Goal: Task Accomplishment & Management: Complete application form

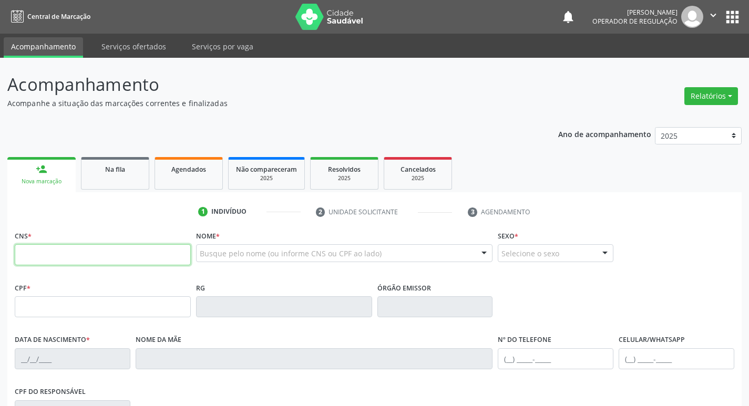
click at [39, 260] on input "text" at bounding box center [103, 254] width 176 height 21
type input "706 5053 0503 2198"
type input "169.117.244-81"
type input "1[DATE]"
type input "[PERSON_NAME]"
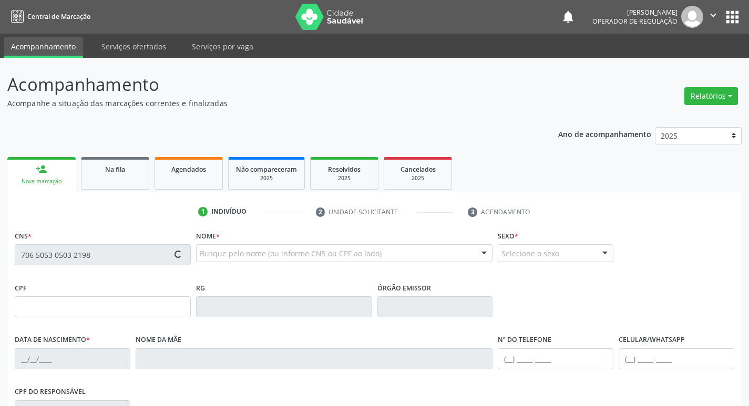
type input "[PHONE_NUMBER]"
type input "091.629.144-80"
type input "18"
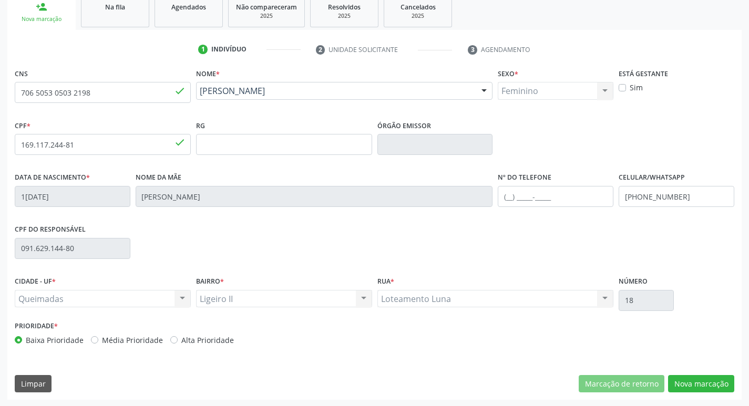
scroll to position [164, 0]
click at [699, 383] on button "Nova marcação" at bounding box center [701, 383] width 66 height 18
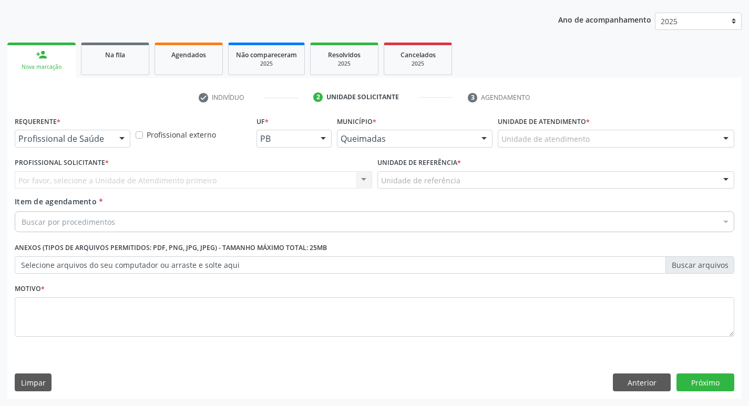
scroll to position [115, 0]
click at [125, 136] on div at bounding box center [122, 139] width 16 height 18
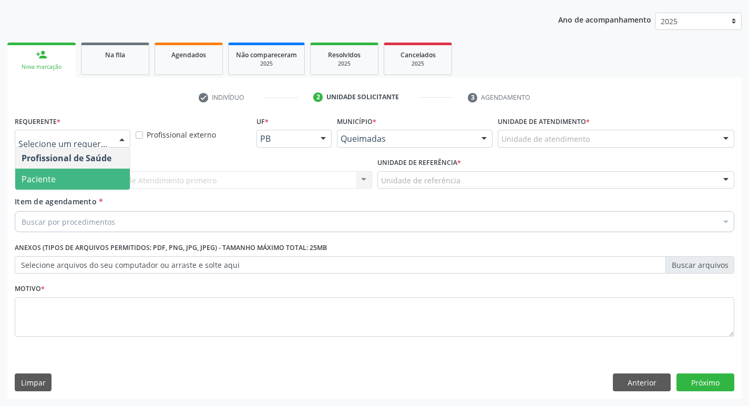
click at [87, 172] on span "Paciente" at bounding box center [72, 179] width 115 height 21
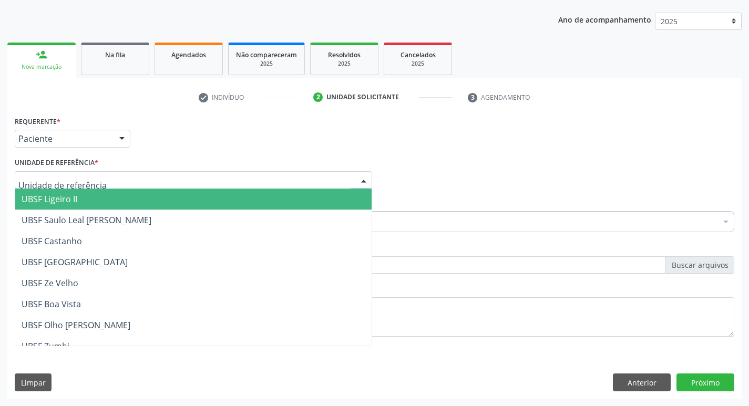
click at [77, 200] on span "UBSF Ligeiro II" at bounding box center [50, 199] width 56 height 12
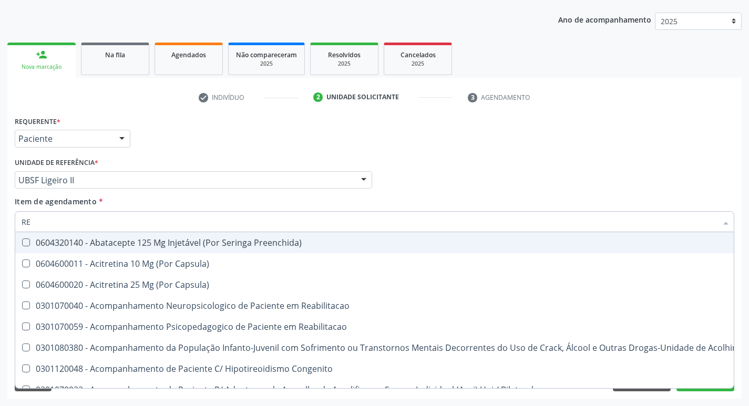
type input "REU"
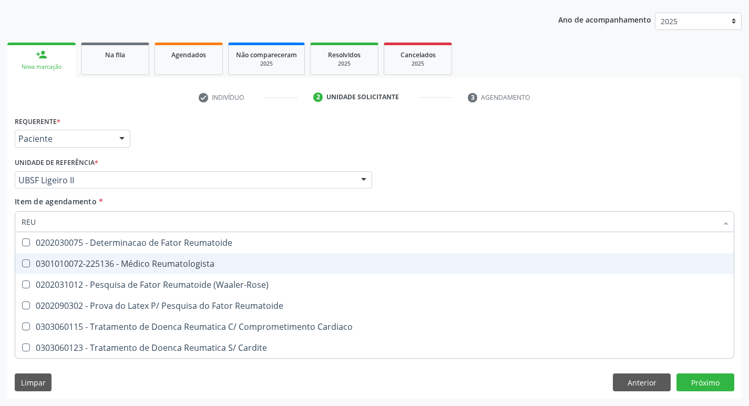
click at [23, 263] on Reumatologista at bounding box center [26, 264] width 8 height 8
click at [22, 263] on Reumatologista "checkbox" at bounding box center [18, 263] width 7 height 7
checkbox Reumatologista "true"
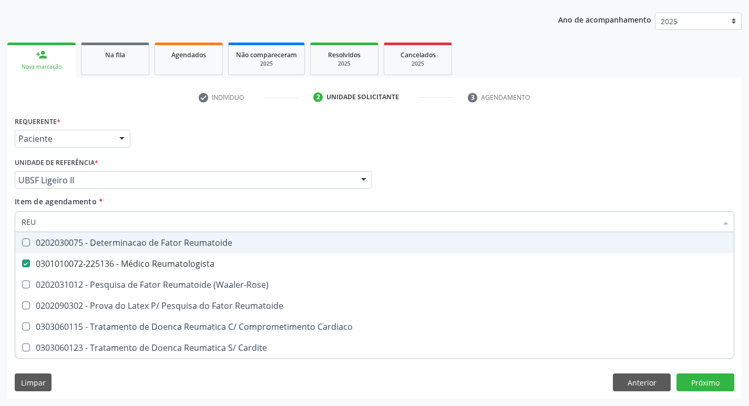
click at [426, 202] on div "Item de agendamento * REU Desfazer seleção 0202030075 - Determinacao de Fator R…" at bounding box center [375, 212] width 720 height 33
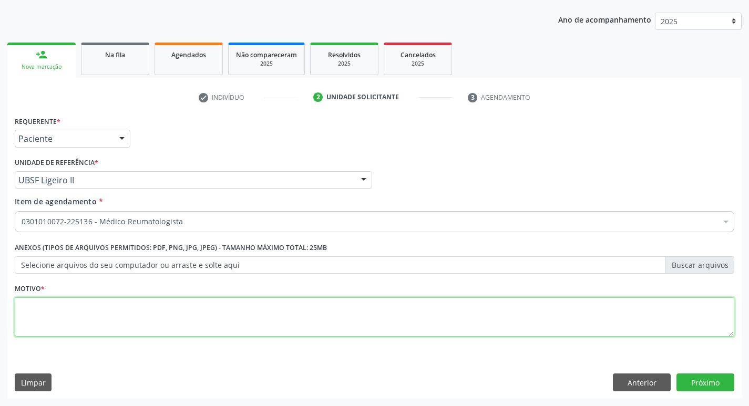
click at [44, 318] on textarea at bounding box center [375, 318] width 720 height 40
type textarea "AVALIACAO"
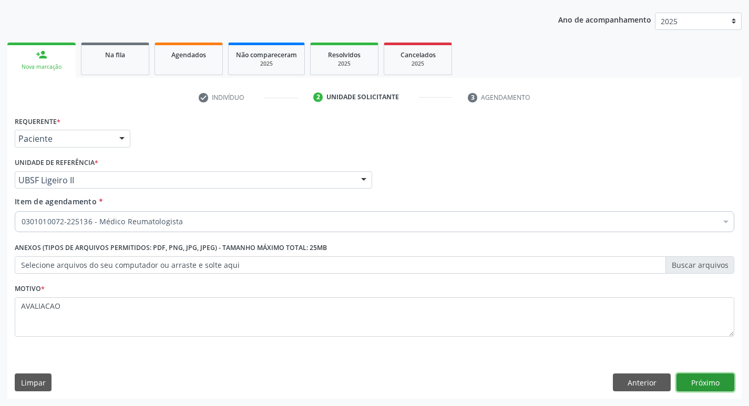
click at [714, 383] on button "Próximo" at bounding box center [706, 383] width 58 height 18
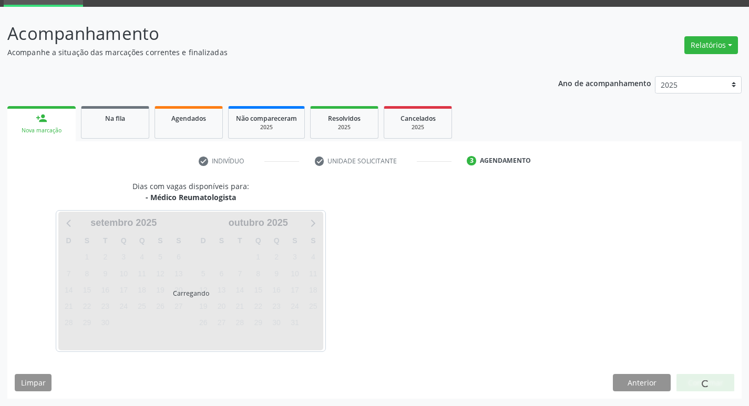
scroll to position [51, 0]
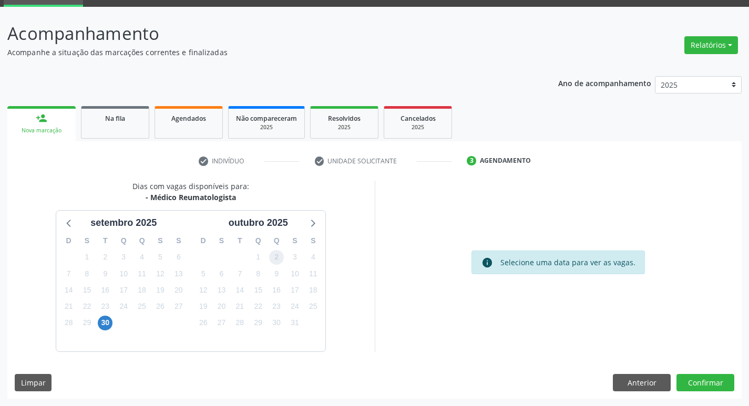
click at [273, 257] on span "2" at bounding box center [276, 257] width 15 height 15
click at [709, 385] on button "Confirmar" at bounding box center [706, 383] width 58 height 18
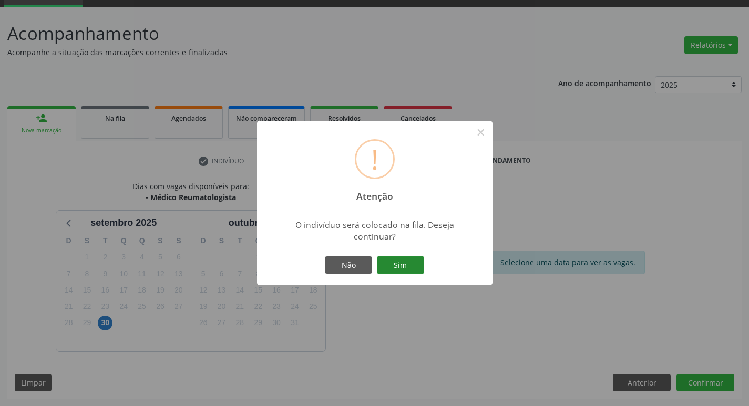
click at [405, 267] on button "Sim" at bounding box center [400, 266] width 47 height 18
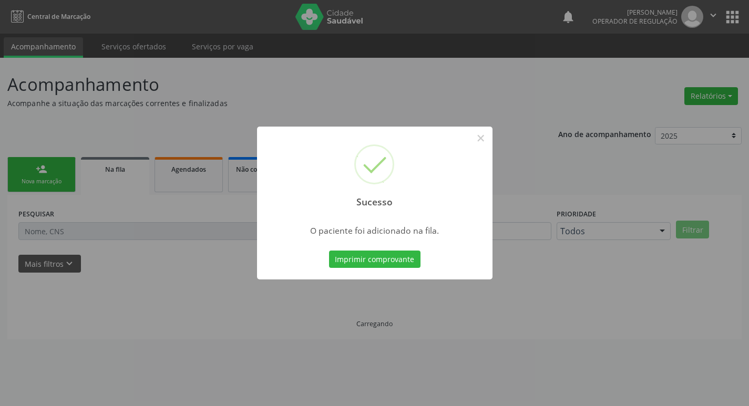
scroll to position [0, 0]
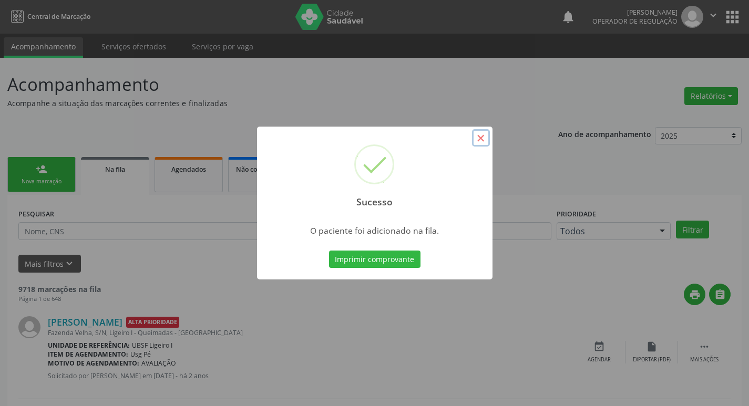
click at [482, 142] on button "×" at bounding box center [481, 138] width 18 height 18
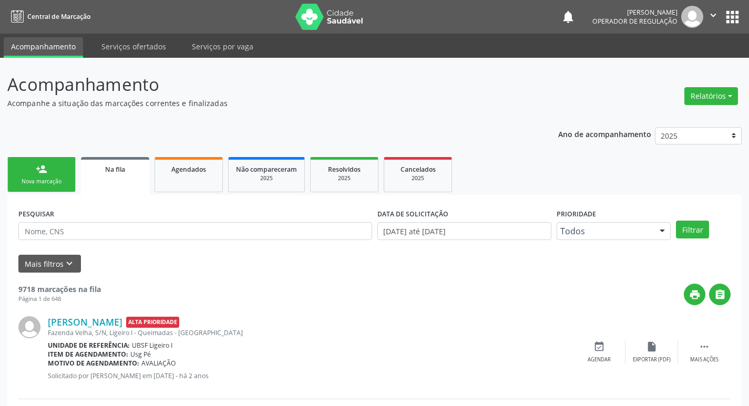
click at [43, 162] on link "person_add Nova marcação" at bounding box center [41, 174] width 68 height 35
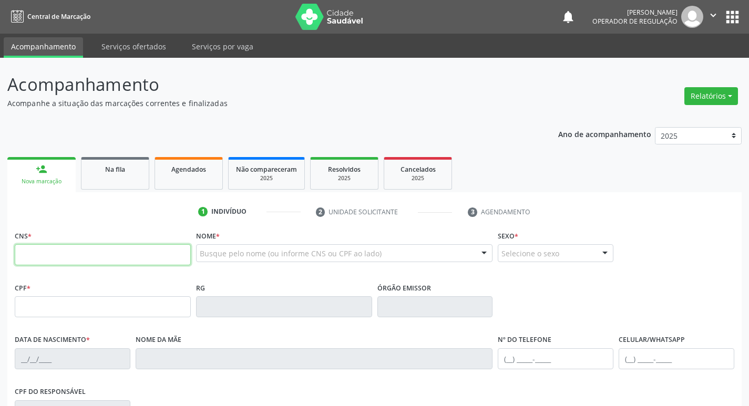
click at [26, 252] on input "text" at bounding box center [103, 254] width 176 height 21
type input "700 0010 4537 7109"
type input "705.996.244-18"
type input "[DATE]"
type input "[PERSON_NAME]"
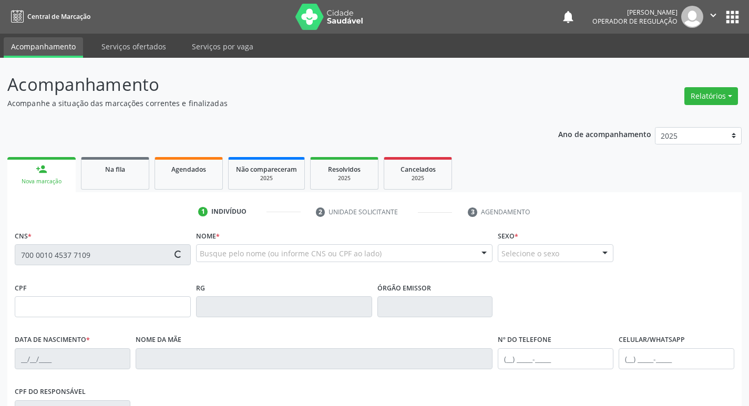
type input "[PHONE_NUMBER]"
type input "447"
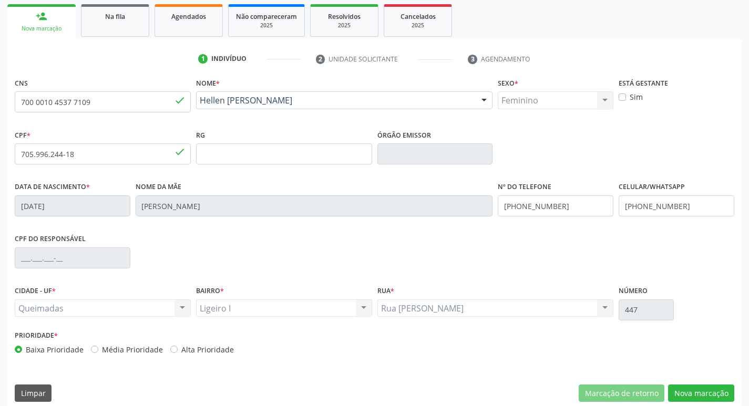
scroll to position [164, 0]
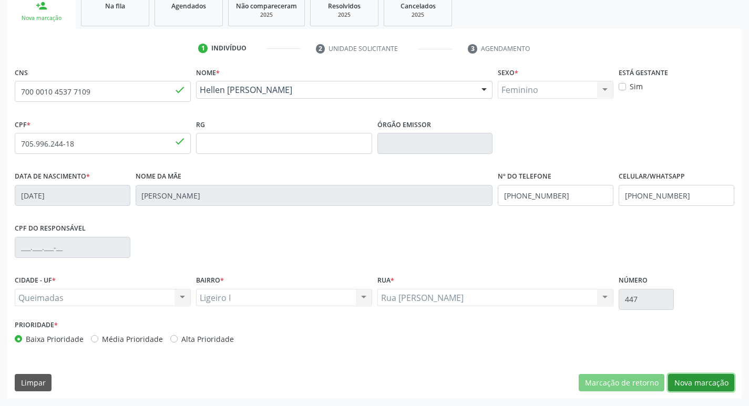
click at [691, 386] on button "Nova marcação" at bounding box center [701, 383] width 66 height 18
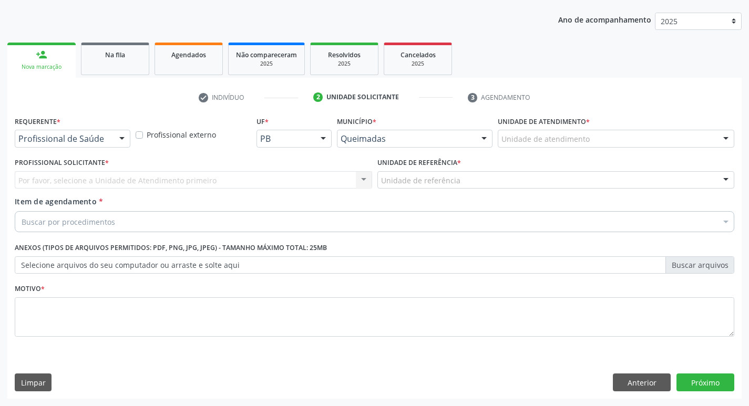
scroll to position [115, 0]
click at [118, 136] on div at bounding box center [122, 139] width 16 height 18
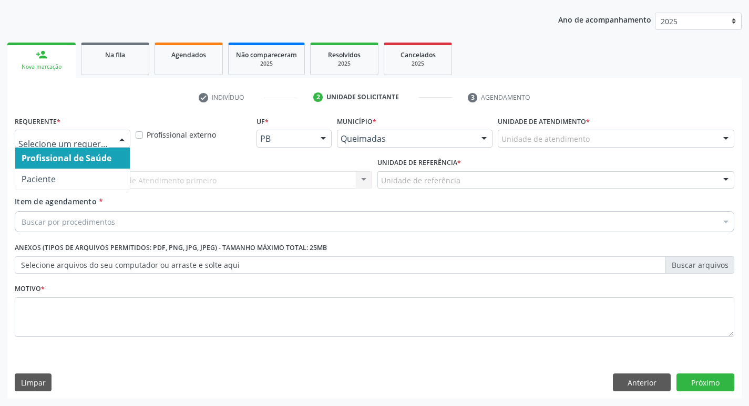
click at [113, 161] on span "Profissional de Saúde" at bounding box center [72, 158] width 115 height 21
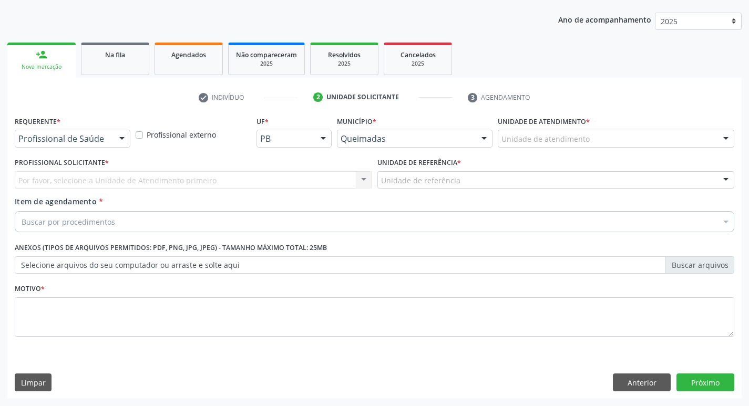
click at [81, 179] on div "Por favor, selecione a Unidade de Atendimento primeiro Nenhum resultado encontr…" at bounding box center [194, 180] width 358 height 18
click at [124, 139] on div at bounding box center [122, 139] width 16 height 18
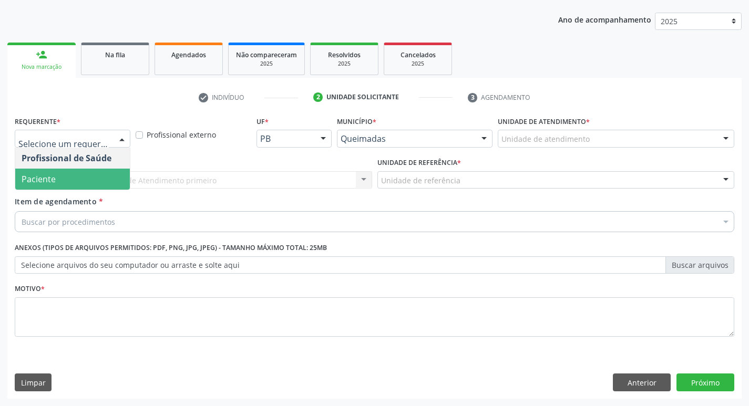
click at [105, 172] on span "Paciente" at bounding box center [72, 179] width 115 height 21
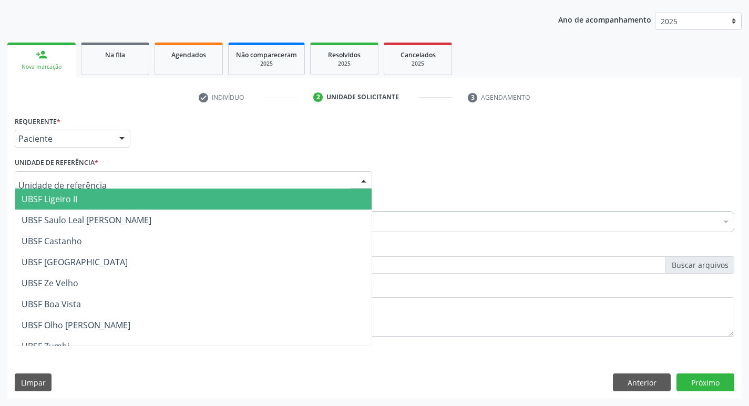
click at [98, 183] on div at bounding box center [194, 180] width 358 height 18
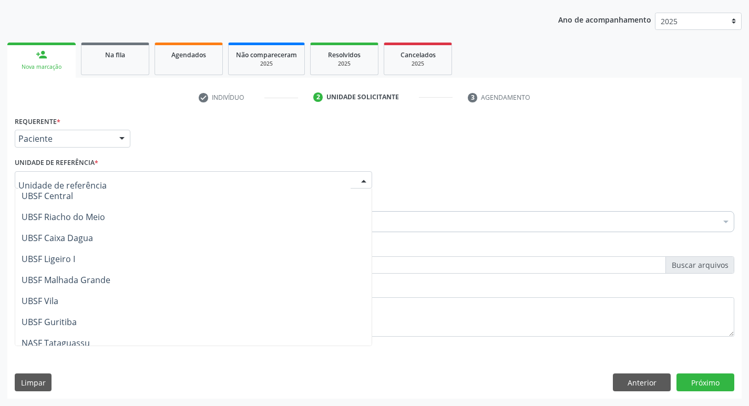
scroll to position [263, 0]
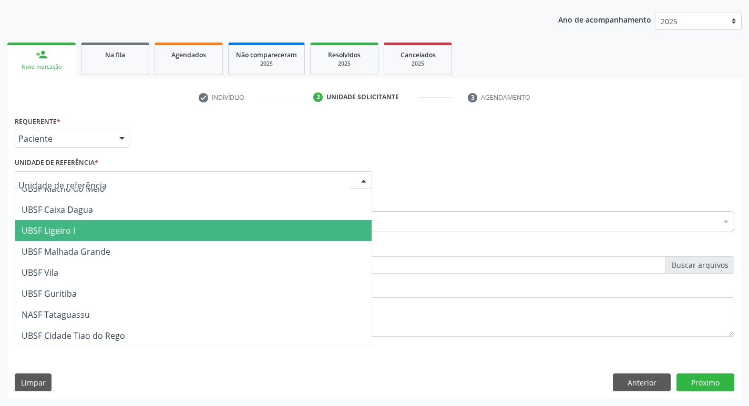
click at [83, 236] on span "UBSF Ligeiro I" at bounding box center [193, 230] width 356 height 21
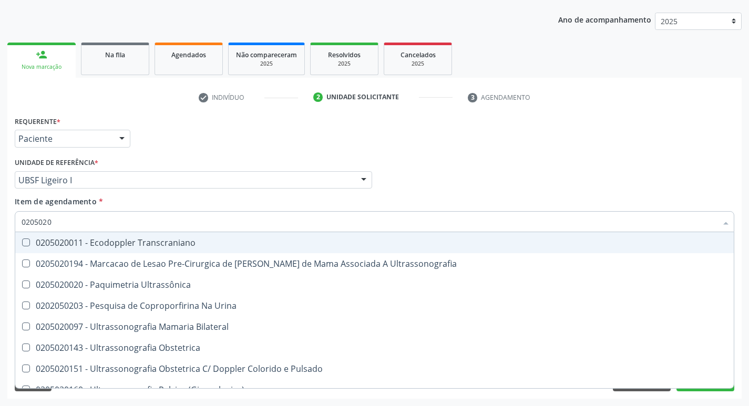
type input "02050200"
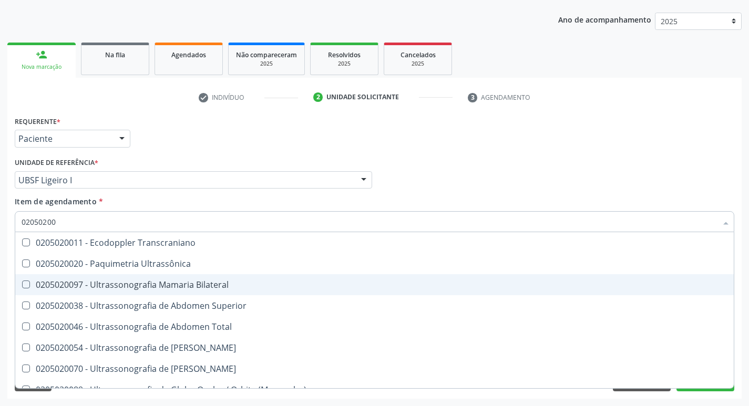
click at [24, 288] on Bilateral at bounding box center [26, 285] width 8 height 8
click at [22, 288] on Bilateral "checkbox" at bounding box center [18, 284] width 7 height 7
checkbox Bilateral "true"
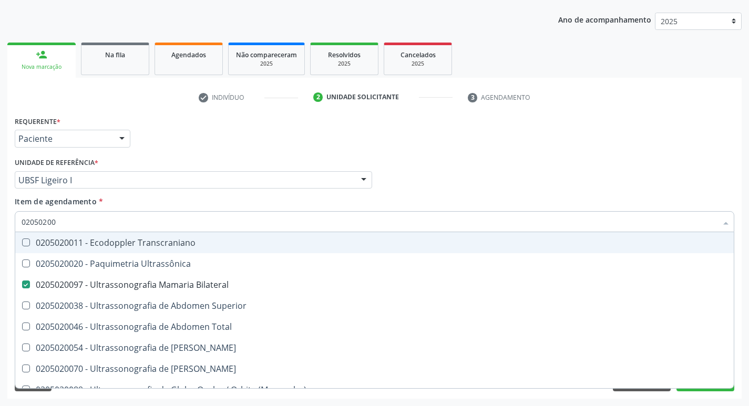
type input "02050200"
click at [474, 176] on div "Profissional Solicitante Por favor, selecione a Unidade de Atendimento primeiro…" at bounding box center [374, 175] width 725 height 41
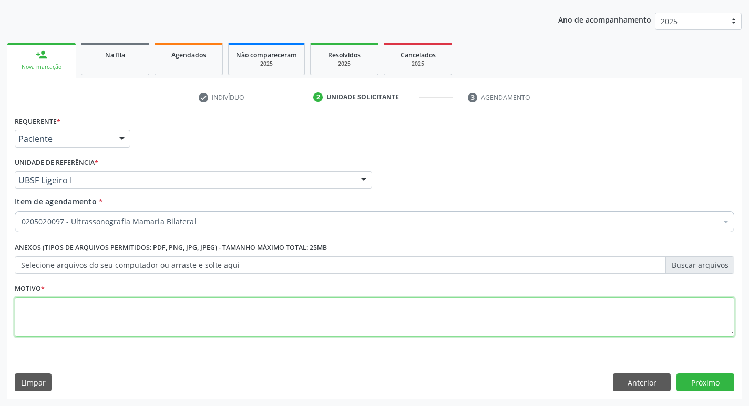
click at [78, 312] on textarea at bounding box center [375, 318] width 720 height 40
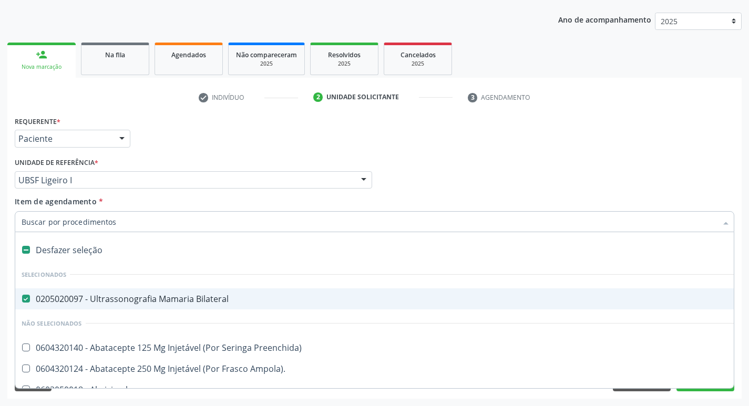
click at [24, 300] on Bilateral at bounding box center [26, 299] width 8 height 8
click at [22, 300] on Bilateral "checkbox" at bounding box center [18, 299] width 7 height 7
checkbox Bilateral "false"
click at [55, 220] on input "Item de agendamento *" at bounding box center [370, 221] width 696 height 21
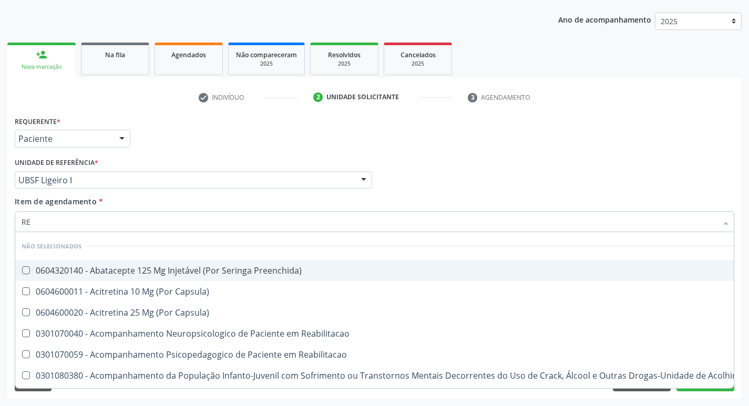
type input "REU"
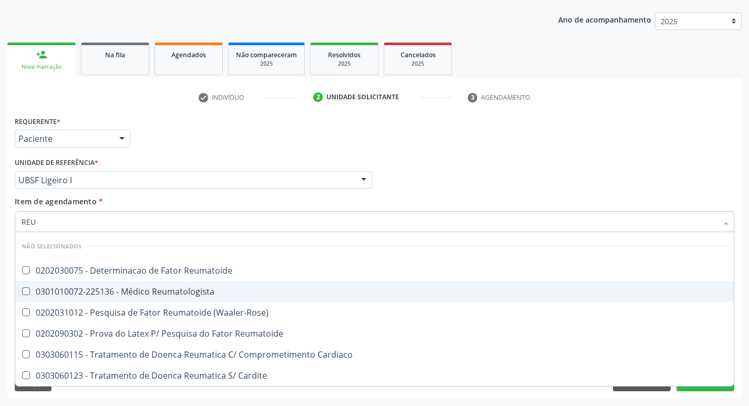
click at [29, 293] on Reumatologista at bounding box center [26, 292] width 8 height 8
click at [22, 293] on Reumatologista "checkbox" at bounding box center [18, 291] width 7 height 7
checkbox Reumatologista "true"
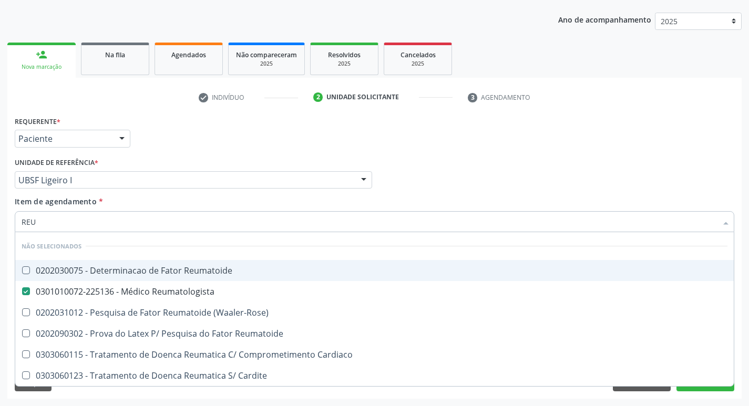
click at [483, 194] on div "Profissional Solicitante Por favor, selecione a Unidade de Atendimento primeiro…" at bounding box center [374, 175] width 725 height 41
checkbox Reumatoide "true"
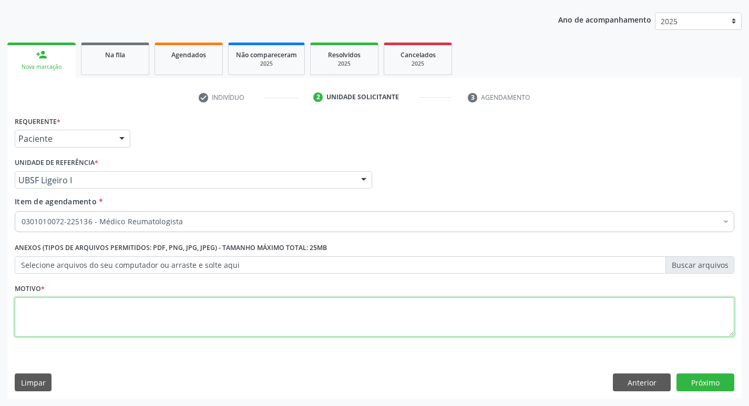
click at [44, 307] on textarea at bounding box center [375, 318] width 720 height 40
type textarea "AVALIACAO"
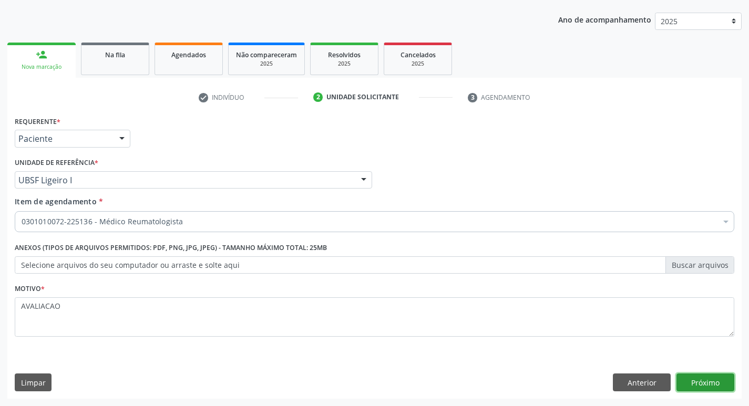
click at [699, 378] on button "Próximo" at bounding box center [706, 383] width 58 height 18
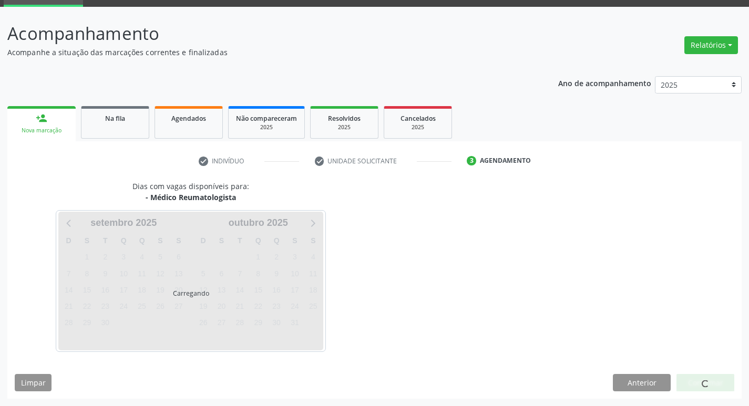
scroll to position [51, 0]
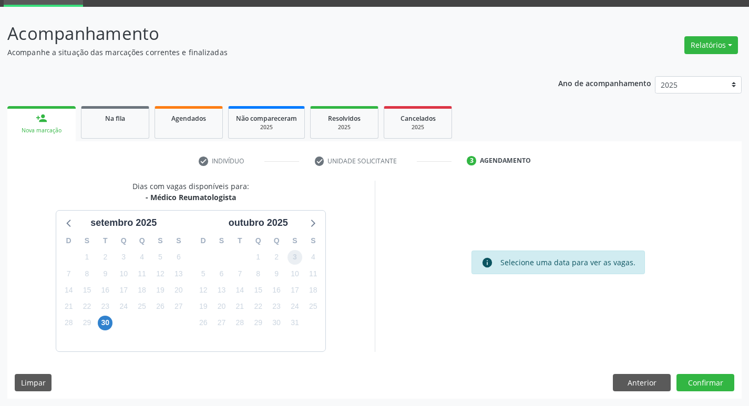
click at [294, 254] on span "3" at bounding box center [295, 257] width 15 height 15
click at [700, 387] on button "Confirmar" at bounding box center [706, 383] width 58 height 18
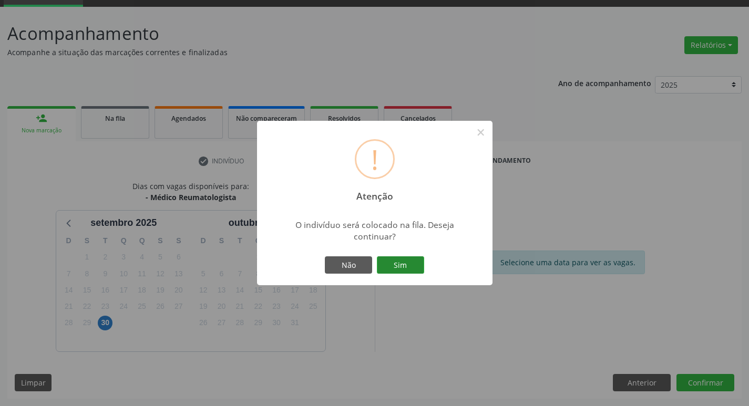
click at [407, 267] on button "Sim" at bounding box center [400, 266] width 47 height 18
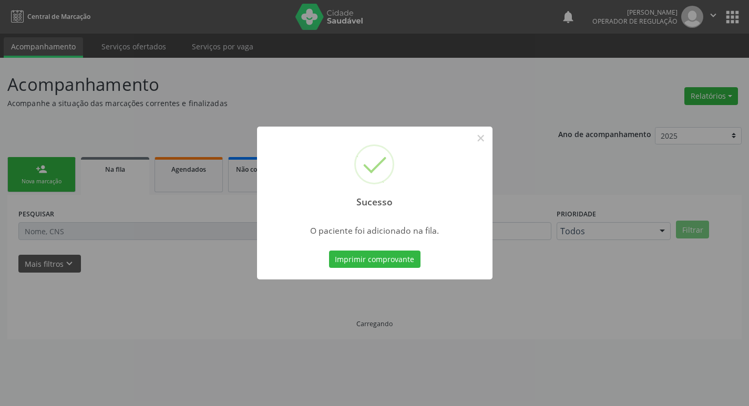
scroll to position [0, 0]
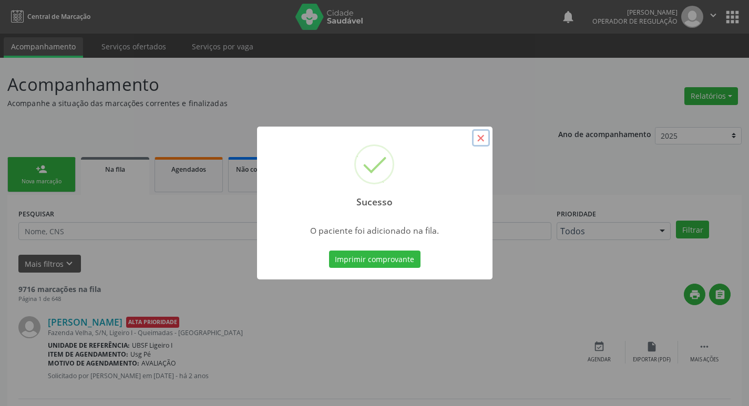
click at [478, 141] on button "×" at bounding box center [481, 138] width 18 height 18
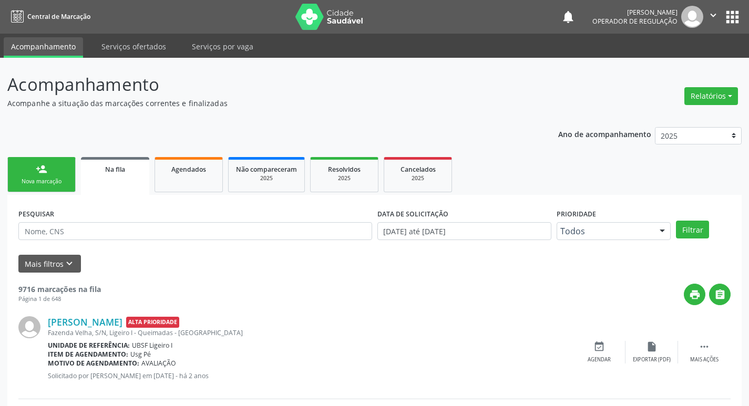
click at [55, 177] on link "person_add Nova marcação" at bounding box center [41, 174] width 68 height 35
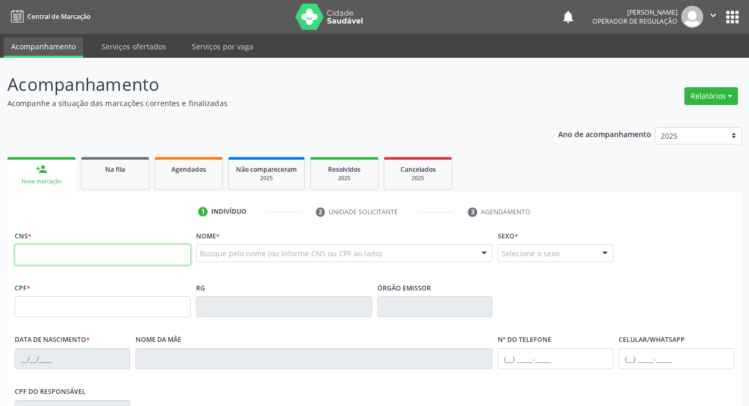
click at [42, 255] on input "text" at bounding box center [103, 254] width 176 height 21
type input "700 2009 7720 1921"
type input "027.135.664-28"
type input "[DATE]"
type input "[PERSON_NAME]"
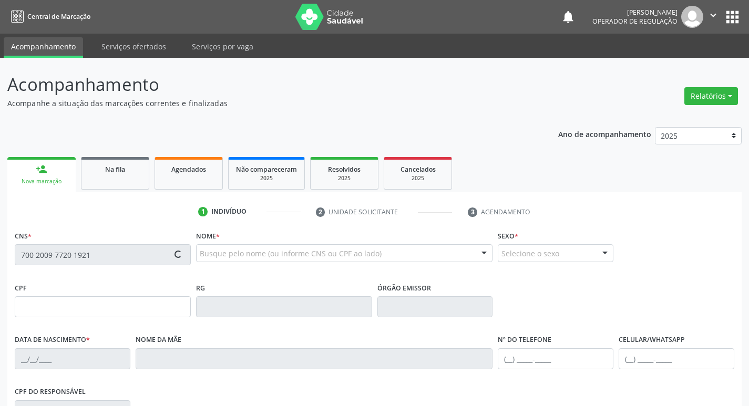
type input "[PHONE_NUMBER]"
type input "S/N"
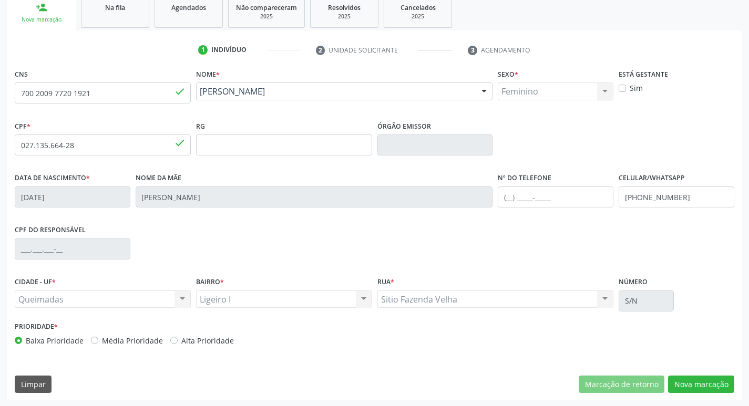
scroll to position [164, 0]
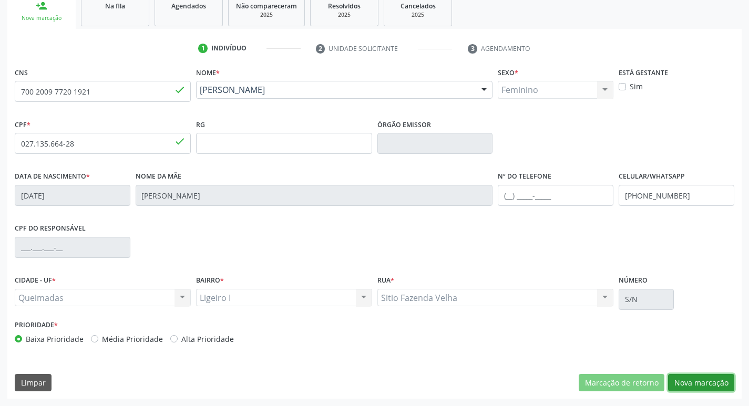
click at [686, 380] on button "Nova marcação" at bounding box center [701, 383] width 66 height 18
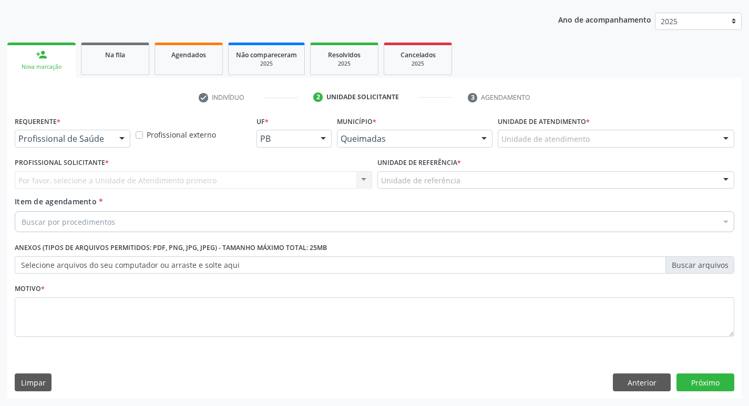
scroll to position [115, 0]
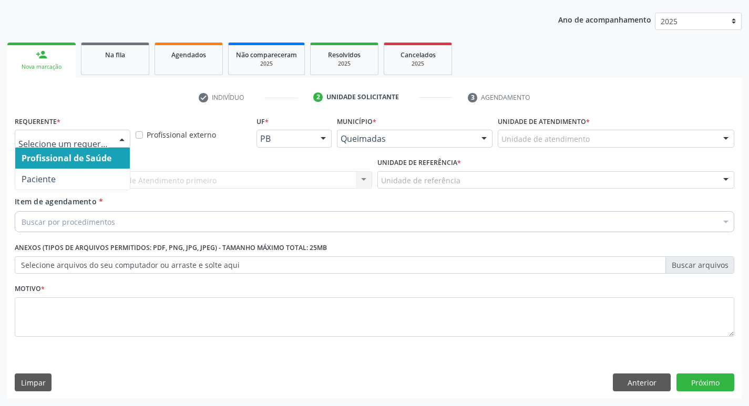
click at [118, 140] on div at bounding box center [122, 139] width 16 height 18
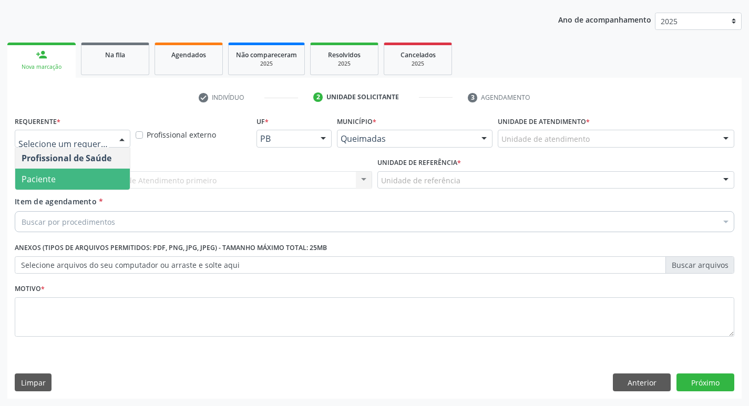
click at [99, 171] on span "Paciente" at bounding box center [72, 179] width 115 height 21
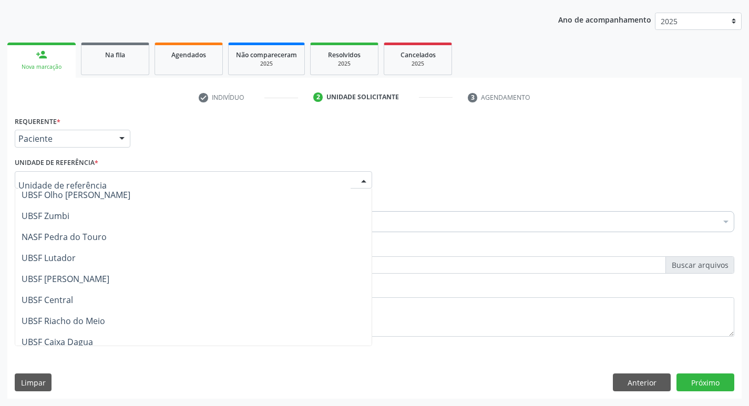
scroll to position [158, 0]
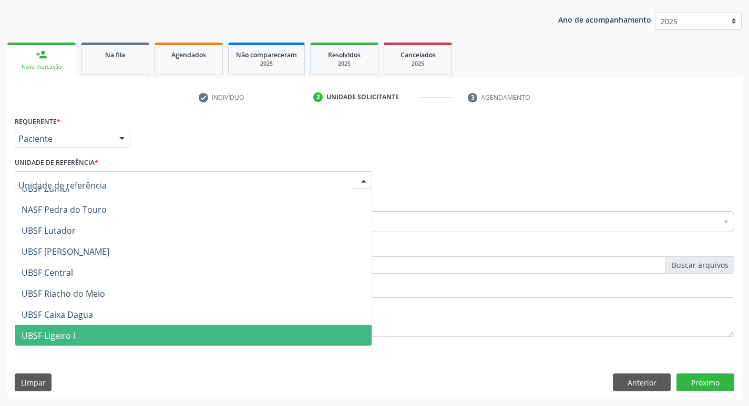
click at [122, 331] on span "UBSF Ligeiro I" at bounding box center [193, 335] width 356 height 21
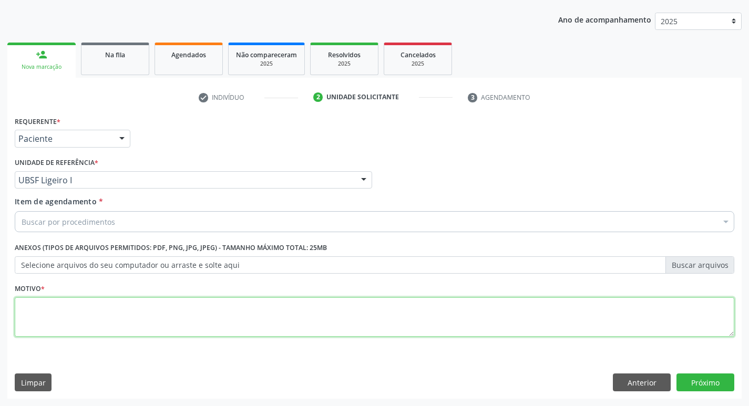
click at [89, 312] on textarea at bounding box center [375, 318] width 720 height 40
type textarea "AVALIACAO"
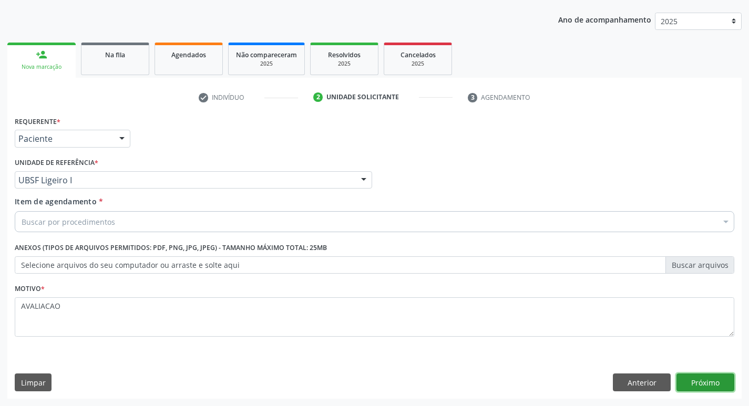
click at [701, 384] on button "Próximo" at bounding box center [706, 383] width 58 height 18
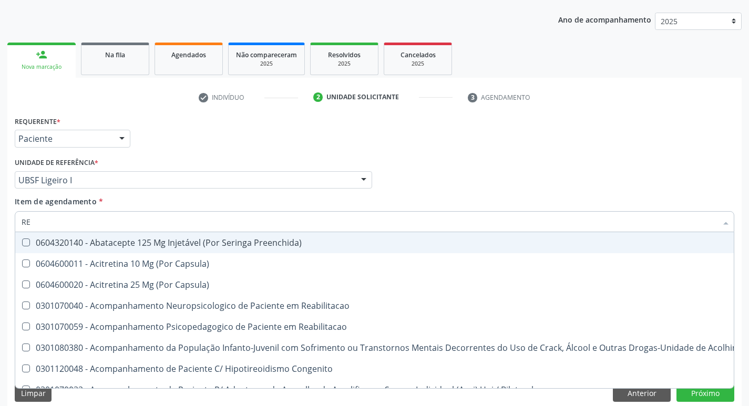
type input "REU"
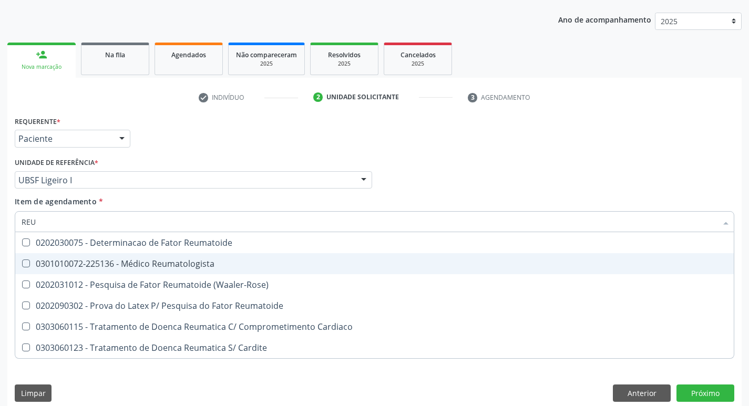
click at [26, 263] on Reumatologista at bounding box center [26, 264] width 8 height 8
click at [22, 263] on Reumatologista "checkbox" at bounding box center [18, 263] width 7 height 7
checkbox Reumatologista "true"
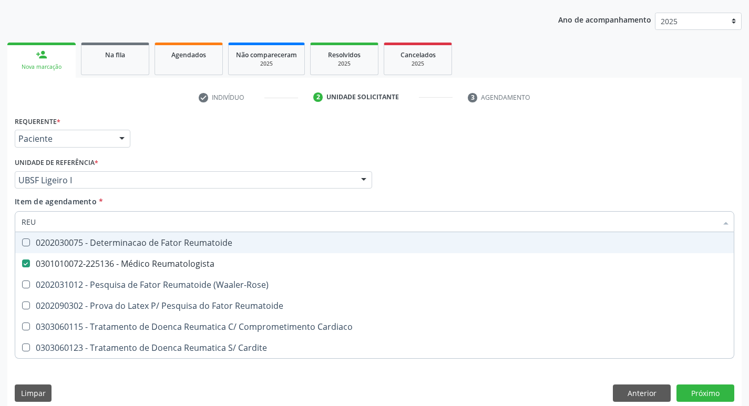
click at [447, 205] on div "Item de agendamento * REU Desfazer seleção 0202030075 - Determinacao de Fator R…" at bounding box center [375, 218] width 720 height 44
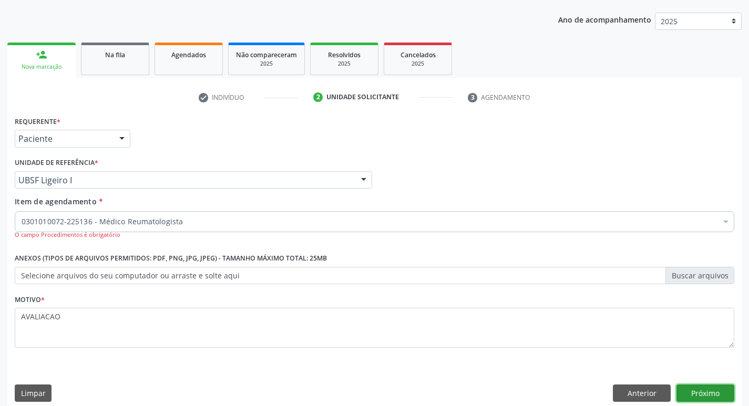
click at [715, 394] on button "Próximo" at bounding box center [706, 394] width 58 height 18
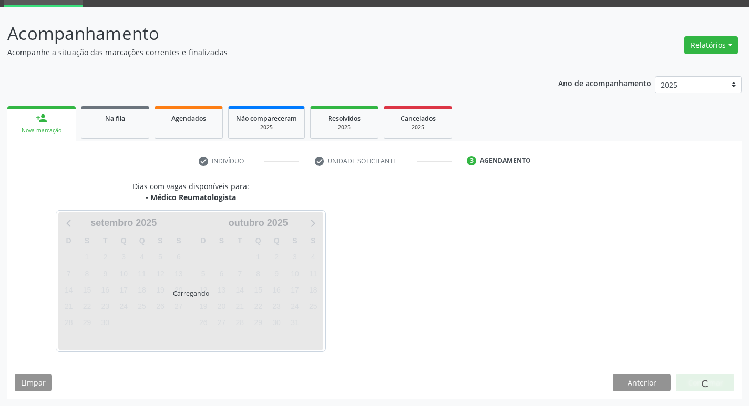
scroll to position [51, 0]
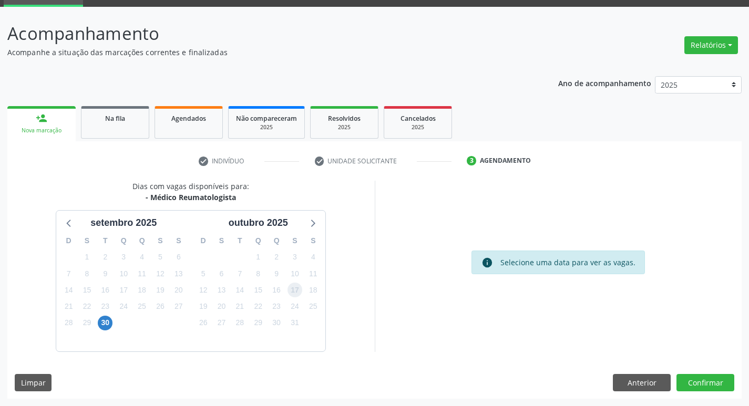
click at [294, 290] on span "17" at bounding box center [295, 290] width 15 height 15
click at [702, 384] on button "Confirmar" at bounding box center [706, 383] width 58 height 18
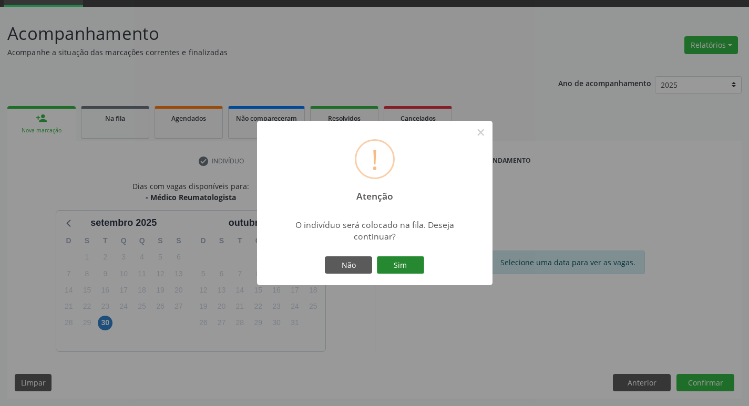
click at [404, 265] on button "Sim" at bounding box center [400, 266] width 47 height 18
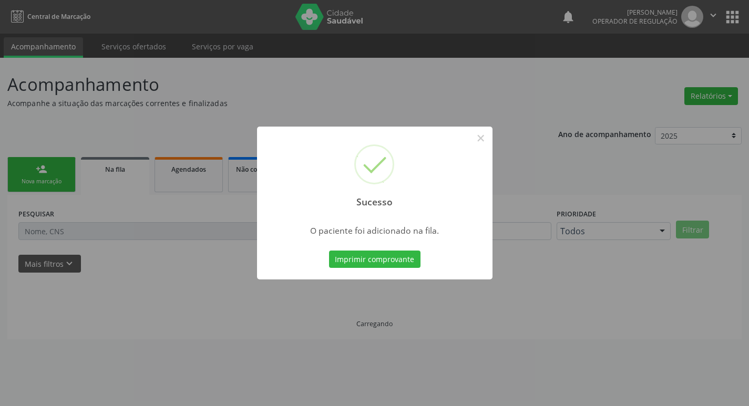
scroll to position [0, 0]
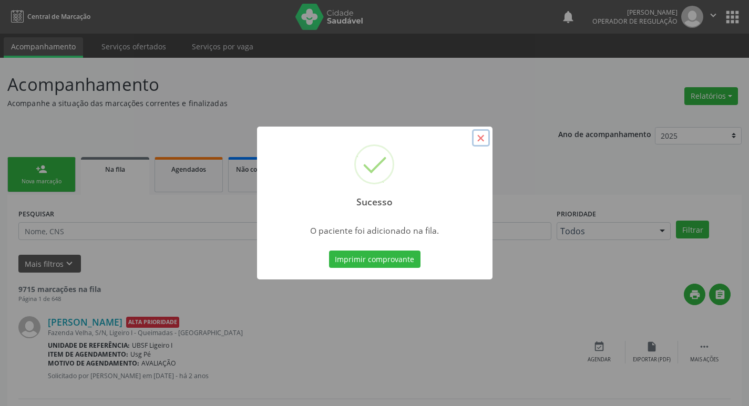
click at [481, 139] on button "×" at bounding box center [481, 138] width 18 height 18
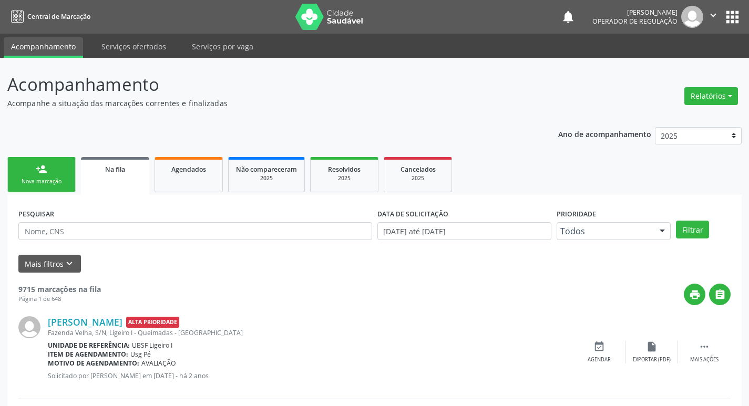
click at [54, 185] on div "Nova marcação" at bounding box center [41, 182] width 53 height 8
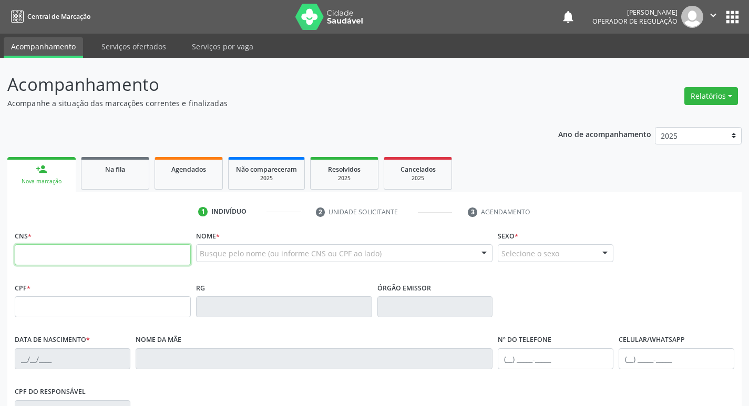
click at [34, 256] on input "text" at bounding box center [103, 254] width 176 height 21
click at [89, 255] on input "text" at bounding box center [103, 254] width 176 height 21
type input "700 9039 2001 1291"
type input "760.902.564-04"
type input "2[DATE]"
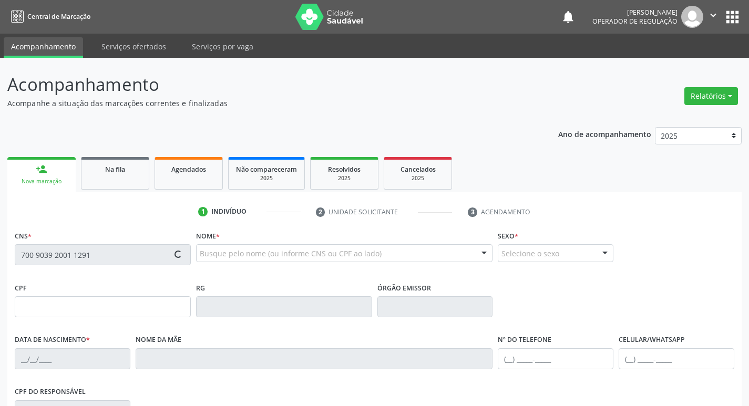
type input "[PERSON_NAME]"
type input "[PHONE_NUMBER]"
type input "3"
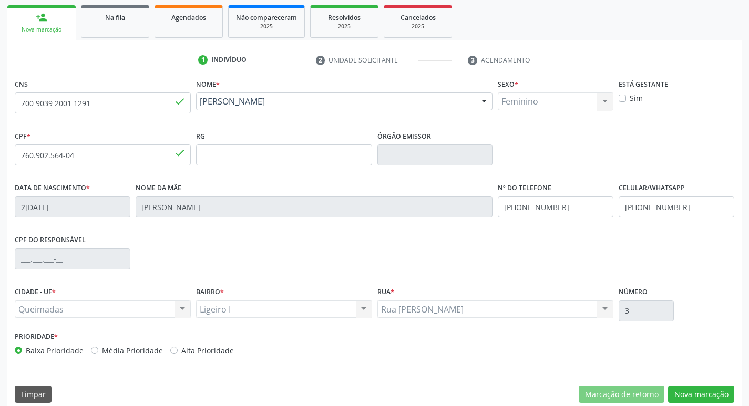
scroll to position [164, 0]
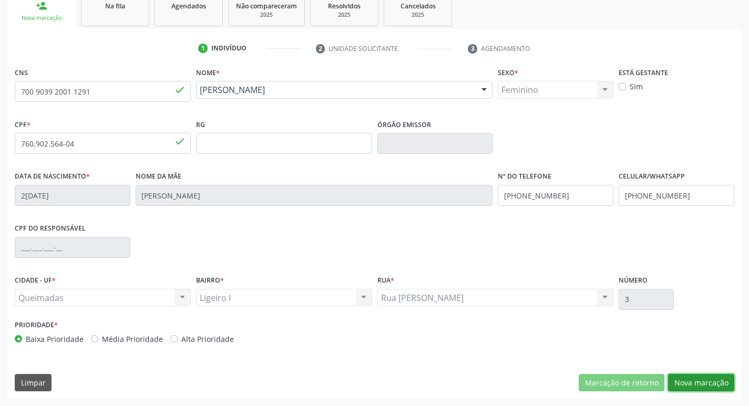
click at [700, 380] on button "Nova marcação" at bounding box center [701, 383] width 66 height 18
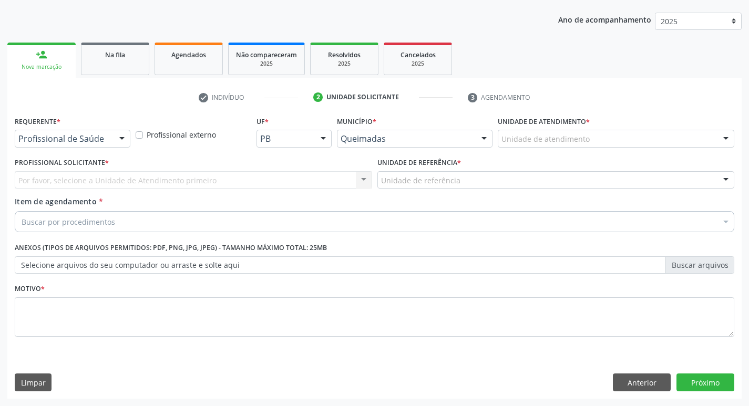
scroll to position [115, 0]
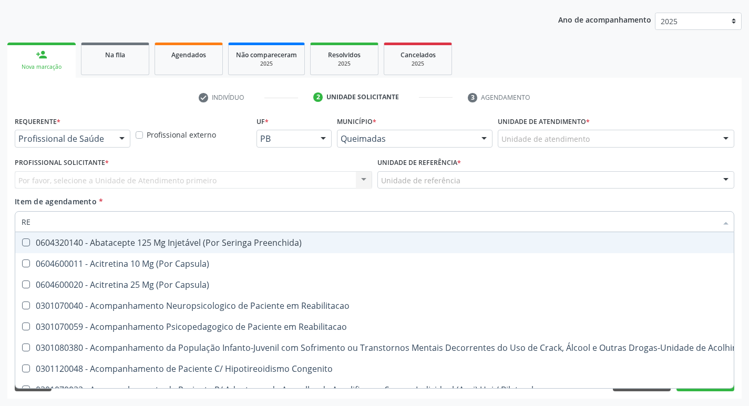
type input "REU"
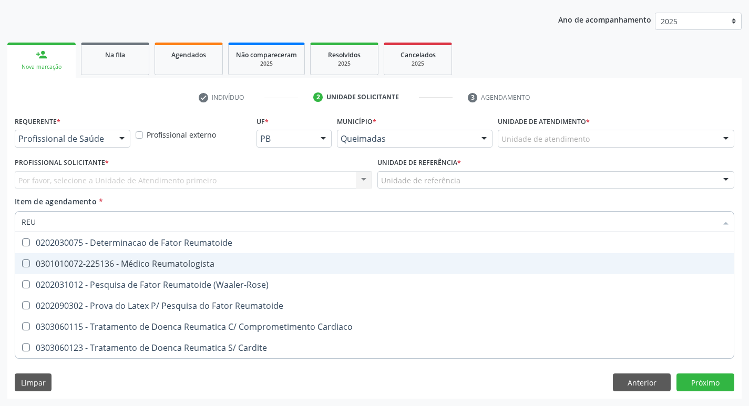
click at [27, 266] on Reumatologista at bounding box center [26, 264] width 8 height 8
click at [22, 266] on Reumatologista "checkbox" at bounding box center [18, 263] width 7 height 7
checkbox Reumatologista "true"
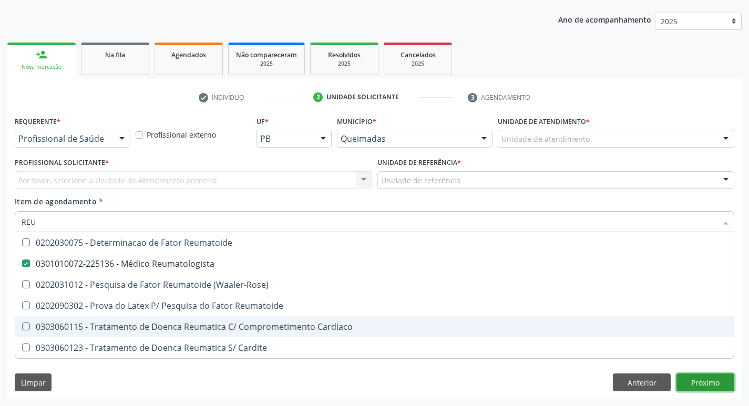
click at [712, 380] on div "Requerente * Profissional de Saúde Profissional de Saúde Paciente Nenhum result…" at bounding box center [374, 257] width 735 height 286
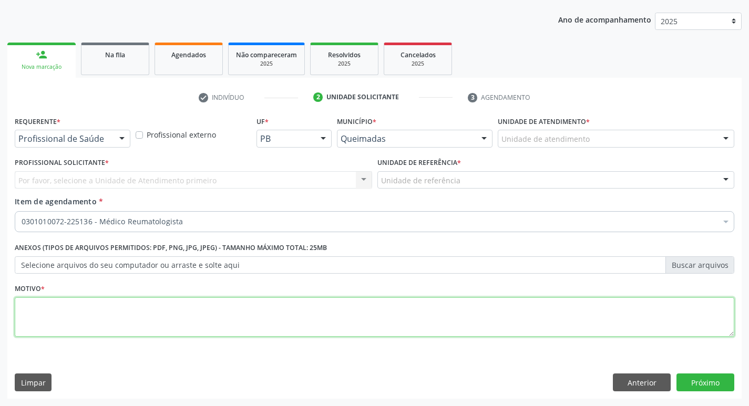
click at [48, 304] on textarea at bounding box center [375, 318] width 720 height 40
type textarea "AVALIACAO"
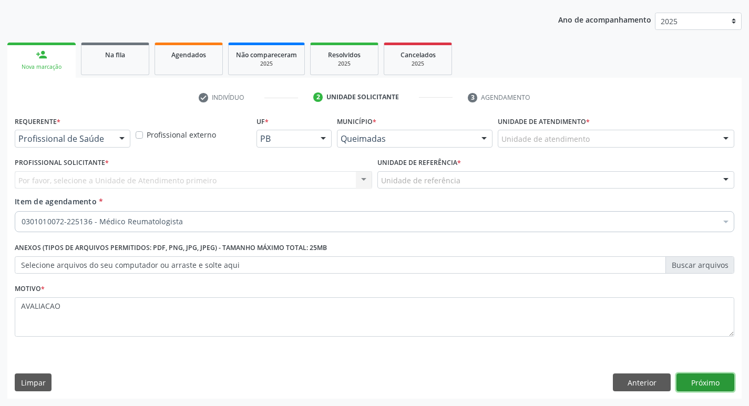
click at [707, 385] on button "Próximo" at bounding box center [706, 383] width 58 height 18
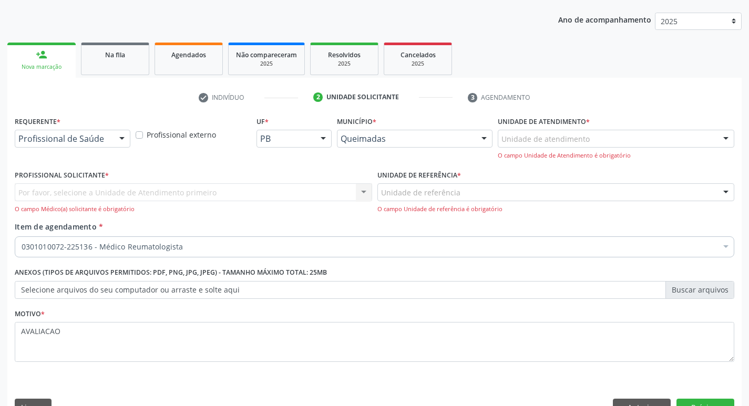
click at [121, 138] on div at bounding box center [122, 139] width 16 height 18
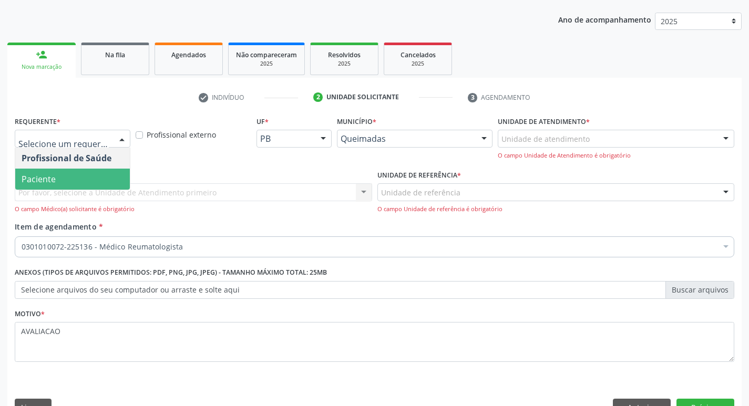
click at [107, 171] on span "Paciente" at bounding box center [72, 179] width 115 height 21
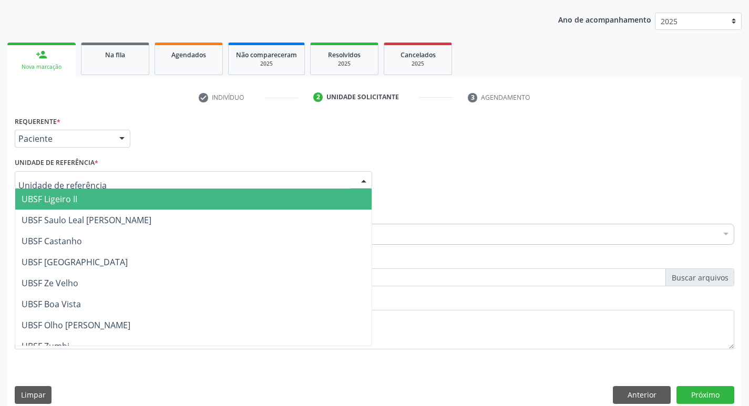
click at [101, 181] on div at bounding box center [194, 180] width 358 height 18
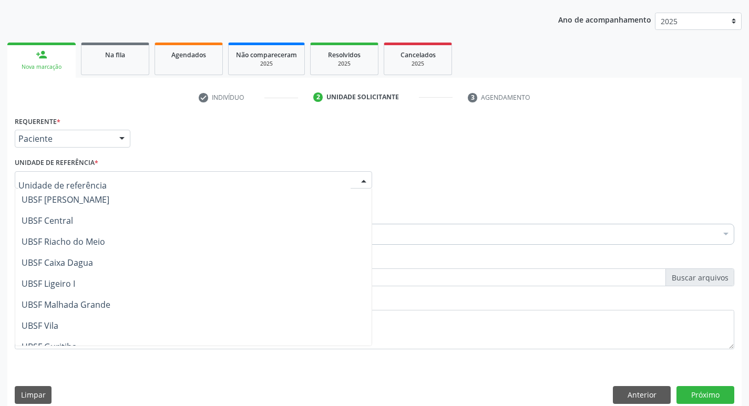
scroll to position [210, 0]
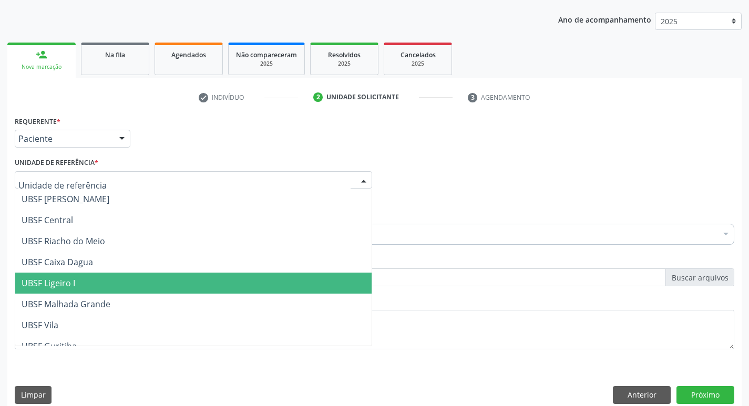
click at [86, 286] on span "UBSF Ligeiro I" at bounding box center [193, 283] width 356 height 21
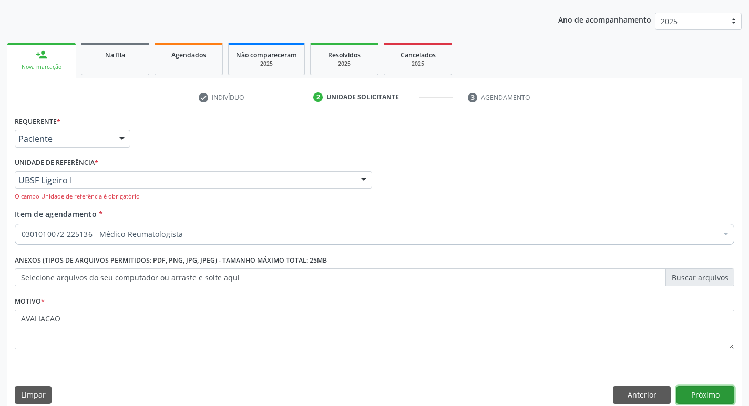
click at [690, 398] on button "Próximo" at bounding box center [706, 395] width 58 height 18
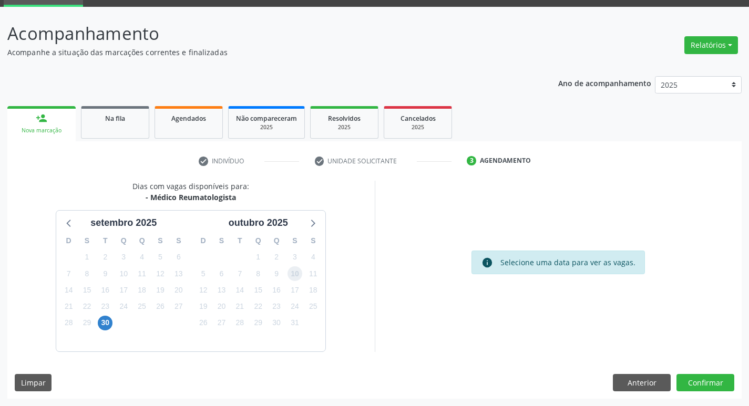
click at [291, 272] on span "10" at bounding box center [295, 274] width 15 height 15
click at [691, 378] on button "Confirmar" at bounding box center [706, 383] width 58 height 18
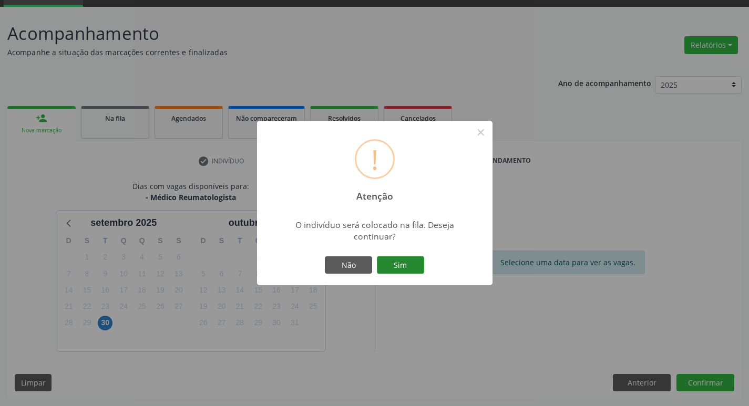
click at [393, 270] on button "Sim" at bounding box center [400, 266] width 47 height 18
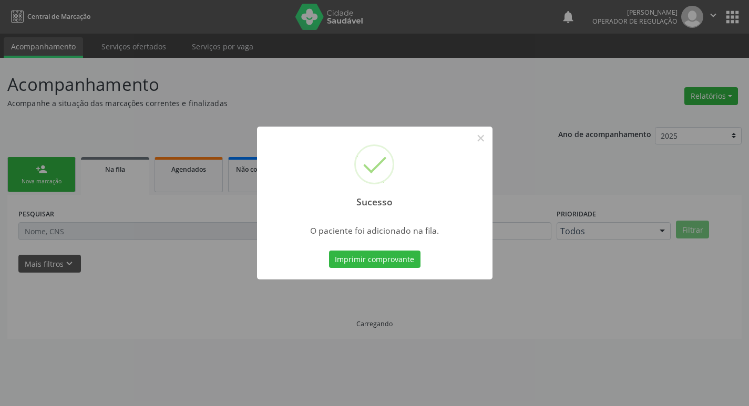
scroll to position [0, 0]
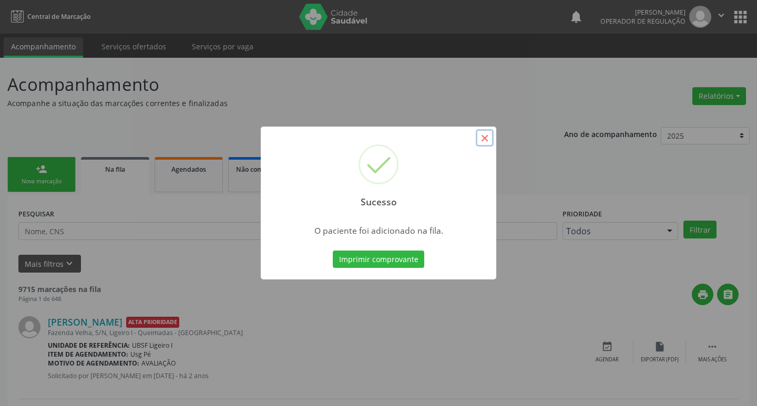
click at [487, 139] on button "×" at bounding box center [485, 138] width 18 height 18
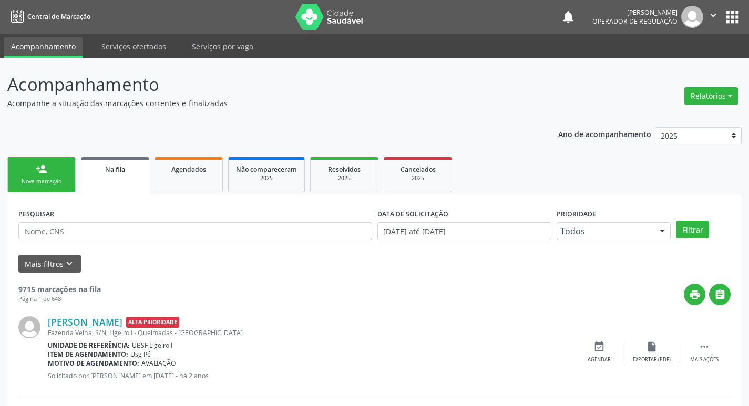
click at [65, 176] on link "person_add Nova marcação" at bounding box center [41, 174] width 68 height 35
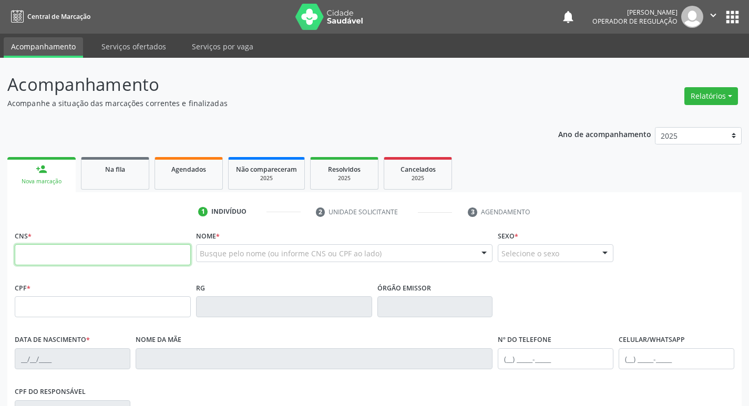
click at [27, 259] on input "text" at bounding box center [103, 254] width 176 height 21
type input "700 0076 4530 7905"
type input "060.350.044-74"
type input "2[DATE]"
type input "[PERSON_NAME]"
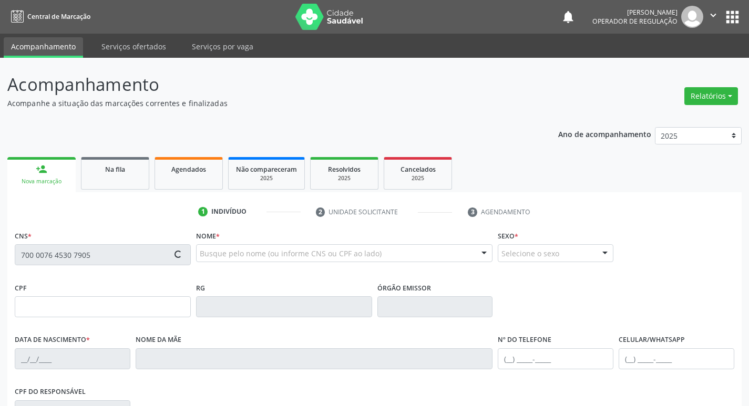
type input "[PHONE_NUMBER]"
type input "64"
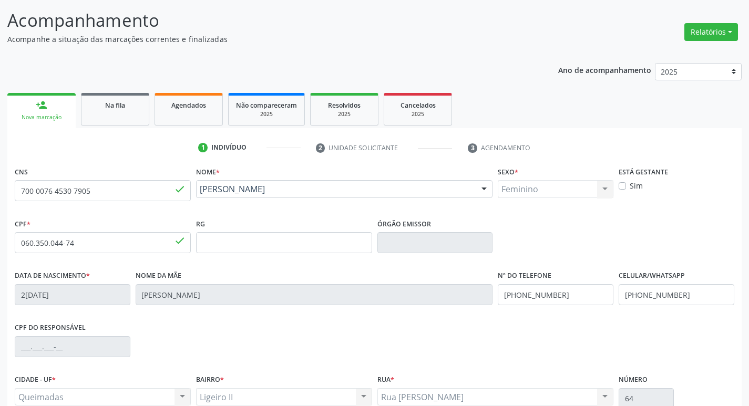
scroll to position [164, 0]
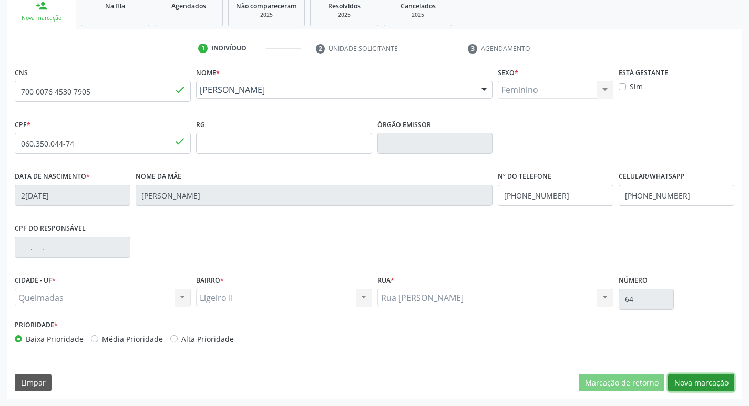
click at [709, 378] on button "Nova marcação" at bounding box center [701, 383] width 66 height 18
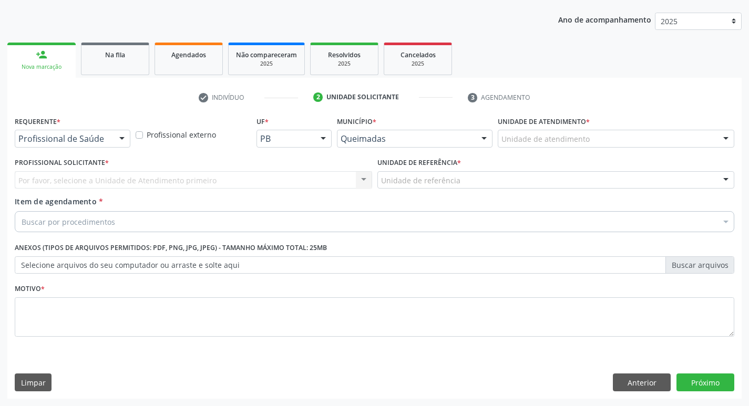
scroll to position [115, 0]
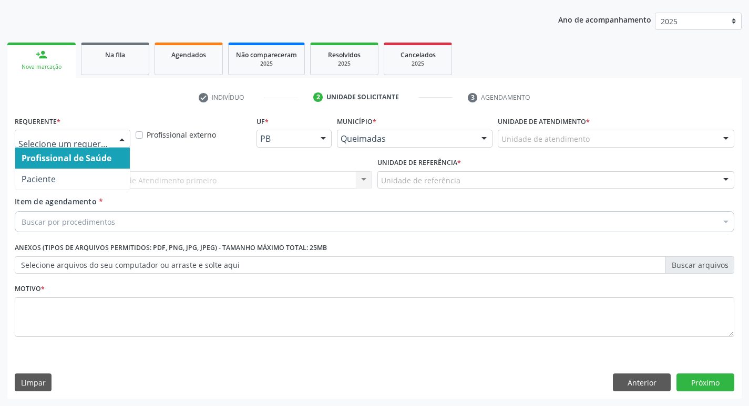
click at [124, 141] on div at bounding box center [122, 139] width 16 height 18
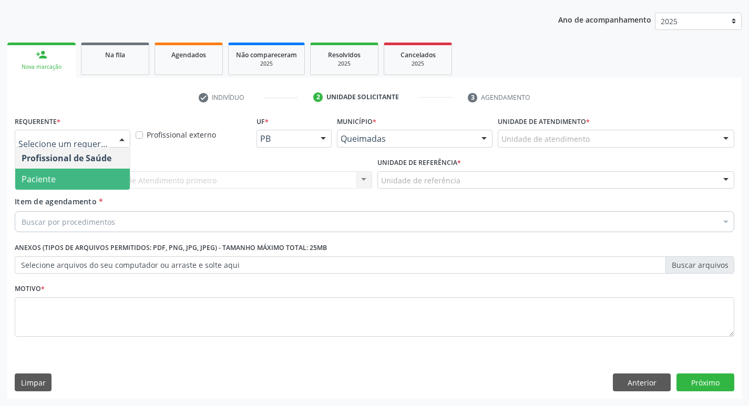
click at [117, 178] on span "Paciente" at bounding box center [72, 179] width 115 height 21
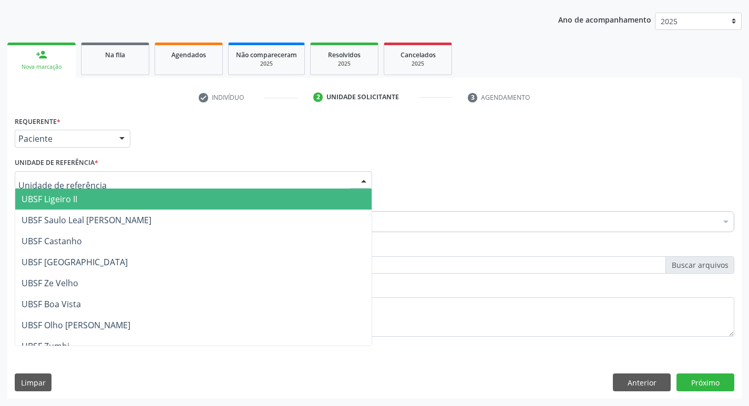
click at [117, 178] on div at bounding box center [194, 180] width 358 height 18
click at [113, 193] on span "UBSF Ligeiro II" at bounding box center [193, 199] width 356 height 21
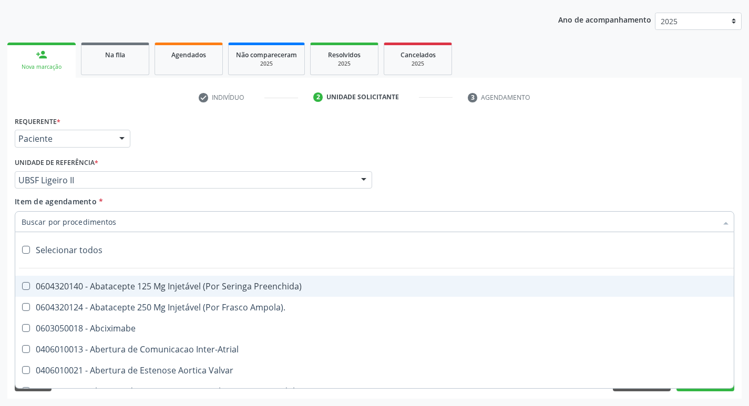
type input "T"
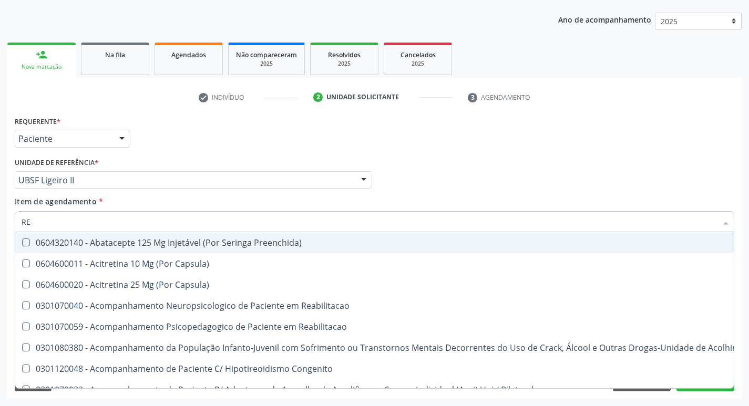
type input "REU"
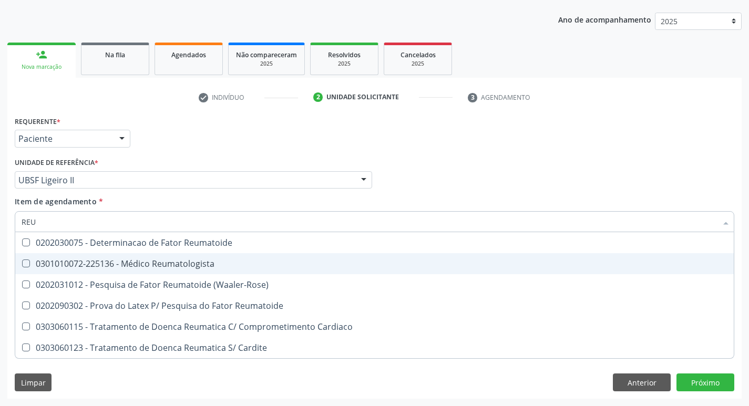
click at [27, 266] on Reumatologista at bounding box center [26, 264] width 8 height 8
click at [22, 266] on Reumatologista "checkbox" at bounding box center [18, 263] width 7 height 7
checkbox Reumatologista "true"
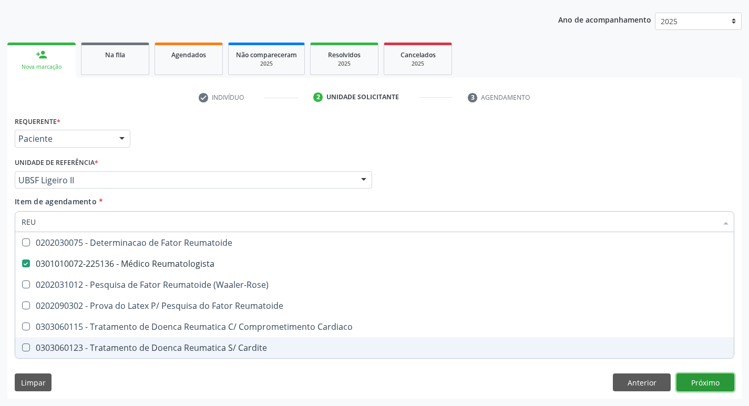
click at [699, 382] on div "Requerente * Paciente Profissional de Saúde Paciente Nenhum resultado encontrad…" at bounding box center [374, 257] width 735 height 286
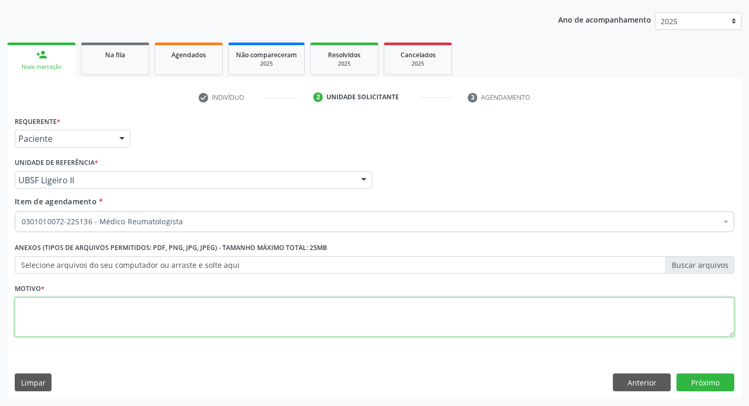
click at [35, 317] on textarea at bounding box center [375, 318] width 720 height 40
type textarea "RETORNO"
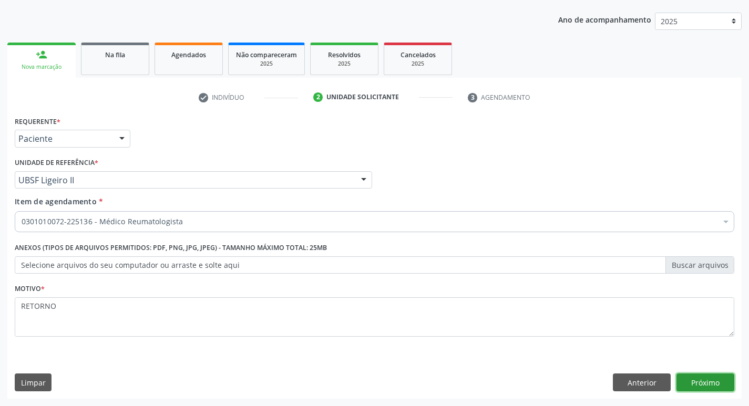
click at [705, 380] on button "Próximo" at bounding box center [706, 383] width 58 height 18
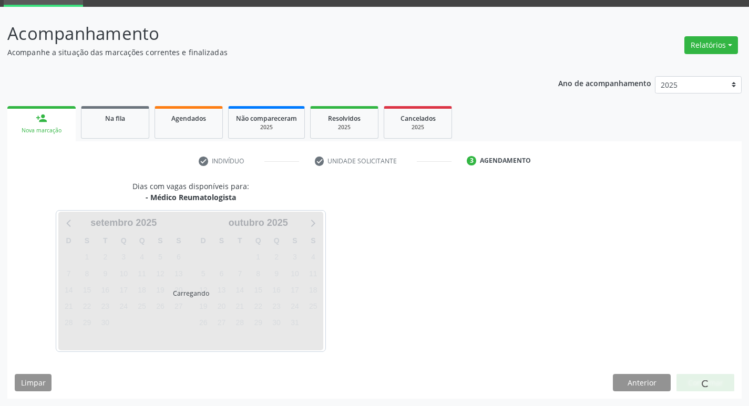
scroll to position [51, 0]
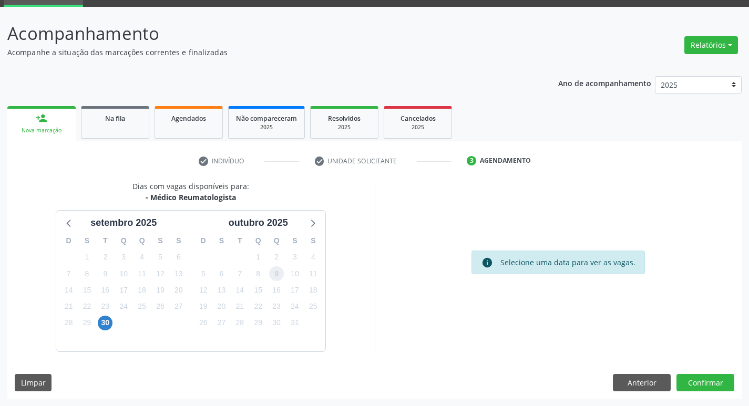
click at [279, 274] on span "9" at bounding box center [276, 274] width 15 height 15
click at [710, 387] on button "Confirmar" at bounding box center [706, 383] width 58 height 18
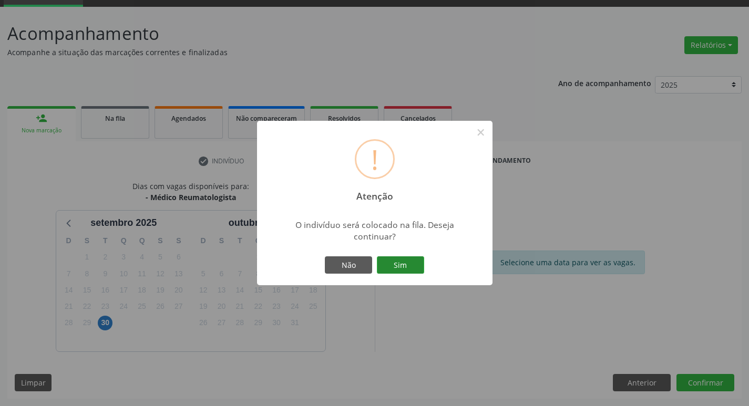
click at [399, 270] on button "Sim" at bounding box center [400, 266] width 47 height 18
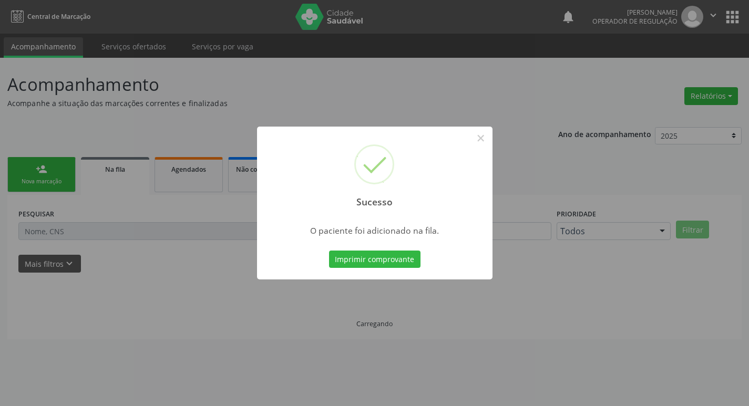
scroll to position [0, 0]
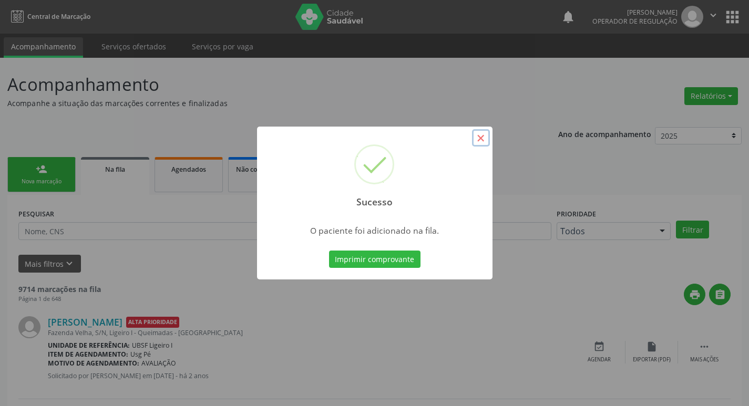
click at [483, 137] on button "×" at bounding box center [481, 138] width 18 height 18
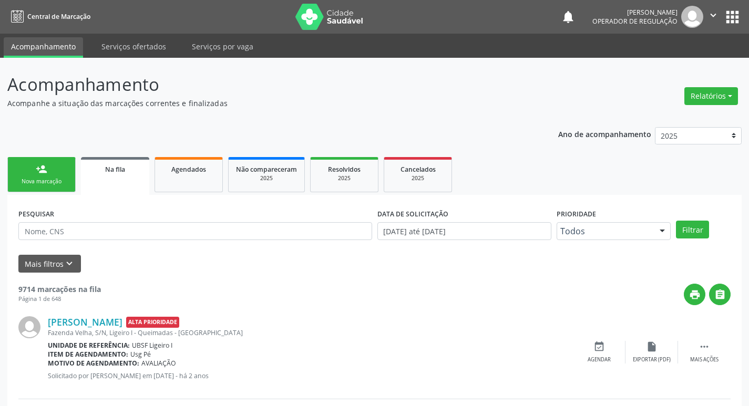
click at [39, 180] on div "Nova marcação" at bounding box center [41, 182] width 53 height 8
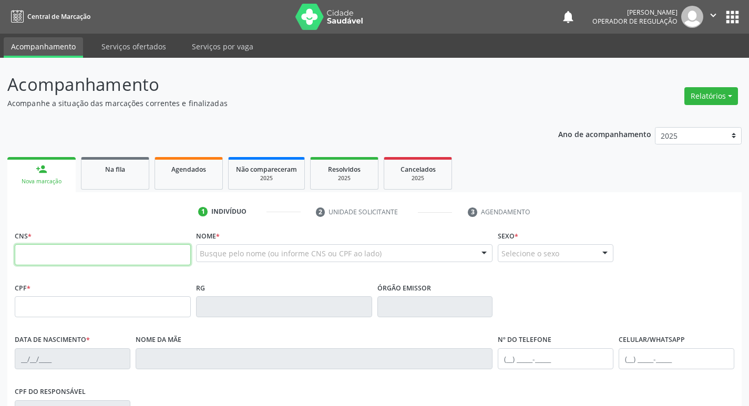
click at [33, 247] on input "text" at bounding box center [103, 254] width 176 height 21
type input "709 8090 4202 5094"
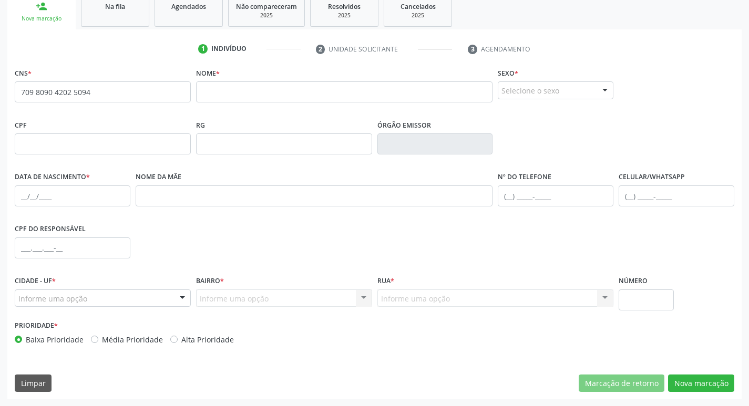
scroll to position [164, 0]
click at [715, 384] on button "Nova marcação" at bounding box center [701, 383] width 66 height 18
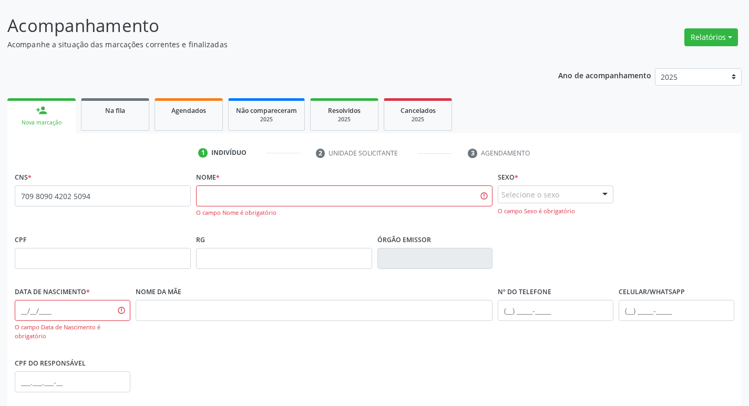
scroll to position [58, 0]
click at [47, 119] on link "person_add Nova marcação" at bounding box center [41, 116] width 68 height 35
click at [130, 123] on link "Na fila" at bounding box center [115, 115] width 68 height 33
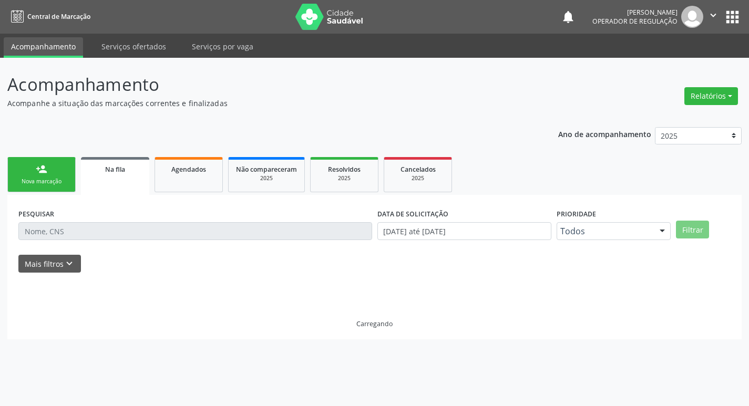
scroll to position [0, 0]
click at [66, 177] on link "person_add Nova marcação" at bounding box center [41, 174] width 68 height 35
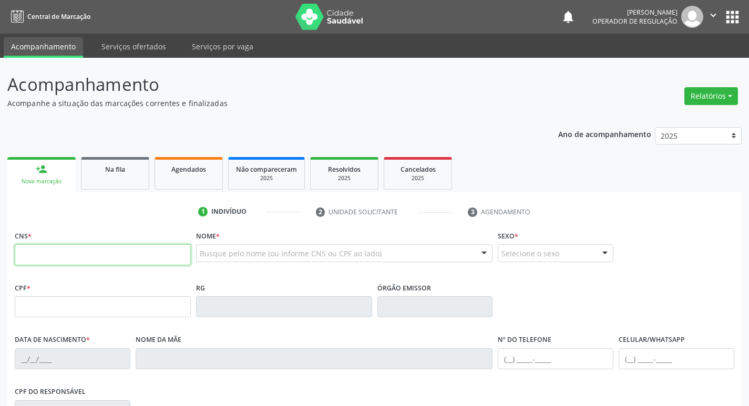
click at [34, 254] on input "text" at bounding box center [103, 254] width 176 height 21
type input "702 7046 3851 9460"
type input "062.925.234-38"
type input "1[DATE]"
type input "[PERSON_NAME]"
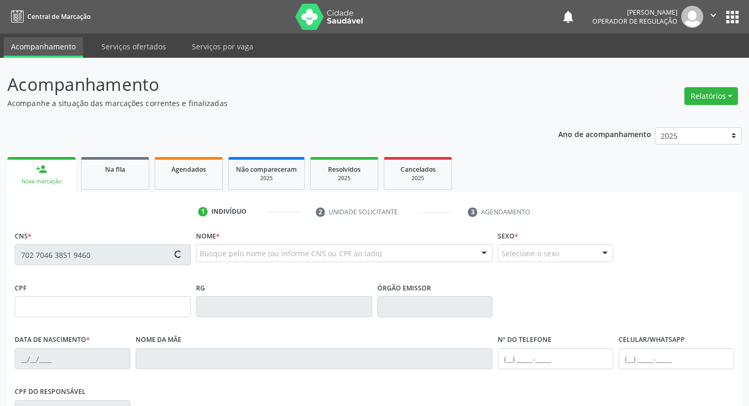
type input "[PHONE_NUMBER]"
type input "1388"
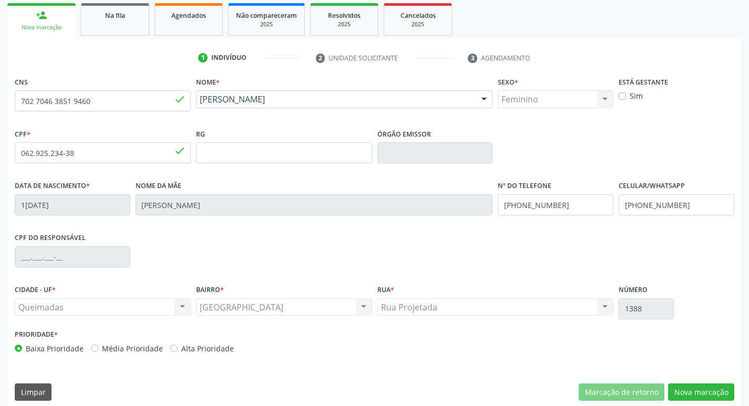
scroll to position [164, 0]
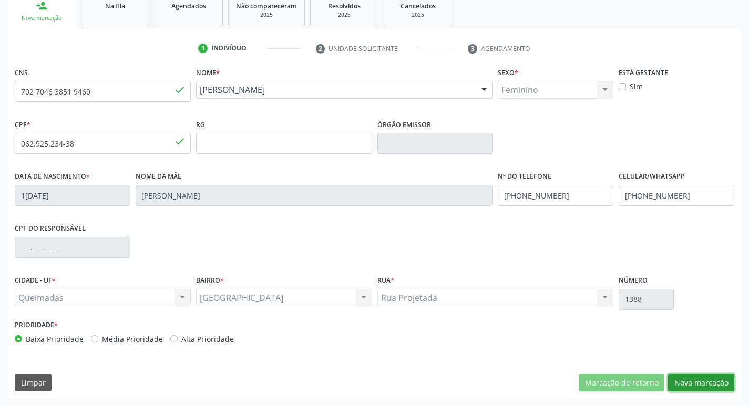
click at [694, 380] on button "Nova marcação" at bounding box center [701, 383] width 66 height 18
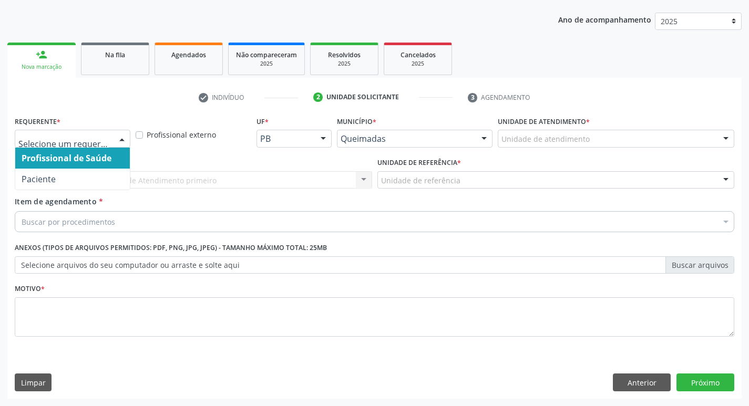
click at [119, 136] on div at bounding box center [122, 139] width 16 height 18
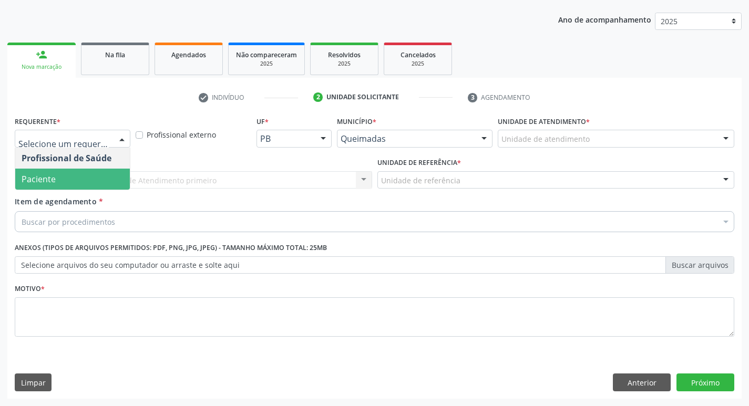
click at [92, 176] on span "Paciente" at bounding box center [72, 179] width 115 height 21
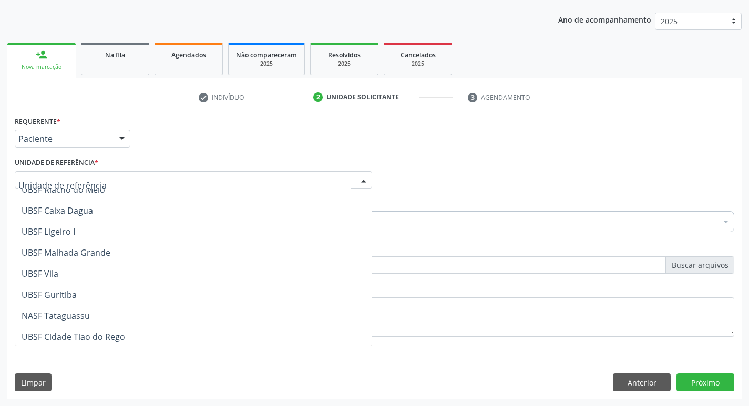
scroll to position [263, 0]
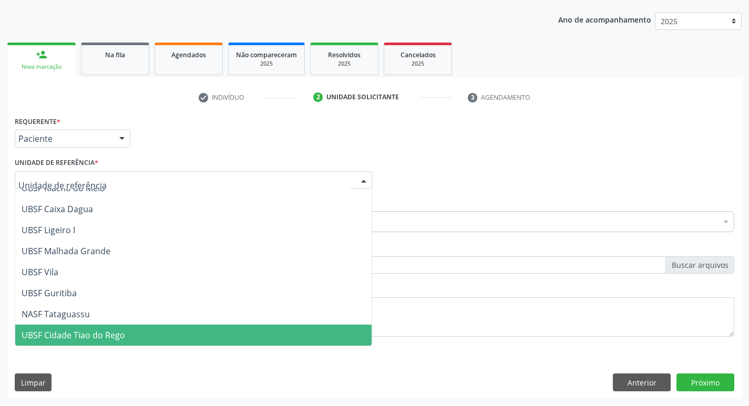
click at [87, 330] on span "UBSF Cidade Tiao do Rego" at bounding box center [74, 336] width 104 height 12
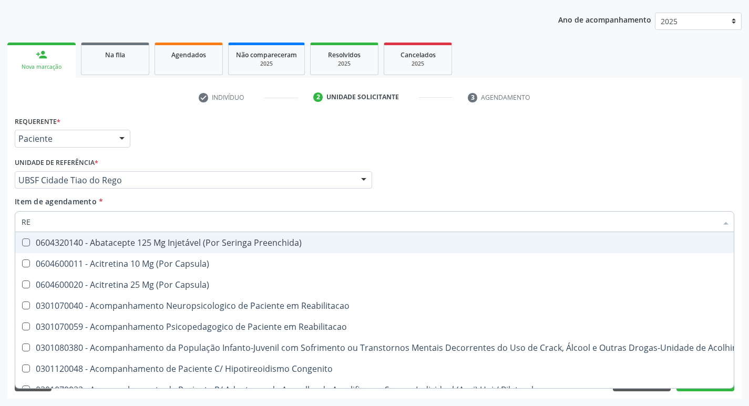
type input "REU"
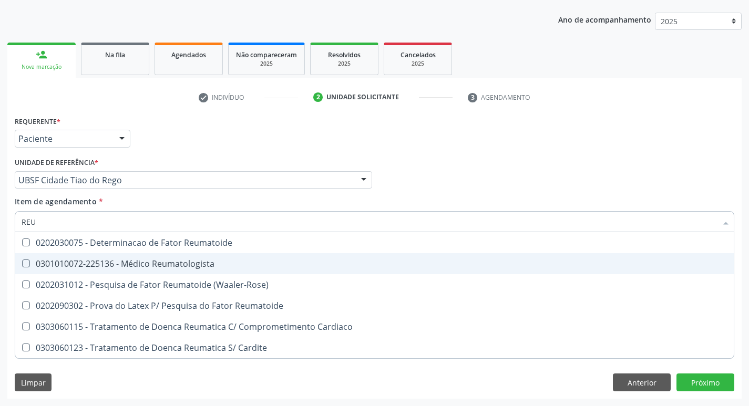
click at [26, 265] on Reumatologista at bounding box center [26, 264] width 8 height 8
click at [22, 265] on Reumatologista "checkbox" at bounding box center [18, 263] width 7 height 7
checkbox Reumatologista "true"
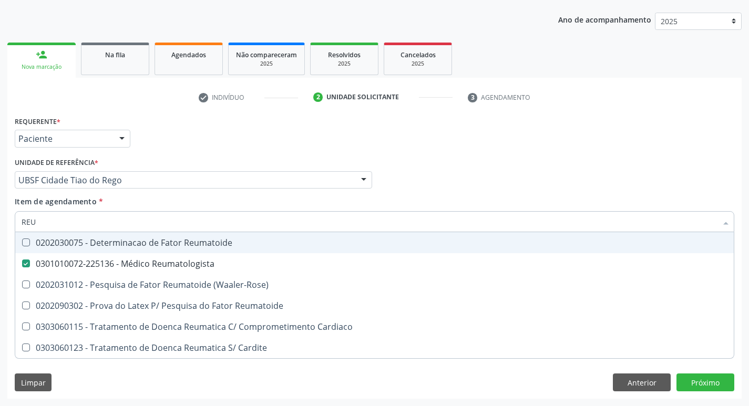
click at [527, 199] on div "Item de agendamento * REU Desfazer seleção 0202030075 - Determinacao de Fator R…" at bounding box center [375, 212] width 720 height 33
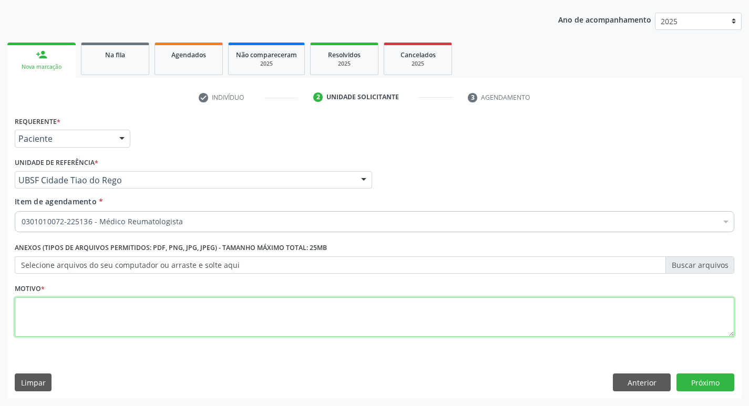
click at [36, 300] on textarea at bounding box center [375, 318] width 720 height 40
type textarea "AVALIACAO"
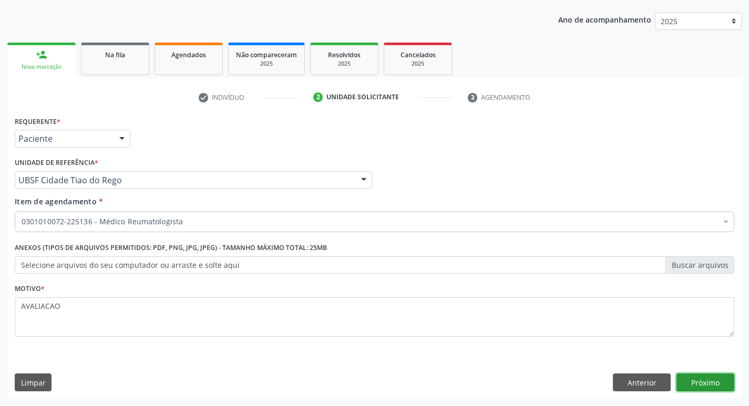
click at [713, 387] on button "Próximo" at bounding box center [706, 383] width 58 height 18
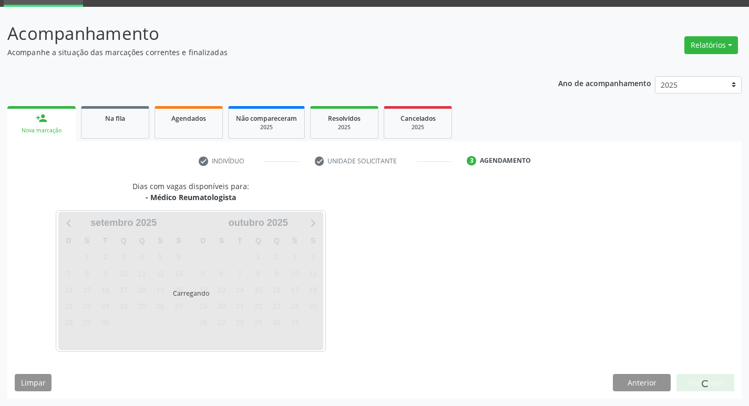
scroll to position [51, 0]
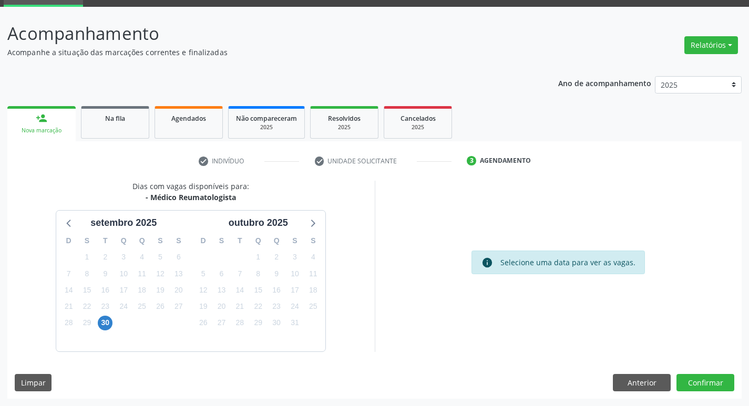
scroll to position [51, 0]
click at [710, 382] on button "Confirmar" at bounding box center [706, 383] width 58 height 18
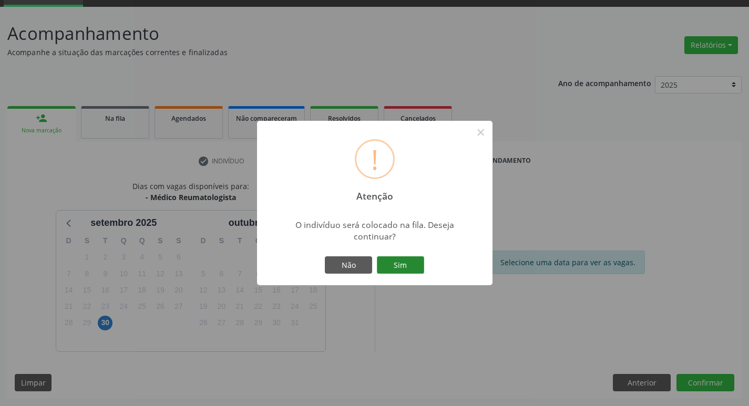
click at [402, 258] on button "Sim" at bounding box center [400, 266] width 47 height 18
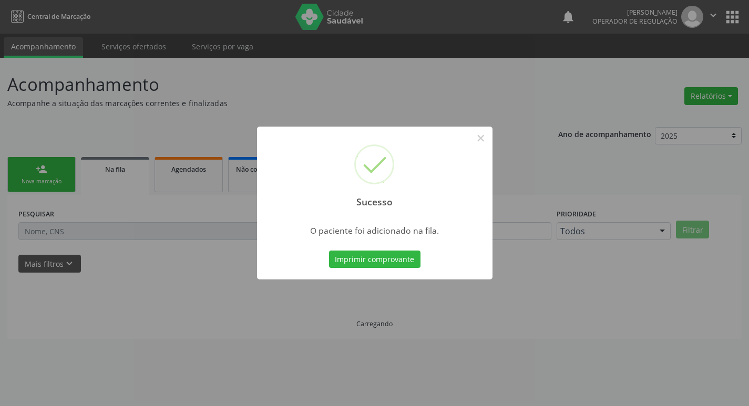
scroll to position [0, 0]
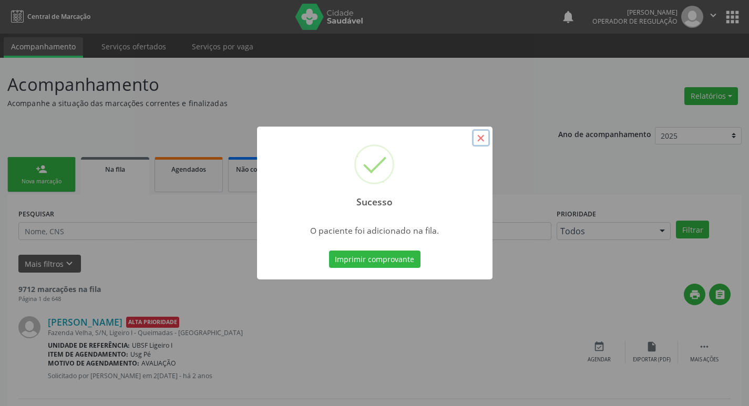
click at [478, 138] on button "×" at bounding box center [481, 138] width 18 height 18
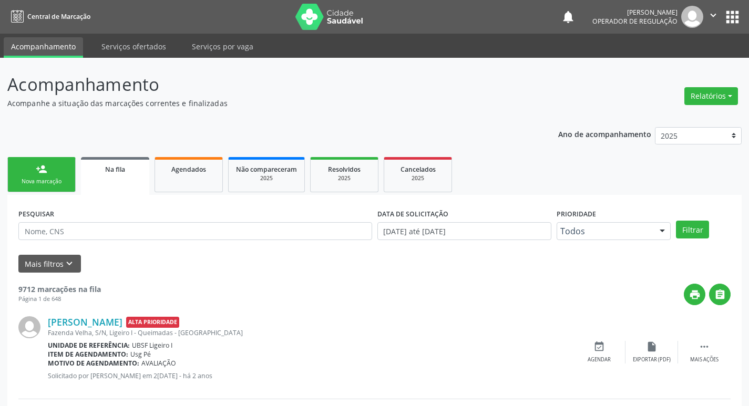
drag, startPoint x: 27, startPoint y: 171, endPoint x: 43, endPoint y: 164, distance: 16.9
click at [28, 171] on link "person_add Nova marcação" at bounding box center [41, 174] width 68 height 35
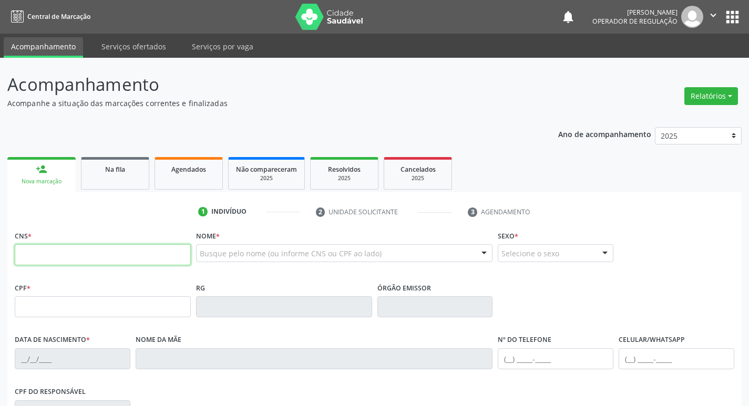
click at [25, 258] on input "text" at bounding box center [103, 254] width 176 height 21
click at [22, 256] on input "text" at bounding box center [103, 254] width 176 height 21
type input "706 9001 3870 2433"
type input "652.699.694-91"
type input "29/12/1961"
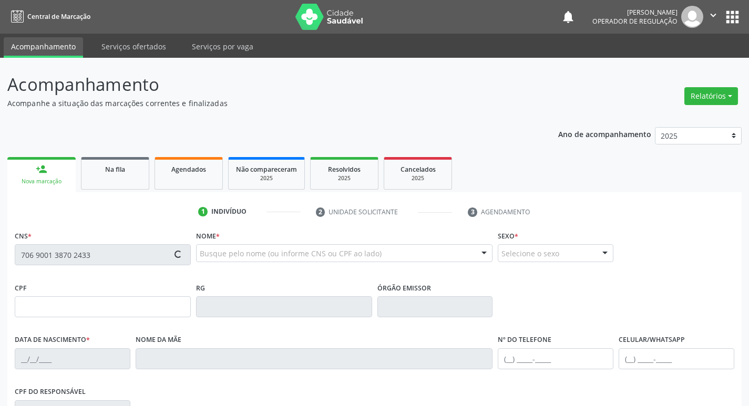
type input "Maria do Carmo Bezerra"
type input "(83) 99392-2406"
type input "330.227.807-10"
type input "951"
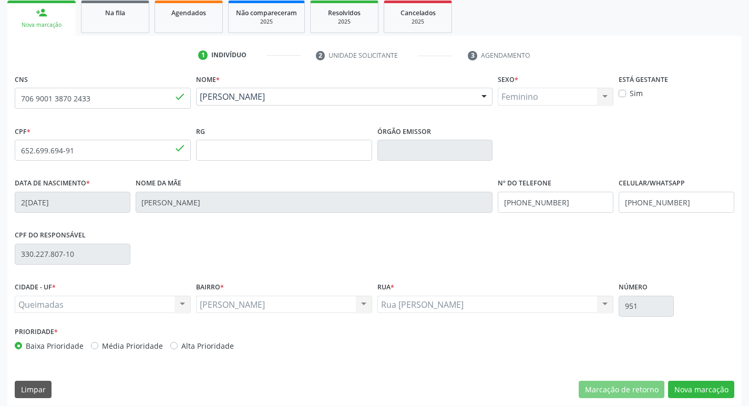
scroll to position [164, 0]
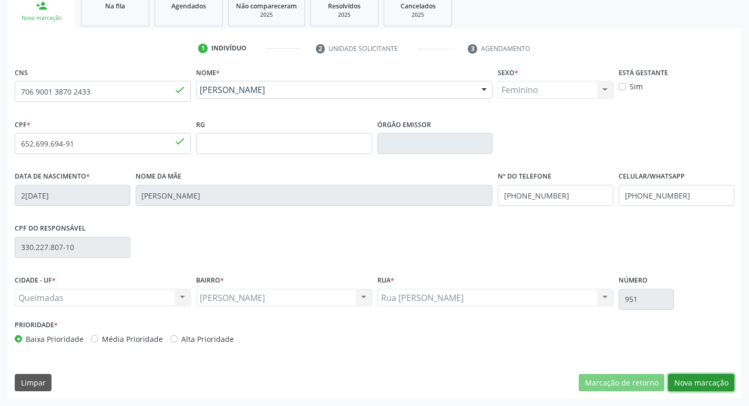
click at [697, 382] on button "Nova marcação" at bounding box center [701, 383] width 66 height 18
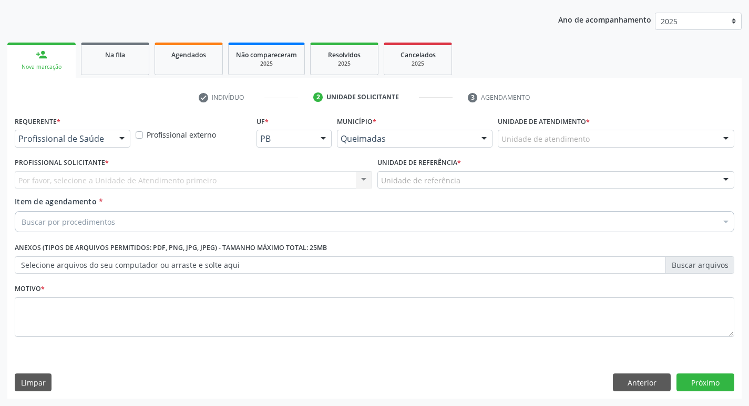
scroll to position [115, 0]
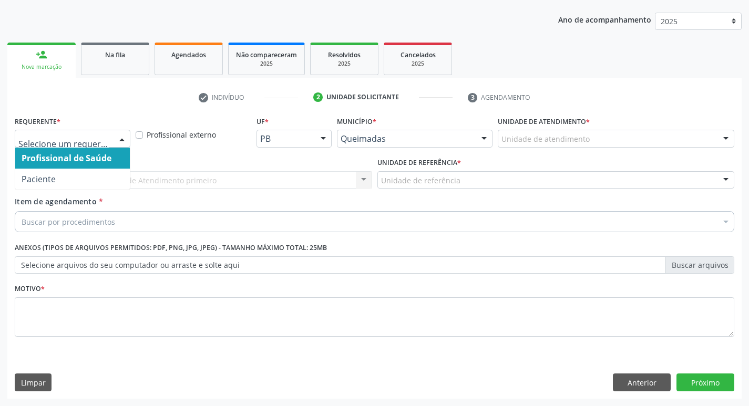
click at [124, 140] on div at bounding box center [122, 139] width 16 height 18
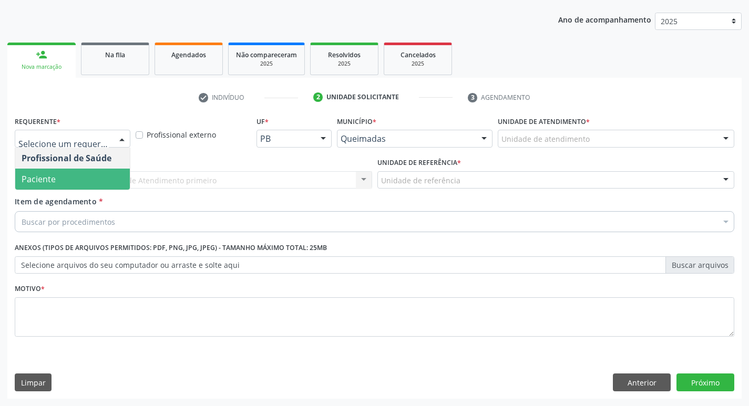
click at [70, 177] on span "Paciente" at bounding box center [72, 179] width 115 height 21
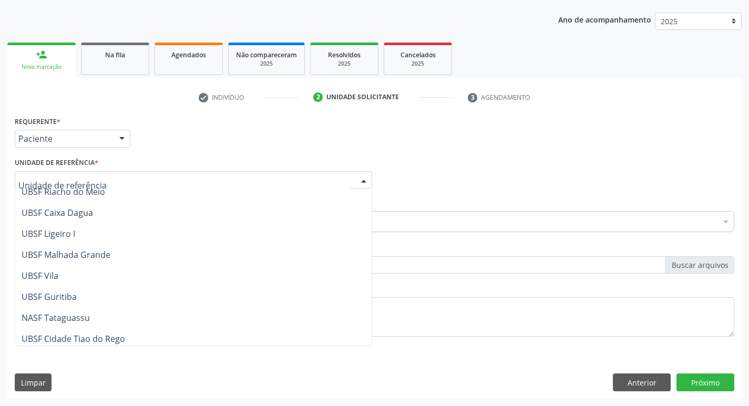
scroll to position [263, 0]
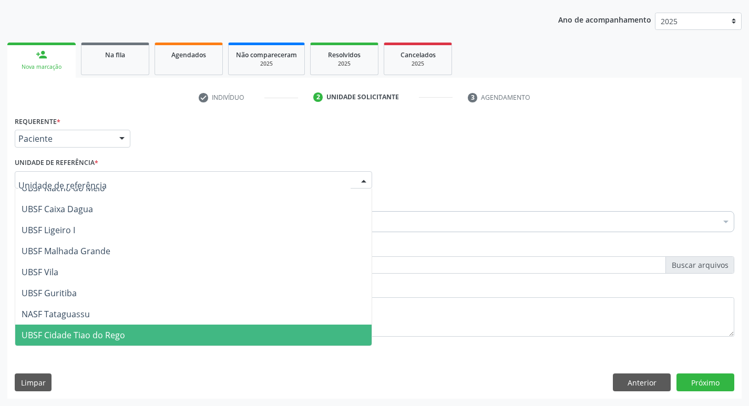
click at [67, 337] on span "UBSF Cidade Tiao do Rego" at bounding box center [74, 336] width 104 height 12
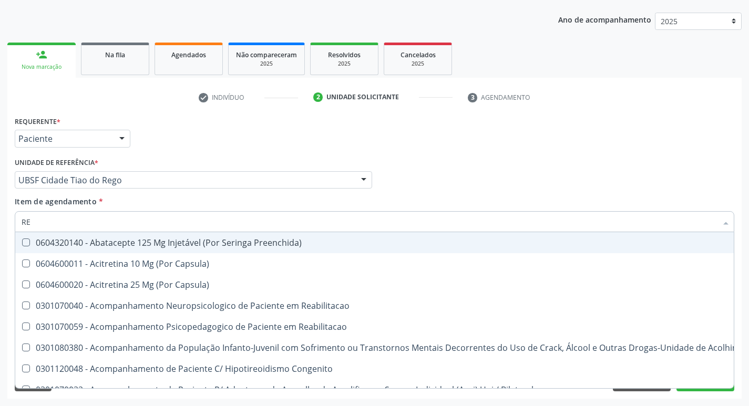
type input "REU"
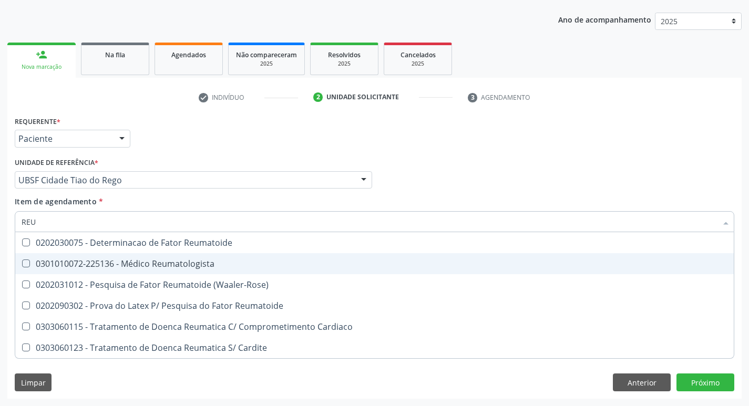
click at [23, 260] on Reumatologista at bounding box center [26, 264] width 8 height 8
click at [22, 260] on Reumatologista "checkbox" at bounding box center [18, 263] width 7 height 7
checkbox Reumatologista "true"
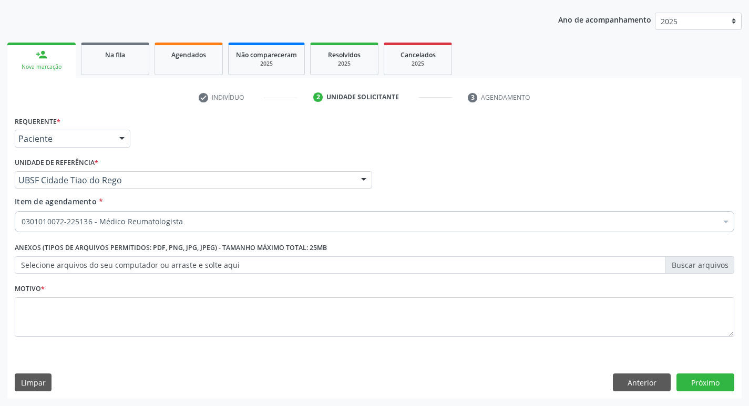
click at [561, 139] on div "Requerente * Paciente Profissional de Saúde Paciente Nenhum resultado encontrad…" at bounding box center [374, 134] width 725 height 41
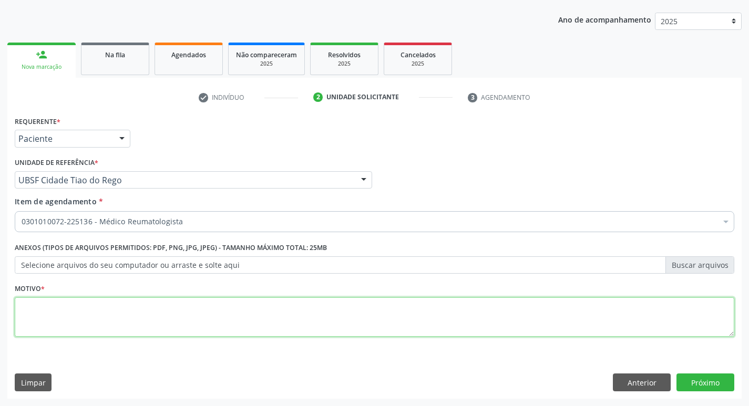
click at [36, 316] on textarea at bounding box center [375, 318] width 720 height 40
type textarea "AVALIACAO"
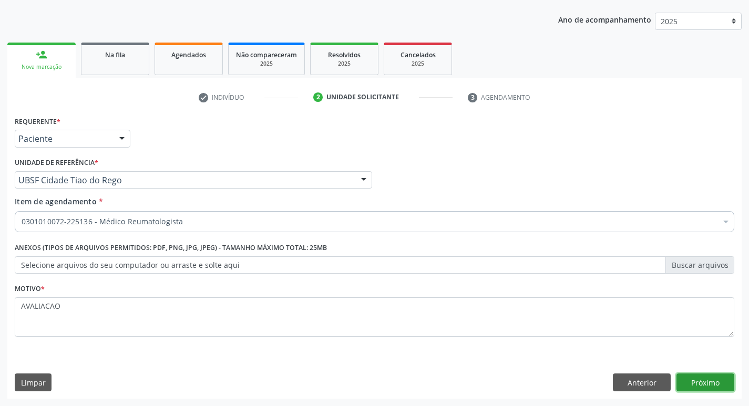
click at [690, 377] on button "Próximo" at bounding box center [706, 383] width 58 height 18
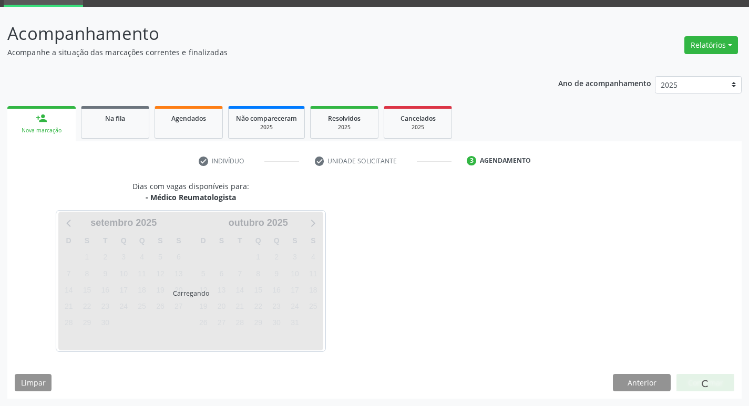
scroll to position [51, 0]
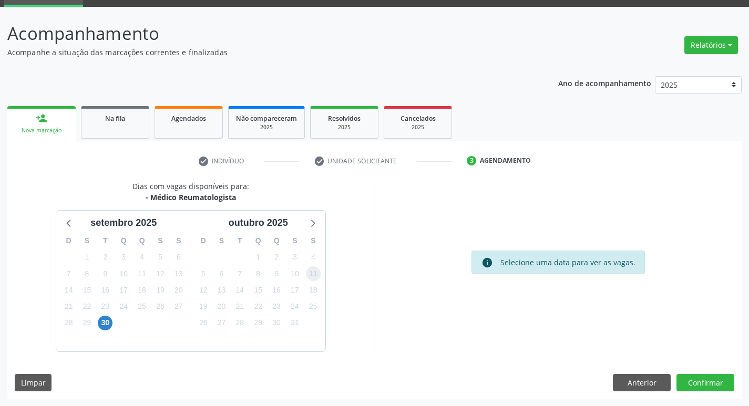
click at [315, 276] on span "11" at bounding box center [313, 274] width 15 height 15
click at [710, 380] on button "Confirmar" at bounding box center [706, 383] width 58 height 18
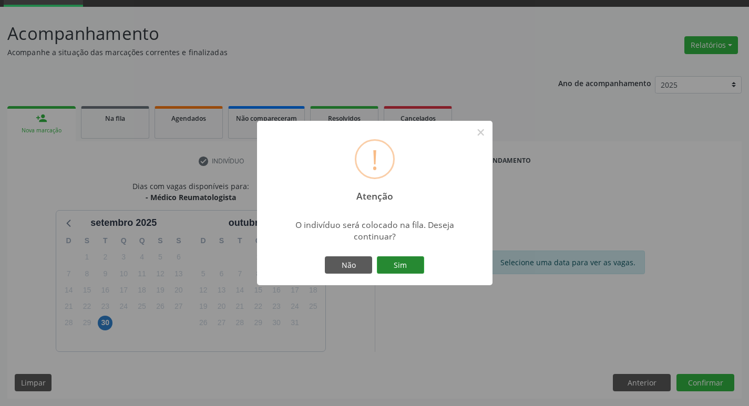
click at [414, 268] on button "Sim" at bounding box center [400, 266] width 47 height 18
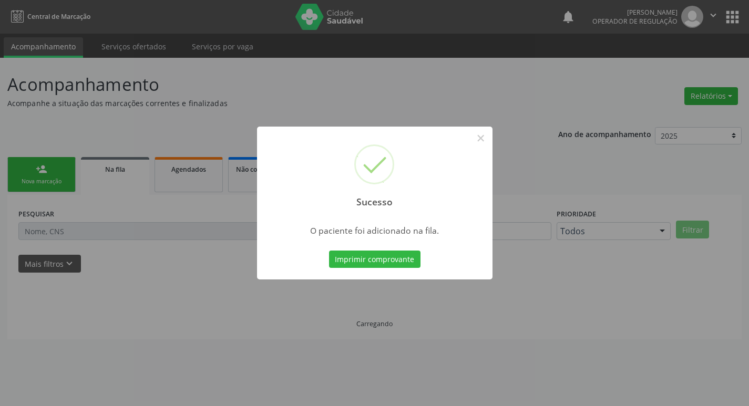
scroll to position [0, 0]
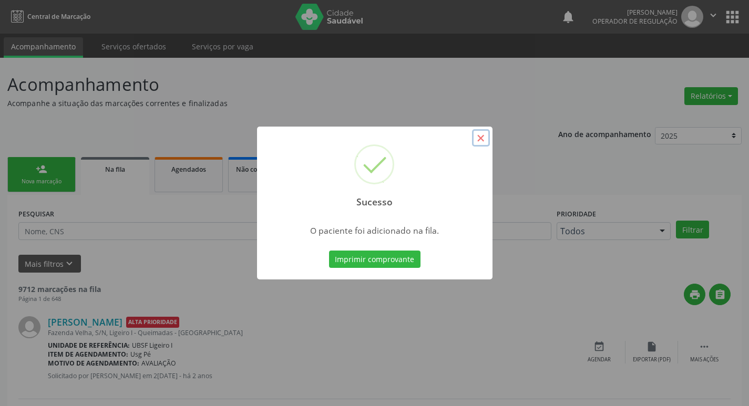
click at [486, 139] on button "×" at bounding box center [481, 138] width 18 height 18
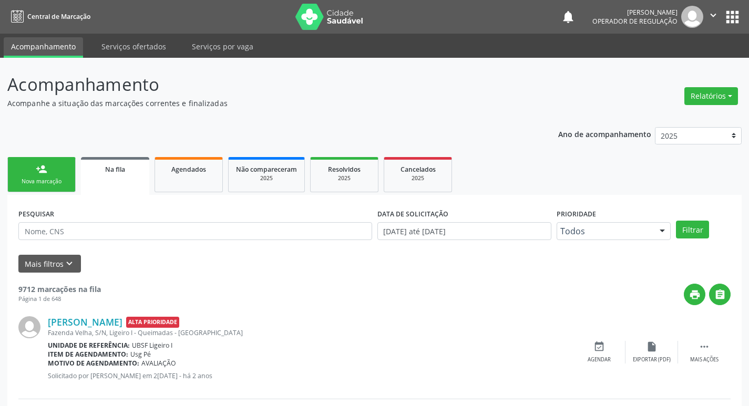
click at [37, 181] on div "Nova marcação" at bounding box center [41, 182] width 53 height 8
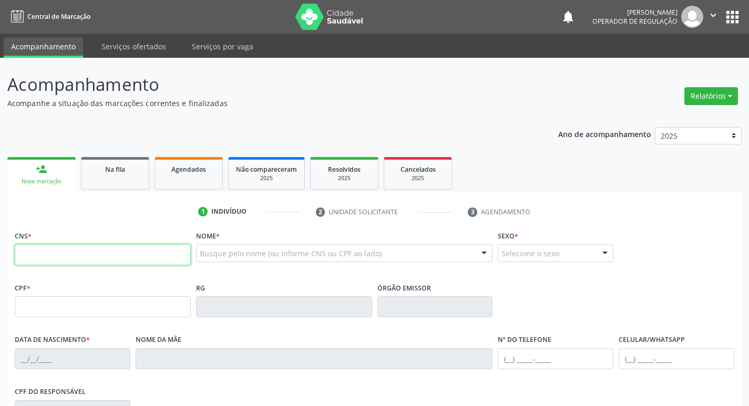
click at [35, 256] on input "text" at bounding box center [103, 254] width 176 height 21
type input "703 0088 0603 4072"
type input "206.284.394-15"
type input "03/11/1955"
type input "Josefa Paulino da Silva"
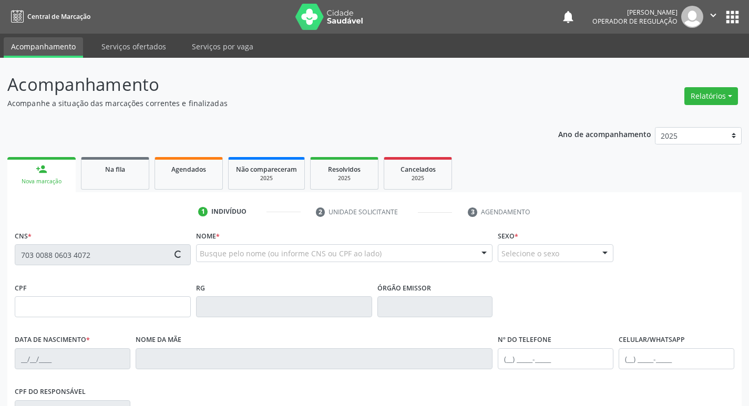
type input "(83) 98756-3412"
type input "S/N"
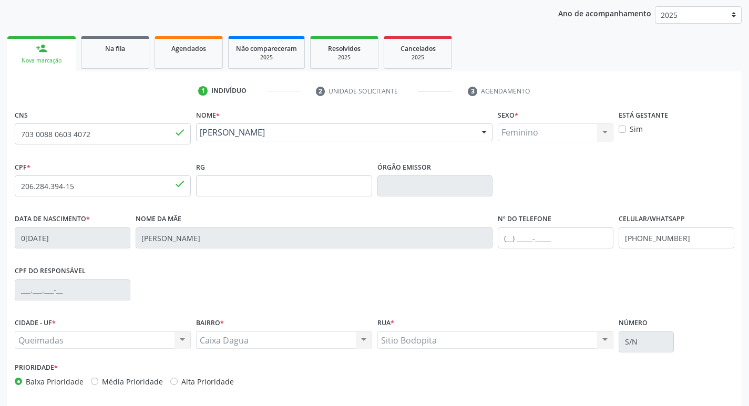
scroll to position [158, 0]
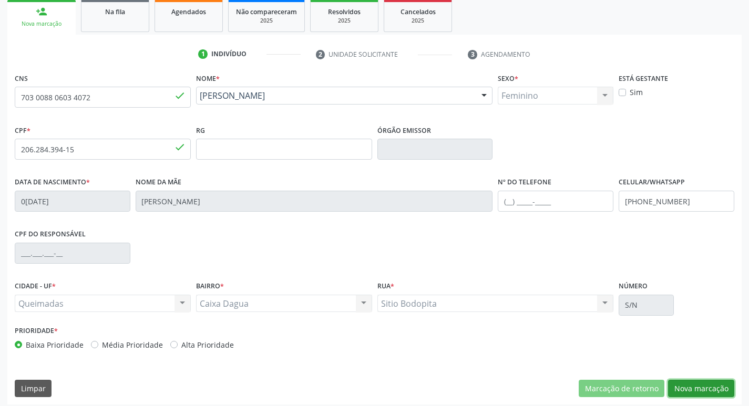
click at [698, 390] on button "Nova marcação" at bounding box center [701, 389] width 66 height 18
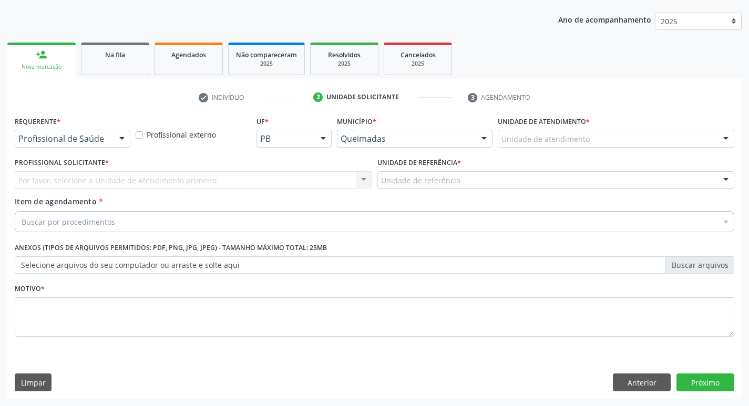
click at [124, 138] on div at bounding box center [122, 139] width 16 height 18
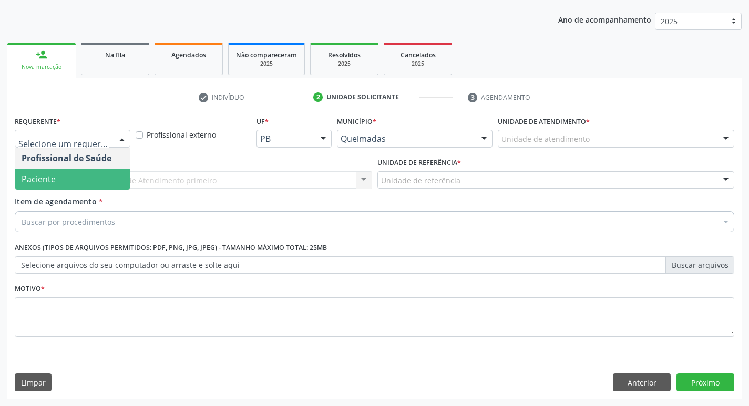
drag, startPoint x: 97, startPoint y: 177, endPoint x: 106, endPoint y: 173, distance: 9.9
click at [106, 173] on span "Paciente" at bounding box center [72, 179] width 115 height 21
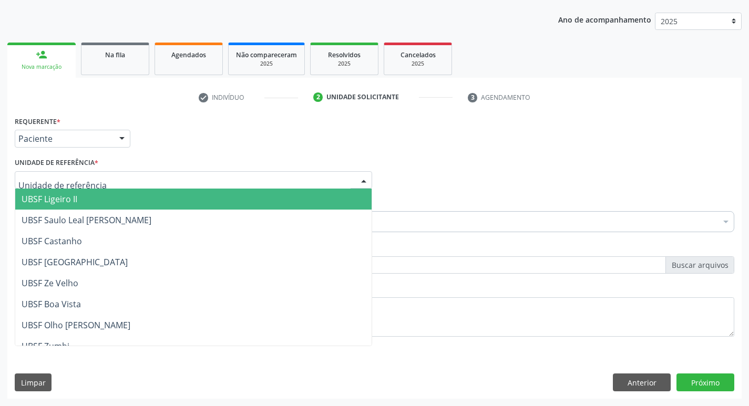
click at [99, 181] on div at bounding box center [194, 180] width 358 height 18
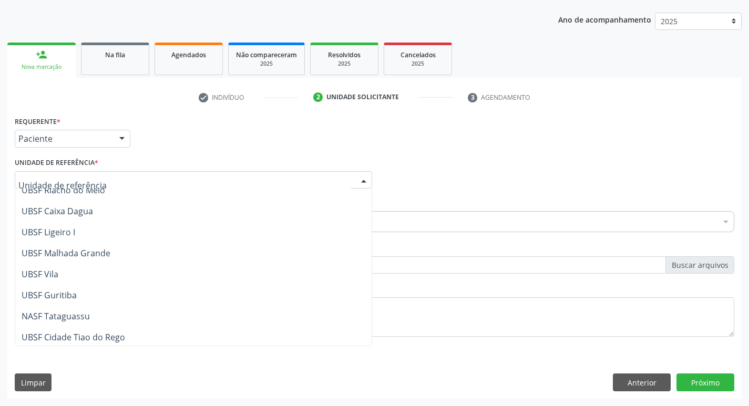
scroll to position [263, 0]
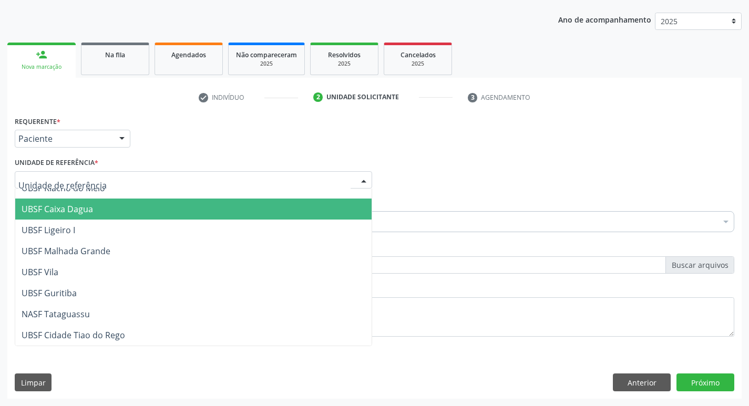
click at [97, 211] on span "UBSF Caixa Dagua" at bounding box center [193, 209] width 356 height 21
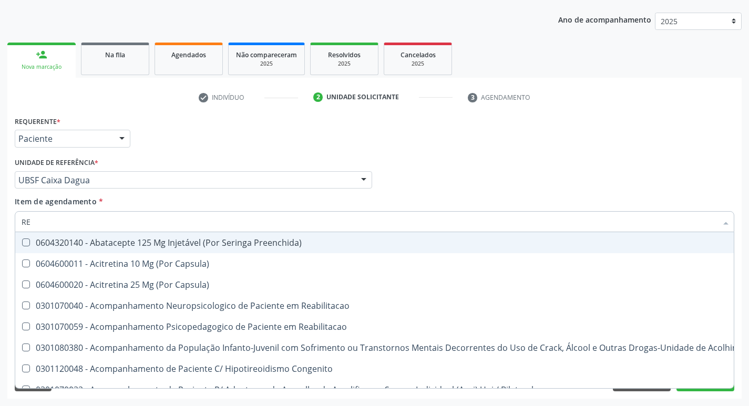
type input "REU"
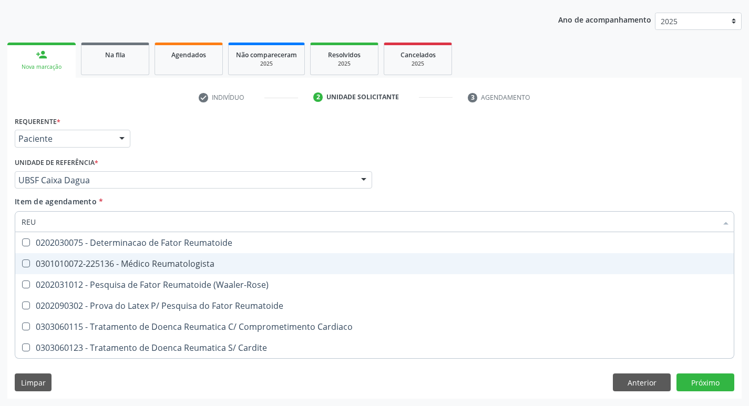
click at [28, 264] on Reumatologista at bounding box center [26, 264] width 8 height 8
click at [22, 264] on Reumatologista "checkbox" at bounding box center [18, 263] width 7 height 7
checkbox Reumatologista "true"
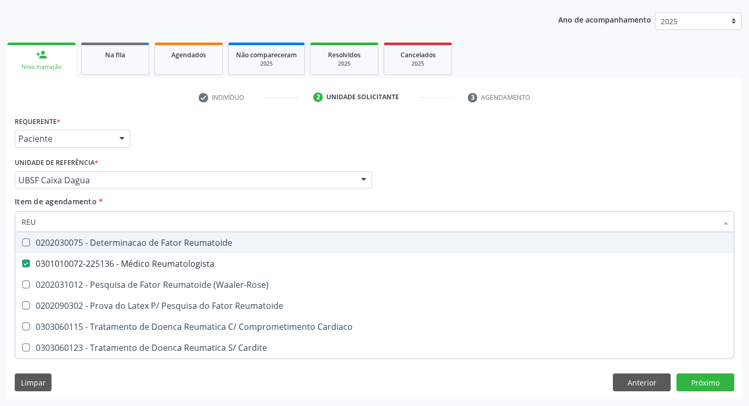
click at [474, 193] on div "Profissional Solicitante Por favor, selecione a Unidade de Atendimento primeiro…" at bounding box center [374, 175] width 725 height 41
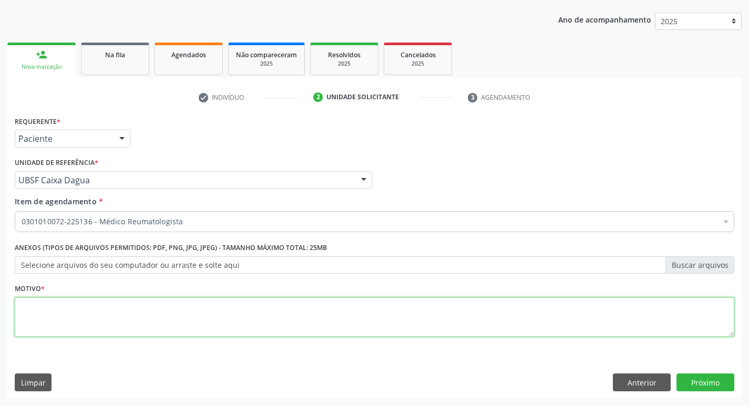
click at [51, 327] on textarea at bounding box center [375, 318] width 720 height 40
type textarea "AVALIACAO"
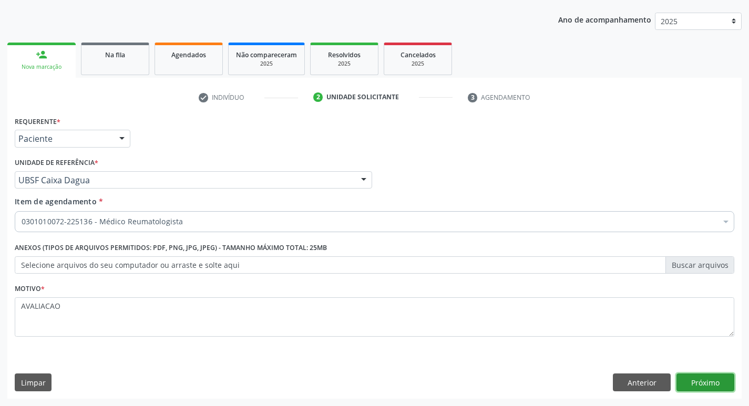
click at [700, 385] on button "Próximo" at bounding box center [706, 383] width 58 height 18
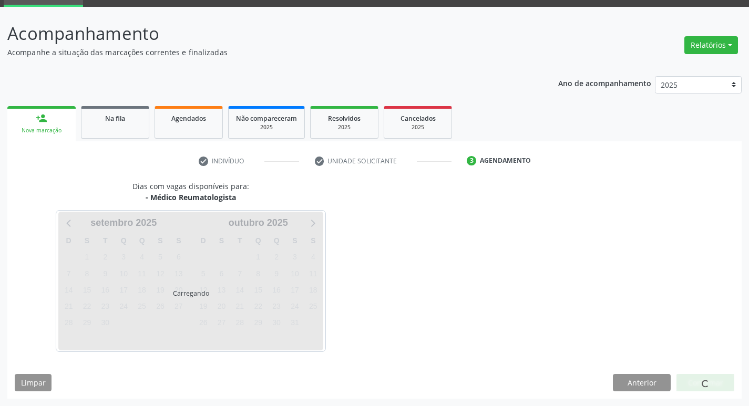
scroll to position [51, 0]
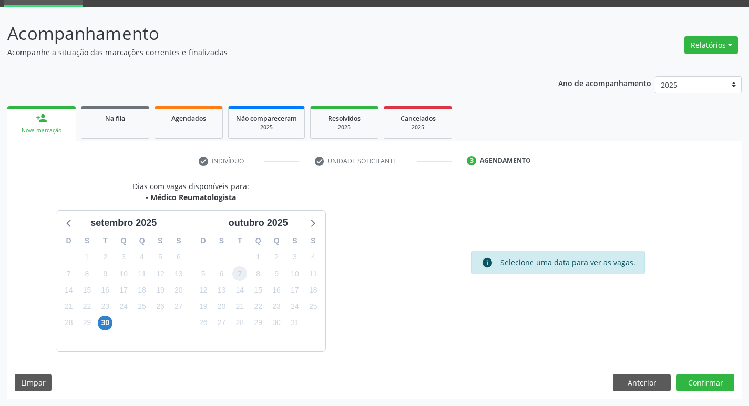
click at [237, 279] on span "7" at bounding box center [239, 274] width 15 height 15
click at [707, 386] on button "Confirmar" at bounding box center [706, 383] width 58 height 18
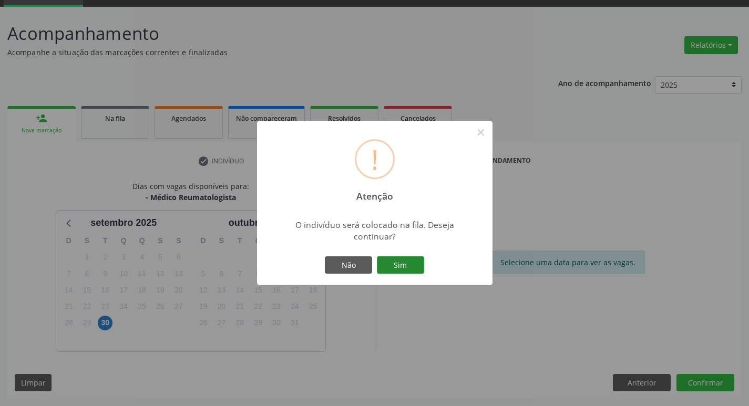
click at [405, 258] on button "Sim" at bounding box center [400, 266] width 47 height 18
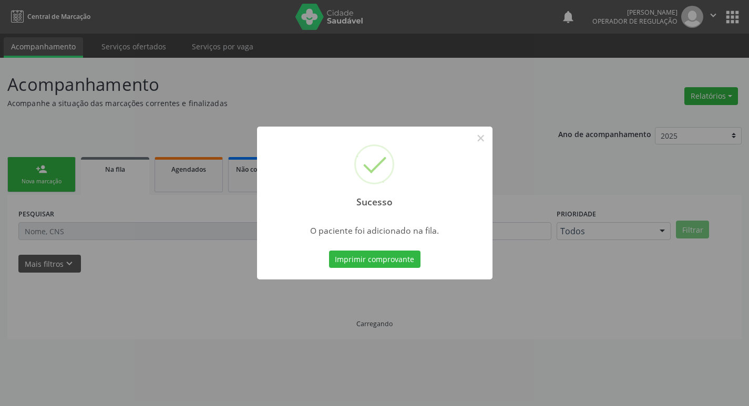
scroll to position [0, 0]
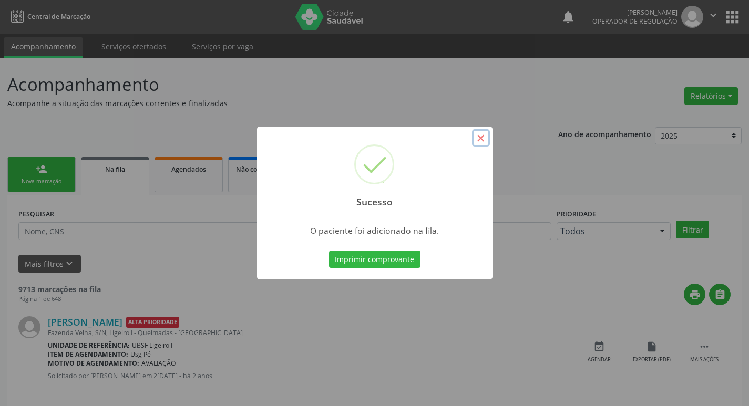
click at [483, 139] on button "×" at bounding box center [481, 138] width 18 height 18
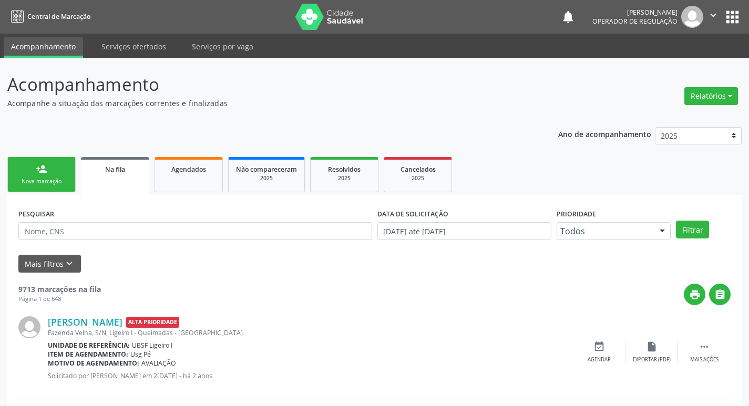
click at [16, 178] on div "Nova marcação" at bounding box center [41, 182] width 53 height 8
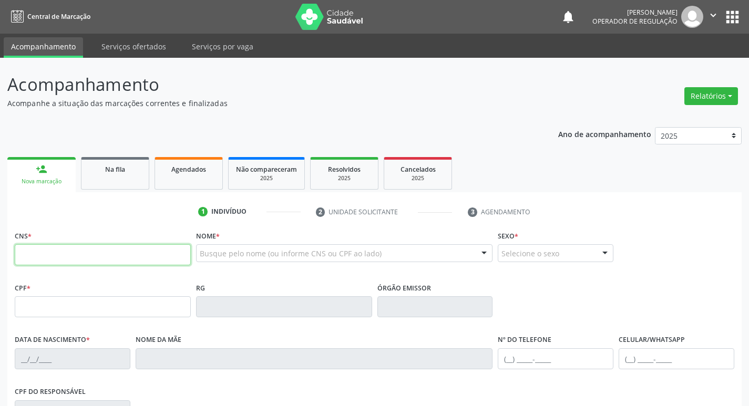
click at [29, 251] on input "text" at bounding box center [103, 254] width 176 height 21
type input "700 3019 0366 2739"
type input "110.273.974-09"
type input "17/12/1995"
type input "Adriana Ferrari de Souza"
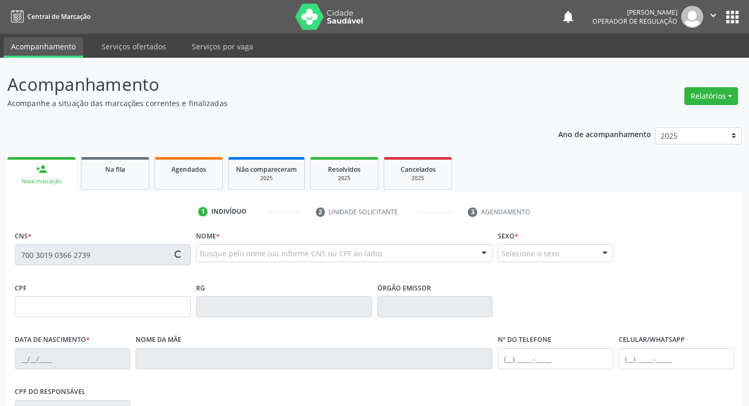
type input "(21) 96666-6614"
type input "010.637.493-10"
type input "56"
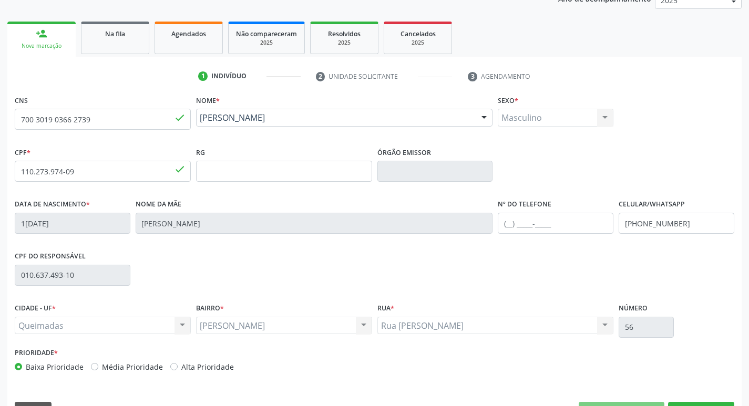
scroll to position [164, 0]
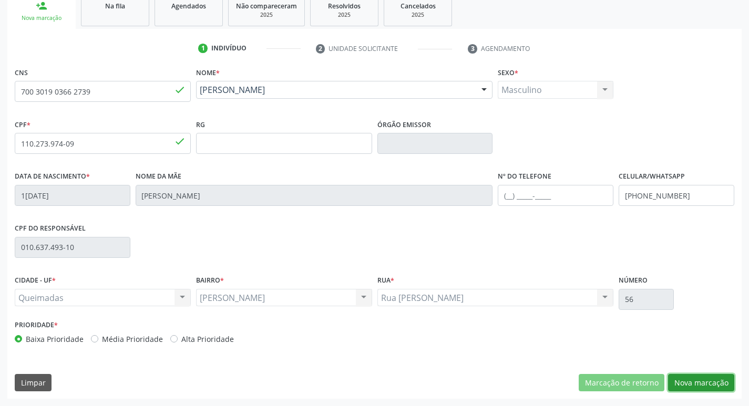
click at [690, 386] on button "Nova marcação" at bounding box center [701, 383] width 66 height 18
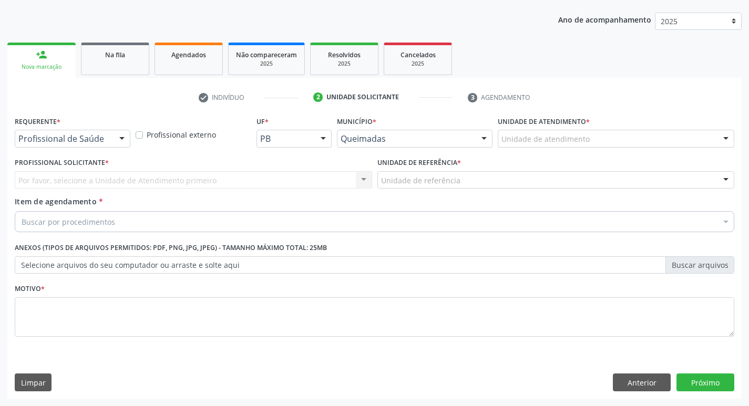
scroll to position [115, 0]
click at [123, 137] on div at bounding box center [122, 139] width 16 height 18
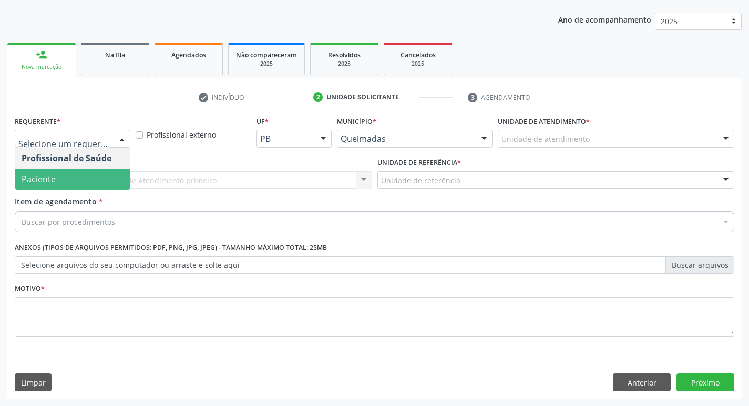
click at [111, 175] on span "Paciente" at bounding box center [72, 179] width 115 height 21
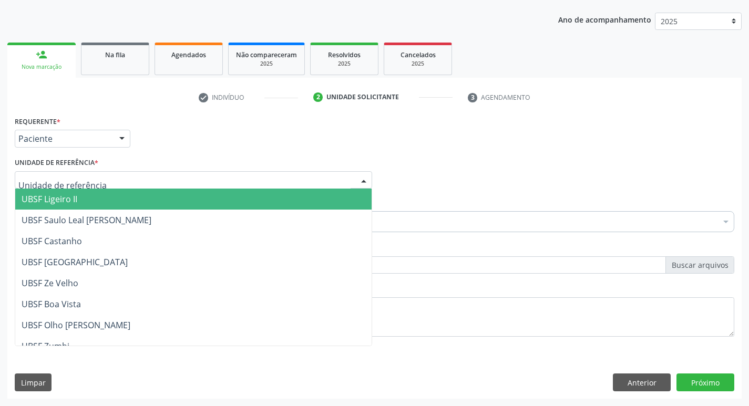
click at [111, 175] on div at bounding box center [194, 180] width 358 height 18
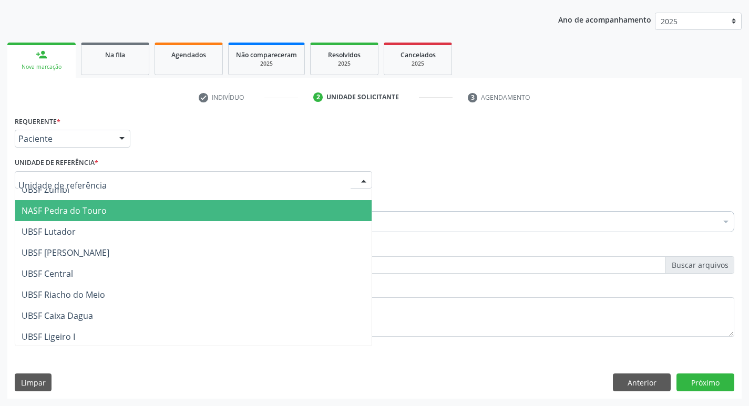
scroll to position [158, 0]
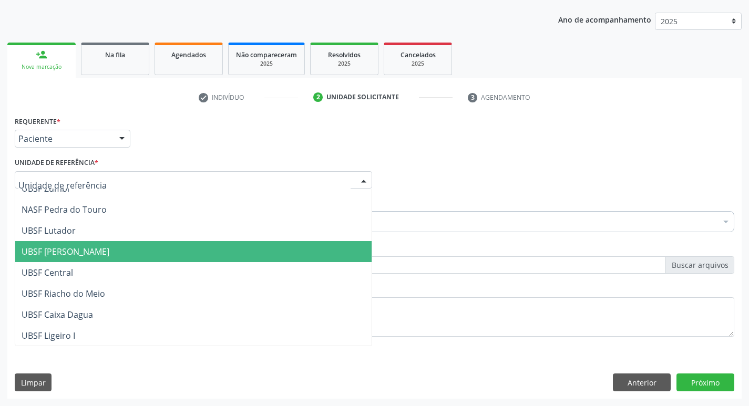
click at [100, 251] on span "UBSF [PERSON_NAME]" at bounding box center [66, 252] width 88 height 12
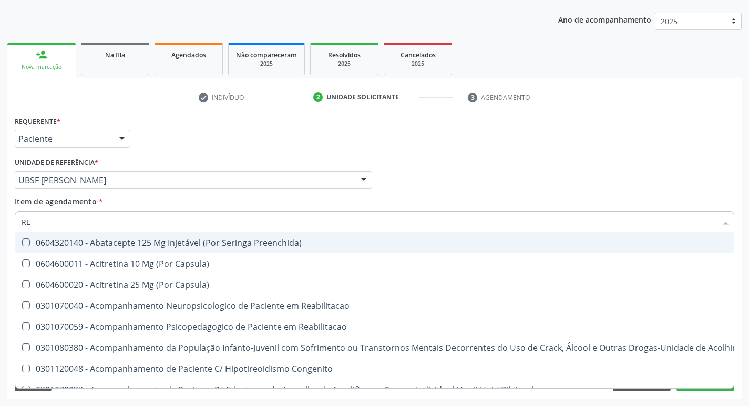
type input "REU"
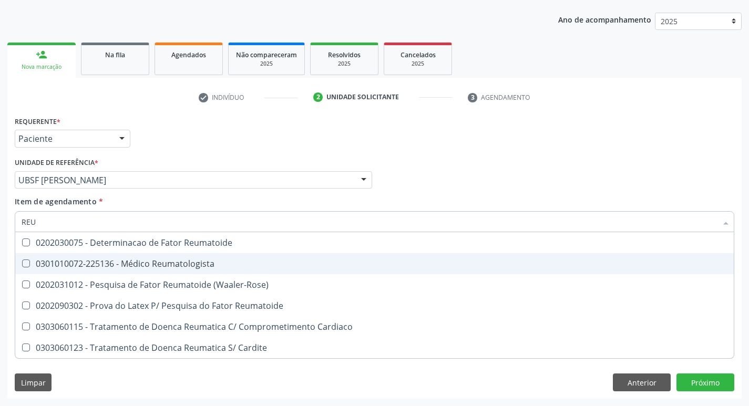
click at [23, 263] on Reumatologista at bounding box center [26, 264] width 8 height 8
click at [22, 263] on Reumatologista "checkbox" at bounding box center [18, 263] width 7 height 7
checkbox Reumatologista "true"
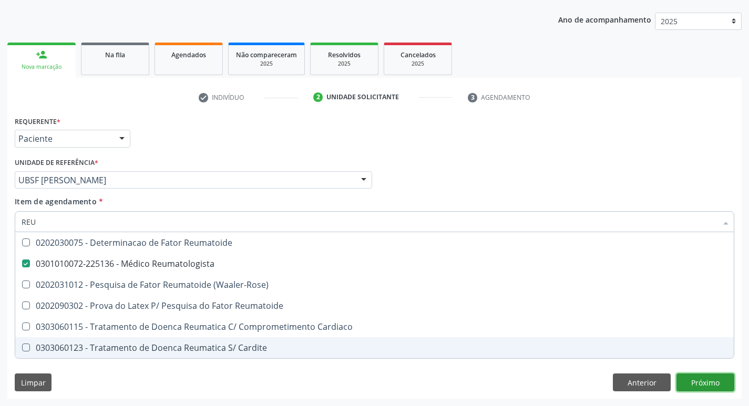
click at [699, 379] on div "Requerente * Paciente Profissional de Saúde Paciente Nenhum resultado encontrad…" at bounding box center [374, 257] width 735 height 286
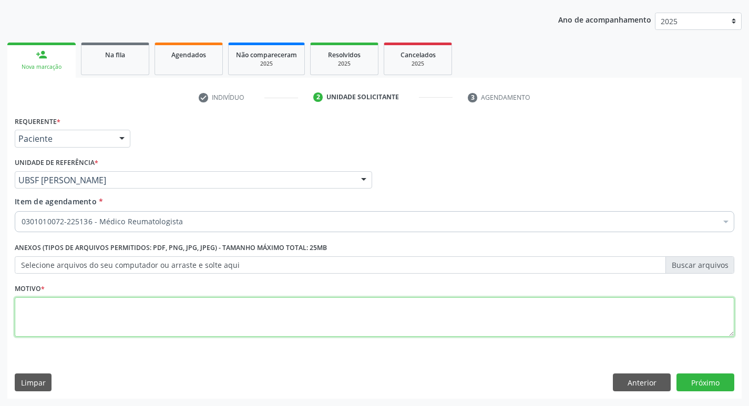
click at [46, 311] on textarea at bounding box center [375, 318] width 720 height 40
type textarea "AVALIACAO"
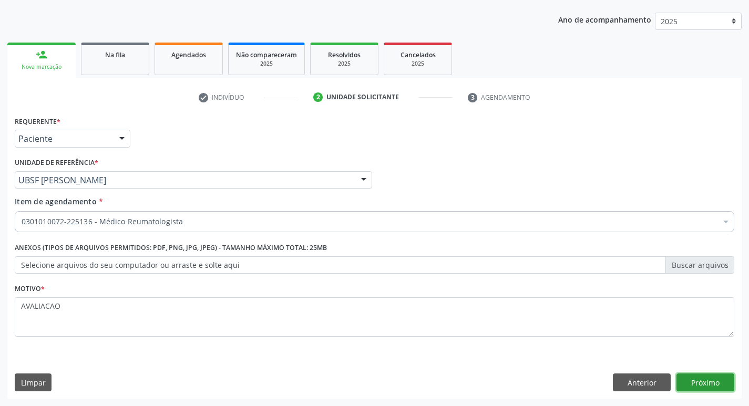
click at [700, 379] on button "Próximo" at bounding box center [706, 383] width 58 height 18
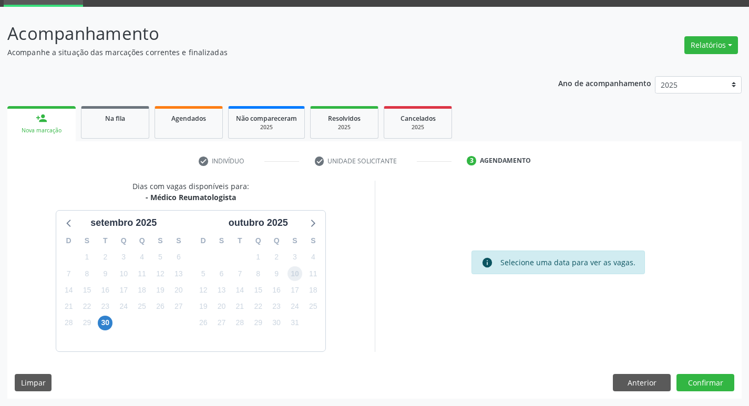
click at [300, 277] on span "10" at bounding box center [295, 274] width 15 height 15
click at [703, 379] on button "Confirmar" at bounding box center [706, 383] width 58 height 18
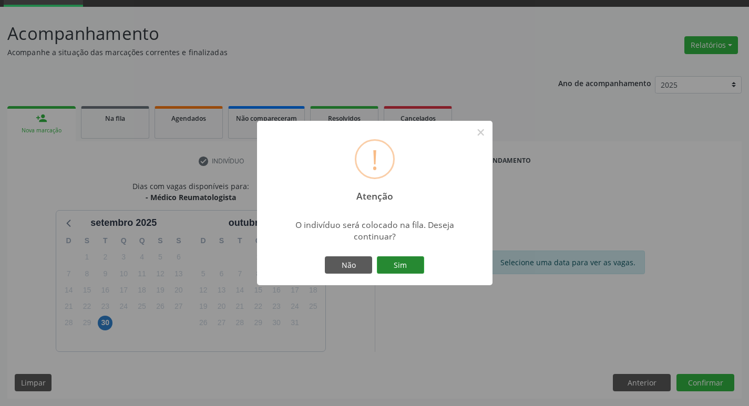
click at [412, 274] on button "Sim" at bounding box center [400, 266] width 47 height 18
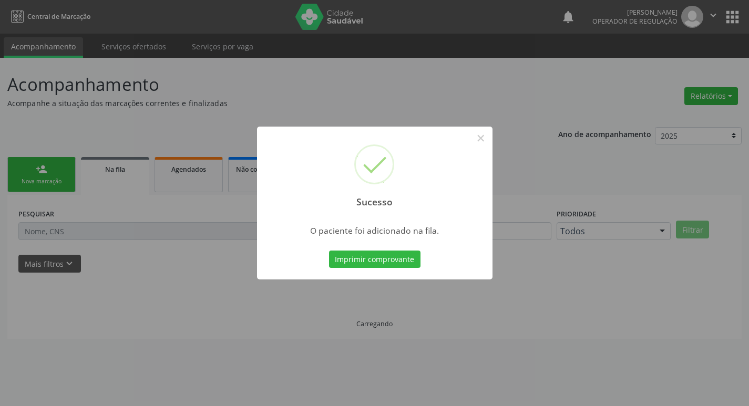
scroll to position [0, 0]
click at [257, 279] on div "Sucesso × O paciente foi adicionado na fila. Imprimir comprovante Cancel" at bounding box center [378, 203] width 757 height 406
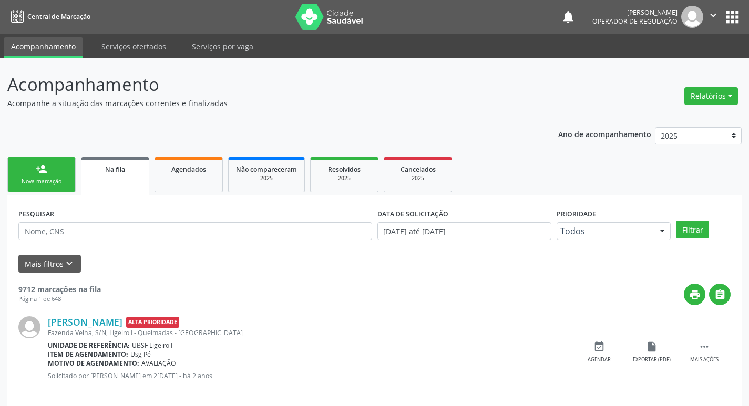
click at [59, 181] on div "Nova marcação" at bounding box center [41, 182] width 53 height 8
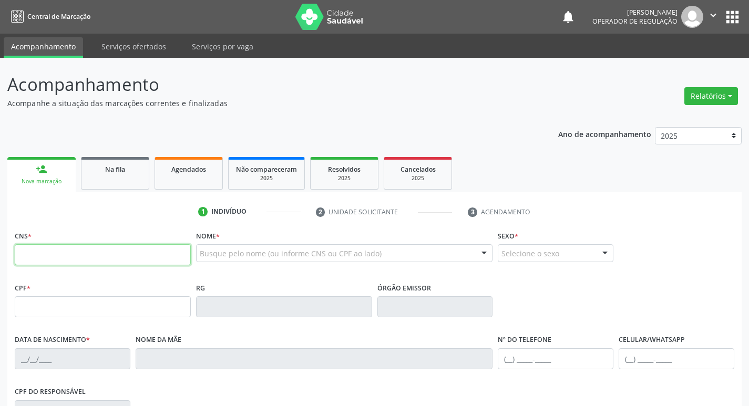
click at [65, 258] on input "text" at bounding box center [103, 254] width 176 height 21
type input "700 4084 5142 9344"
type input "027.612.324-70"
type input "28/11/1978"
type input "Noemia Maria da Conceição"
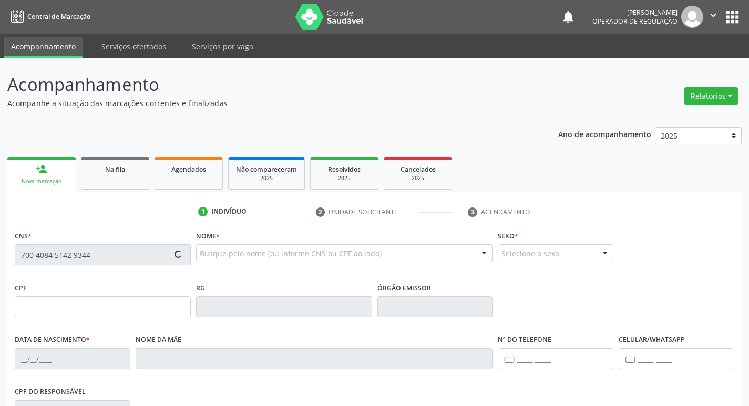
type input "(83) 99112-2647"
type input "031.061.024-97"
type input "70"
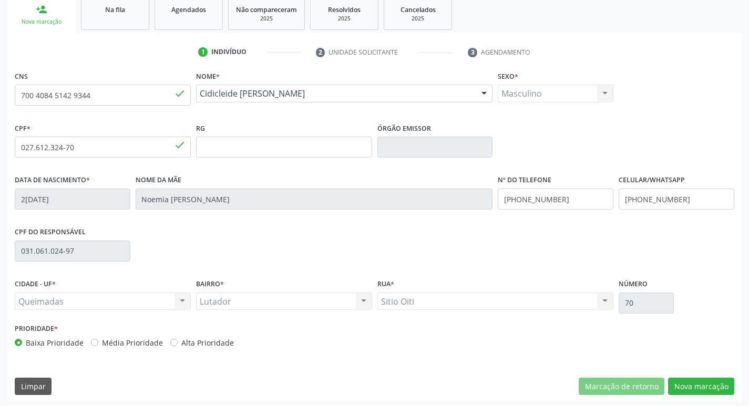
scroll to position [164, 0]
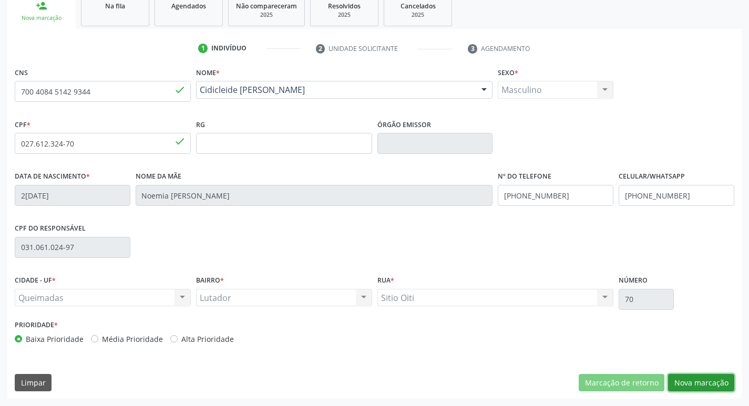
click at [698, 385] on button "Nova marcação" at bounding box center [701, 383] width 66 height 18
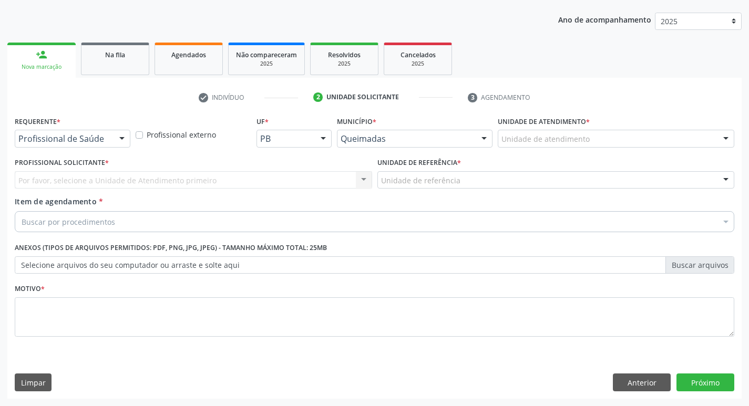
scroll to position [115, 0]
click at [121, 137] on div at bounding box center [122, 139] width 16 height 18
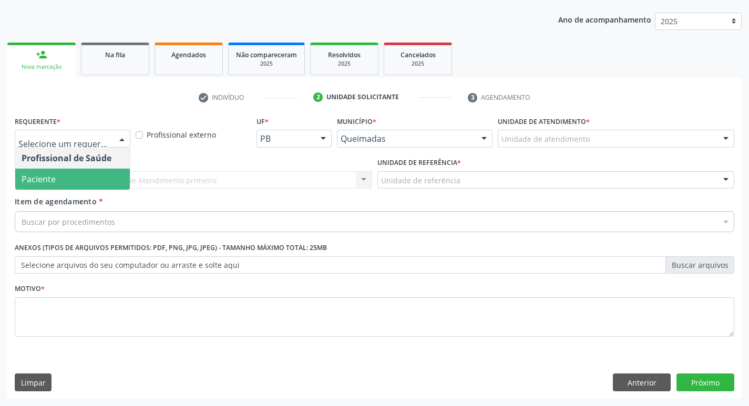
click at [99, 186] on span "Paciente" at bounding box center [72, 179] width 115 height 21
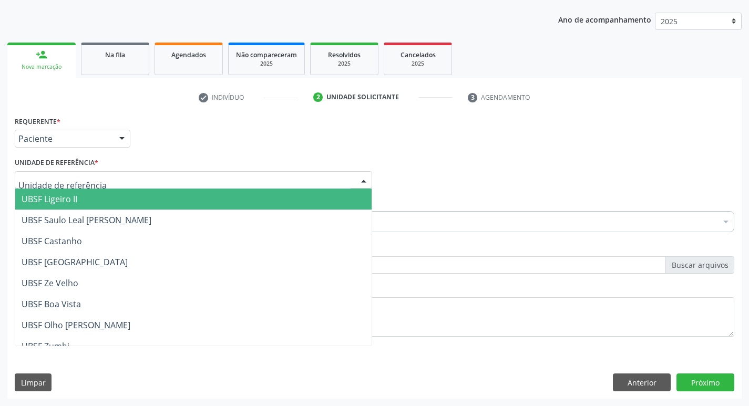
click at [99, 186] on div at bounding box center [194, 180] width 358 height 18
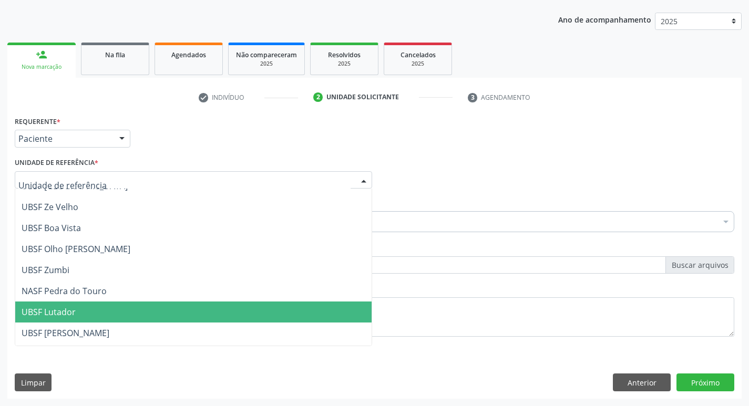
scroll to position [105, 0]
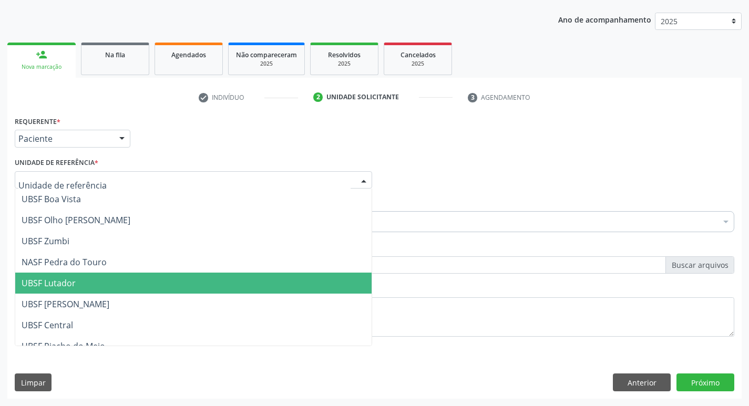
click at [110, 289] on span "UBSF Lutador" at bounding box center [193, 283] width 356 height 21
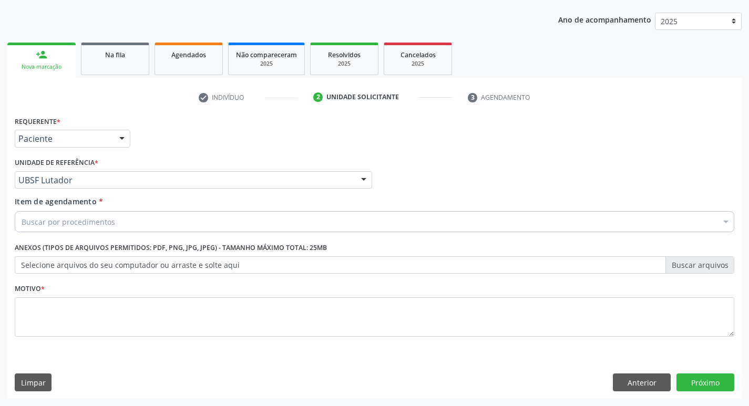
drag, startPoint x: 96, startPoint y: 227, endPoint x: 126, endPoint y: 209, distance: 34.6
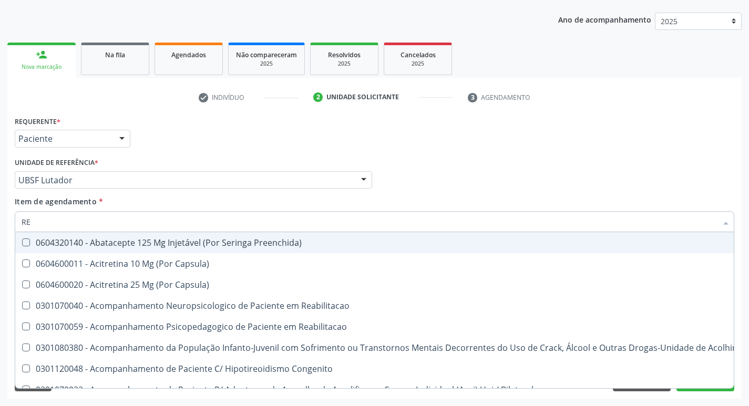
type input "REU"
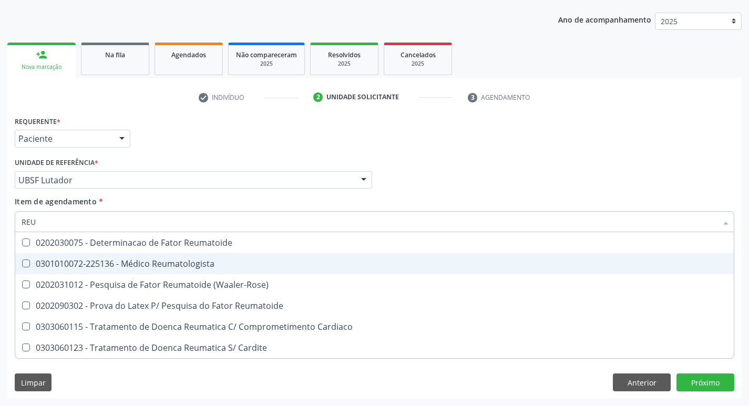
click at [28, 263] on Reumatologista at bounding box center [26, 264] width 8 height 8
click at [22, 263] on Reumatologista "checkbox" at bounding box center [18, 263] width 7 height 7
checkbox Reumatologista "true"
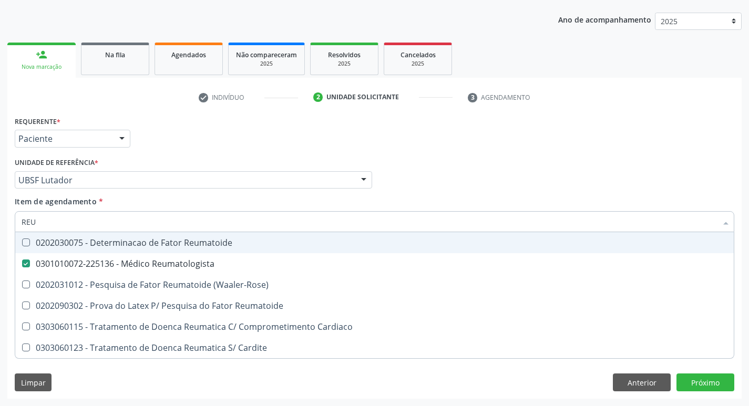
click at [452, 174] on div "Profissional Solicitante Por favor, selecione a Unidade de Atendimento primeiro…" at bounding box center [374, 175] width 725 height 41
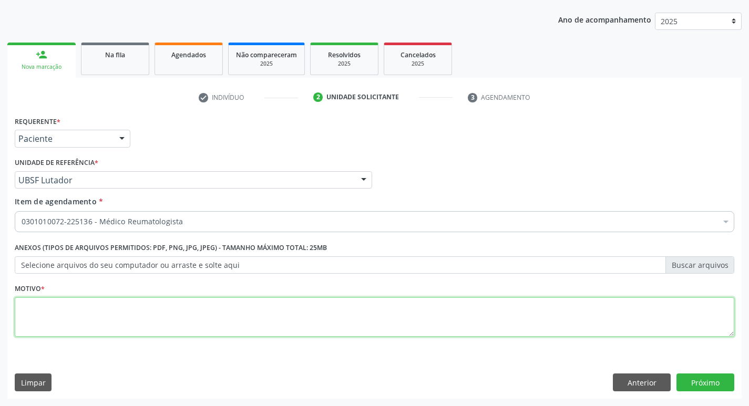
click at [44, 308] on textarea at bounding box center [375, 318] width 720 height 40
type textarea "AVALIACAO"
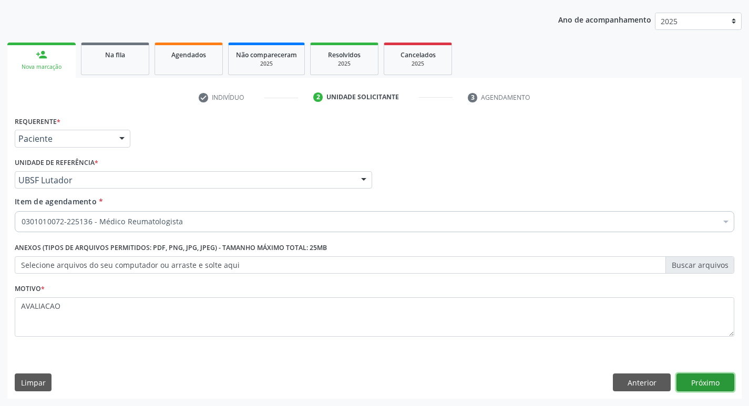
click at [701, 382] on button "Próximo" at bounding box center [706, 383] width 58 height 18
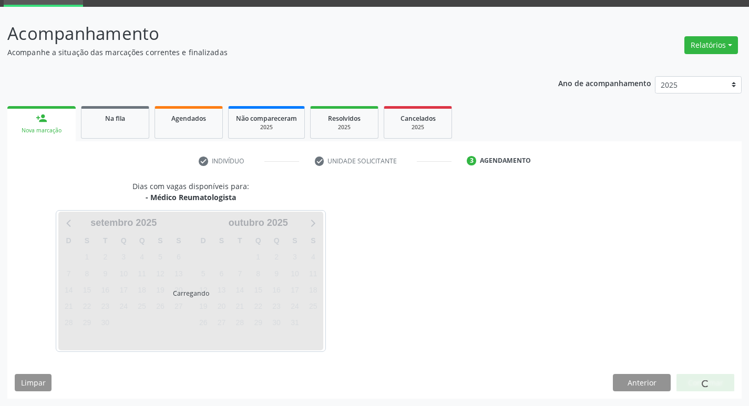
scroll to position [51, 0]
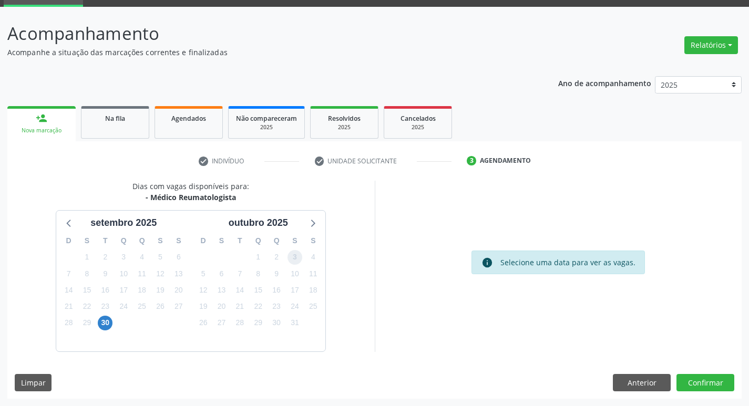
click at [298, 262] on span "3" at bounding box center [295, 257] width 15 height 15
click at [703, 387] on button "Confirmar" at bounding box center [706, 383] width 58 height 18
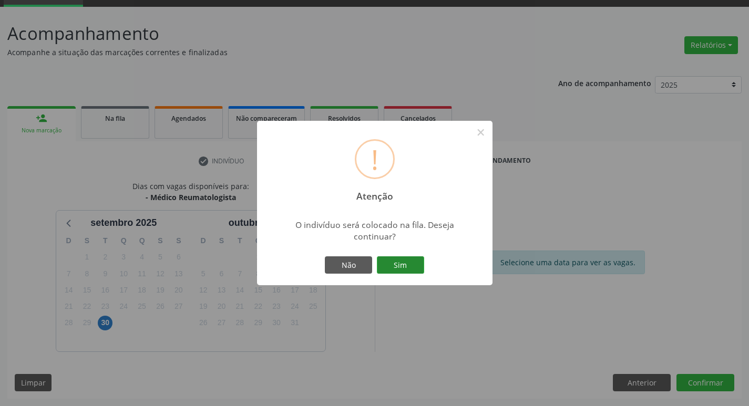
click at [404, 272] on button "Sim" at bounding box center [400, 266] width 47 height 18
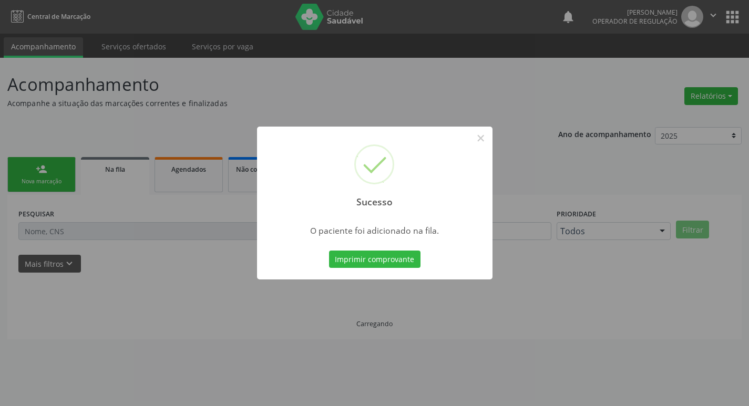
scroll to position [0, 0]
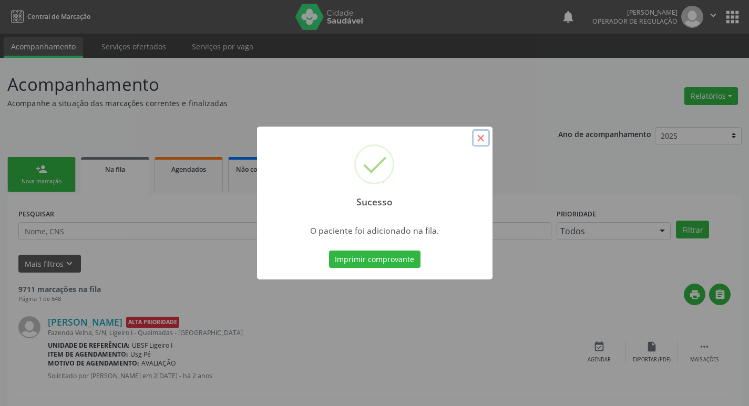
click at [484, 135] on button "×" at bounding box center [481, 138] width 18 height 18
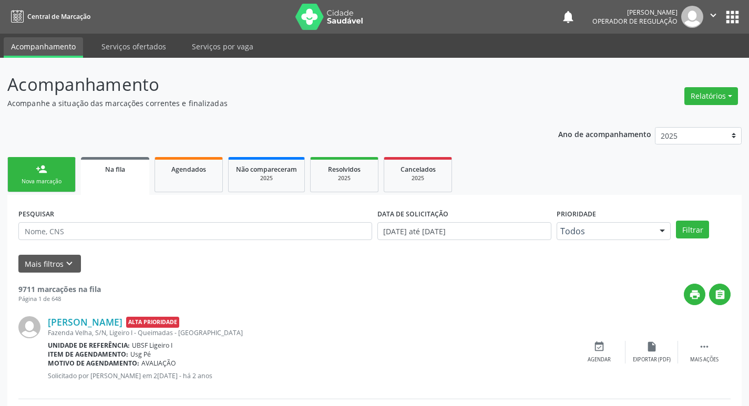
click at [60, 183] on div "Nova marcação" at bounding box center [41, 182] width 53 height 8
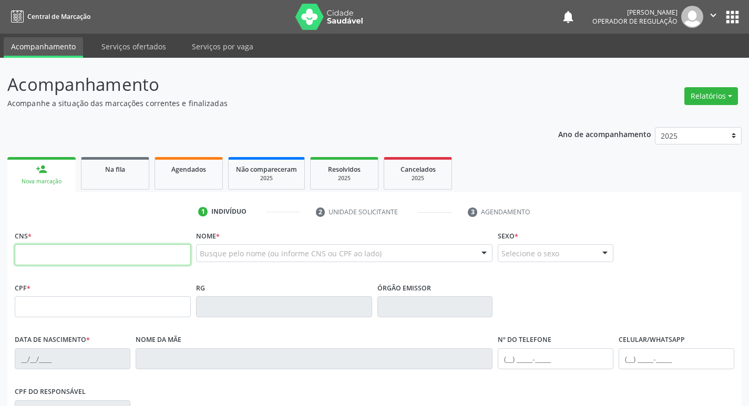
click at [26, 254] on input "text" at bounding box center [103, 254] width 176 height 21
type input "700 7069 1788 5280"
type input "22/07/2011"
type input "Maria Petruccia de Souza Lopes"
type input "(83) 99137-7619"
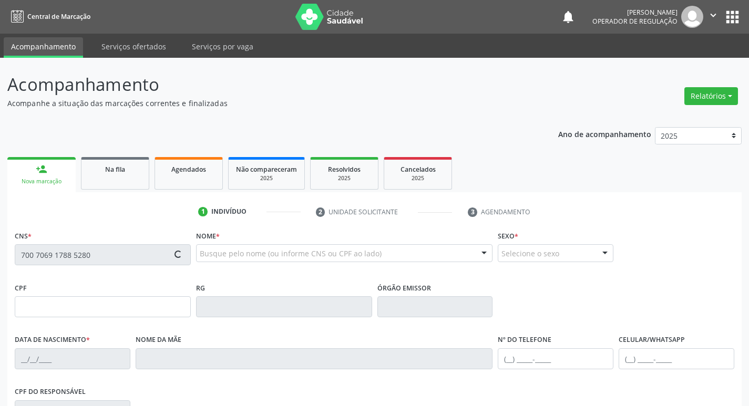
type input "(83) 99137-7619"
type input "032.586.494-21"
type input "328"
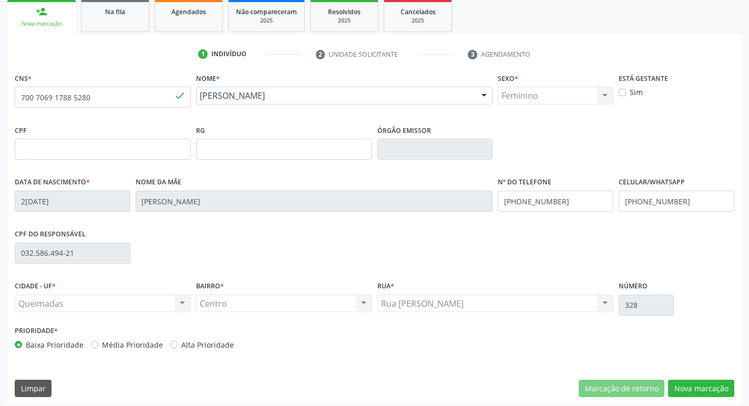
scroll to position [164, 0]
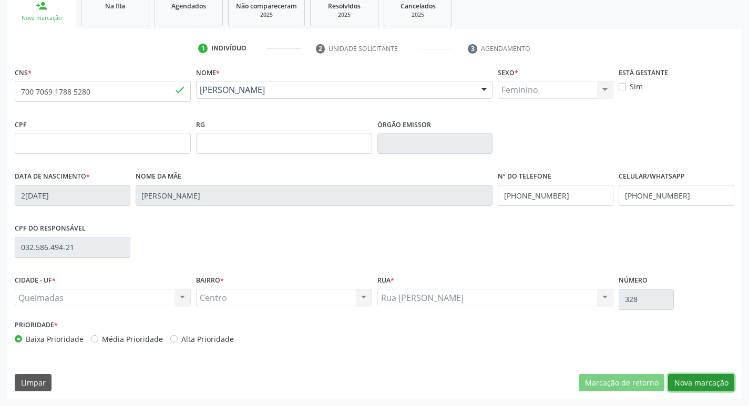
click at [699, 386] on button "Nova marcação" at bounding box center [701, 383] width 66 height 18
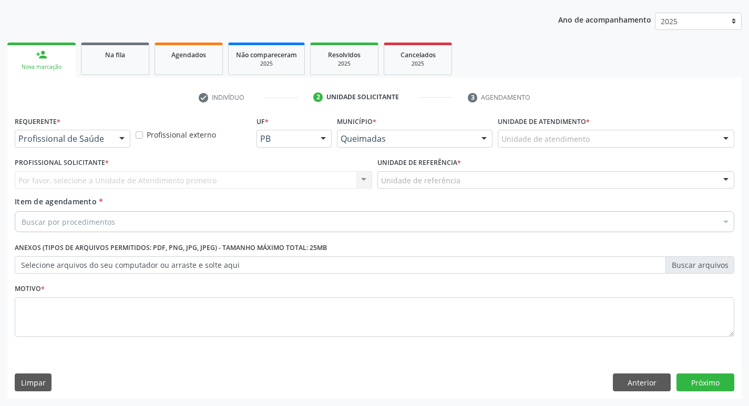
scroll to position [115, 0]
click at [120, 137] on div at bounding box center [122, 139] width 16 height 18
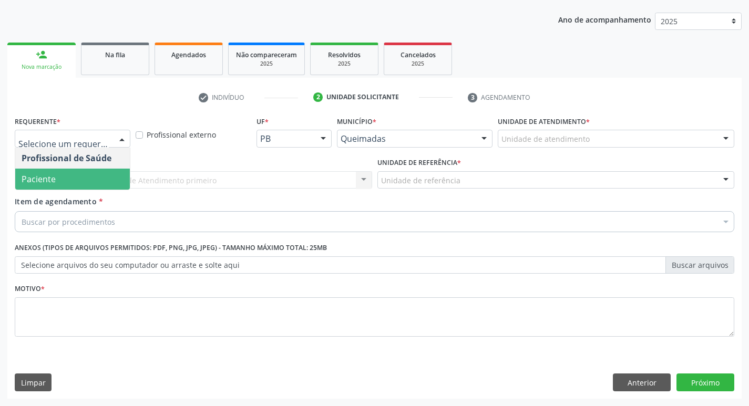
click at [93, 171] on span "Paciente" at bounding box center [72, 179] width 115 height 21
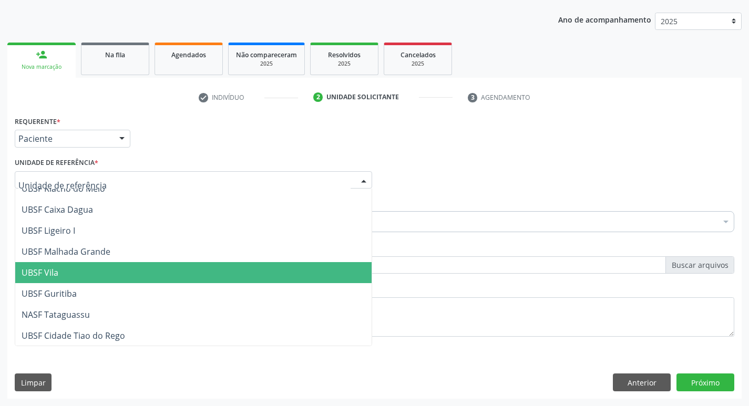
scroll to position [210, 0]
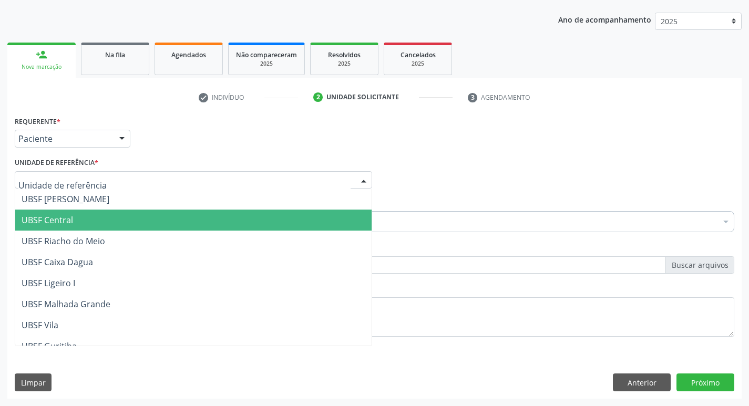
click at [61, 221] on span "UBSF Central" at bounding box center [48, 221] width 52 height 12
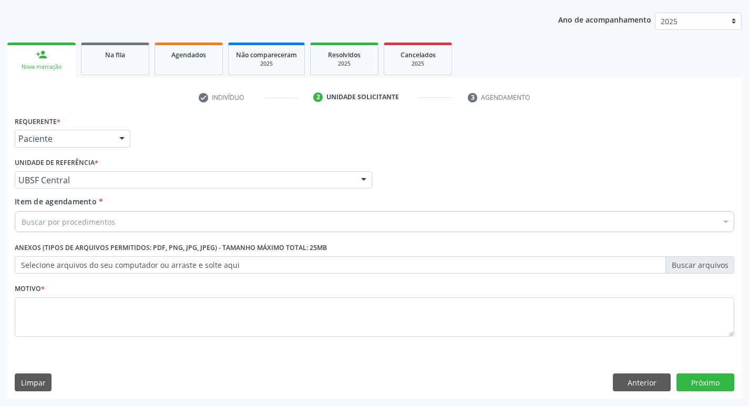
click at [73, 213] on div "Buscar por procedimentos" at bounding box center [375, 221] width 720 height 21
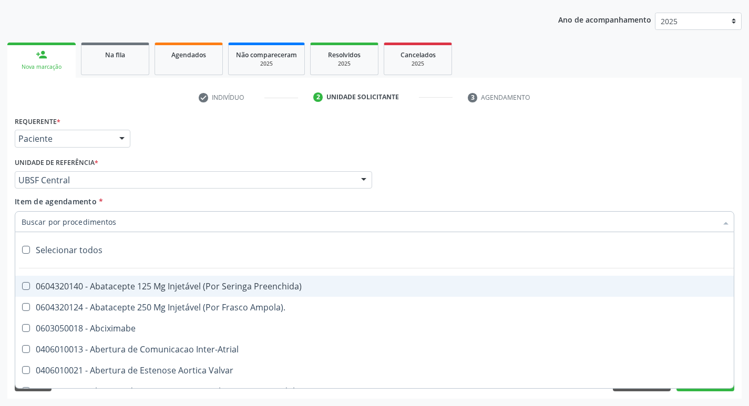
click at [72, 221] on input "Item de agendamento *" at bounding box center [370, 221] width 696 height 21
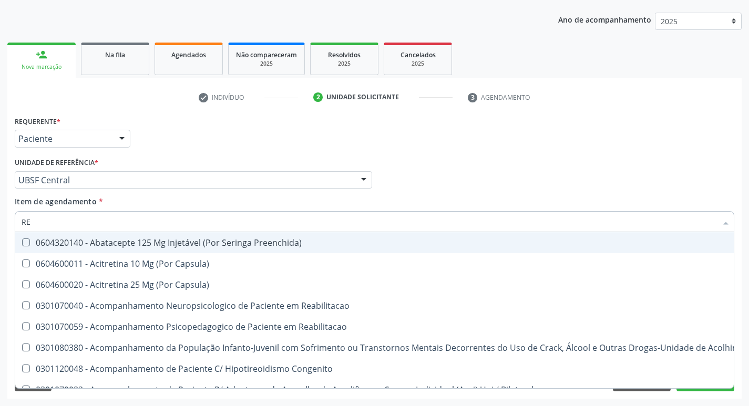
type input "REU"
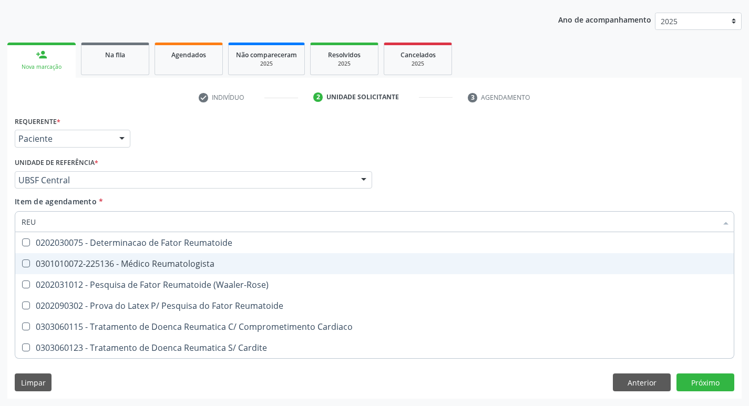
click at [27, 264] on Reumatologista at bounding box center [26, 264] width 8 height 8
click at [22, 264] on Reumatologista "checkbox" at bounding box center [18, 263] width 7 height 7
checkbox Reumatologista "true"
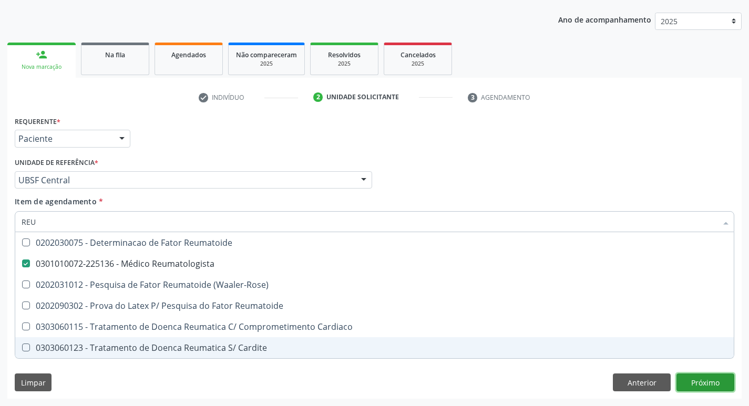
click at [706, 379] on div "Requerente * Paciente Profissional de Saúde Paciente Nenhum resultado encontrad…" at bounding box center [374, 257] width 735 height 286
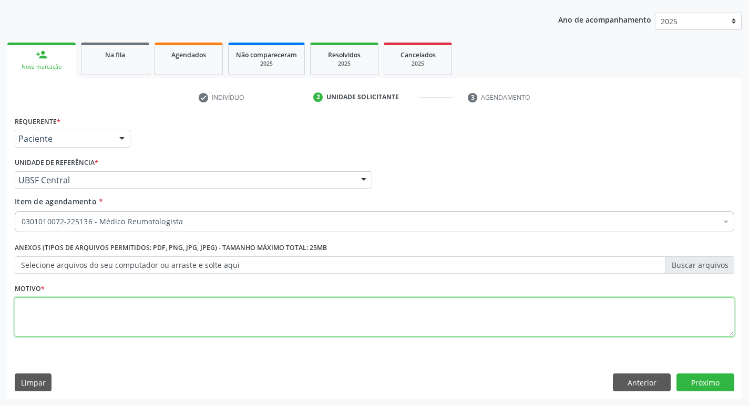
click at [108, 307] on textarea at bounding box center [375, 318] width 720 height 40
type textarea "AVALIACAO"
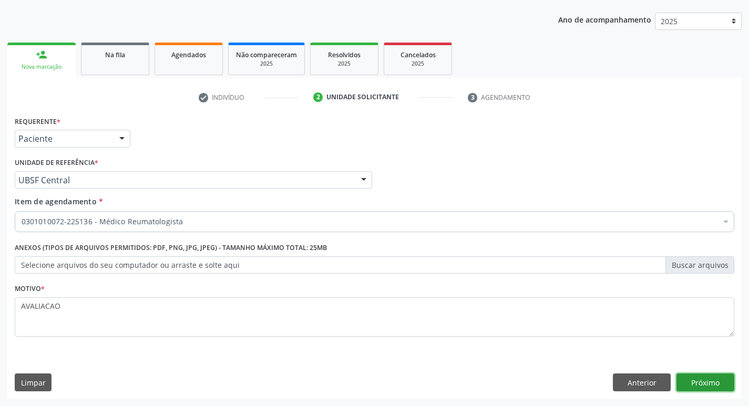
click at [724, 388] on button "Próximo" at bounding box center [706, 383] width 58 height 18
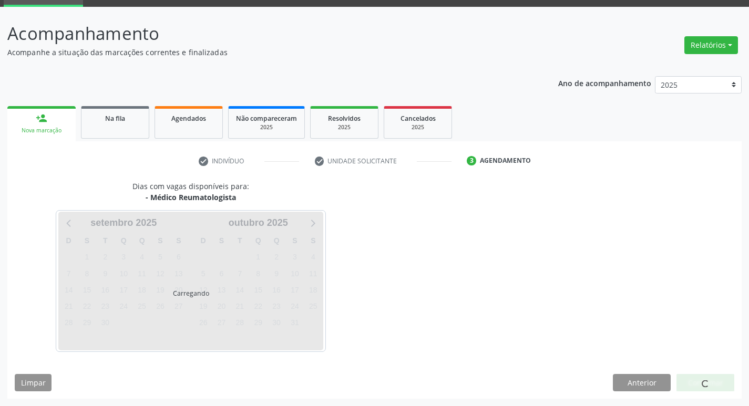
scroll to position [51, 0]
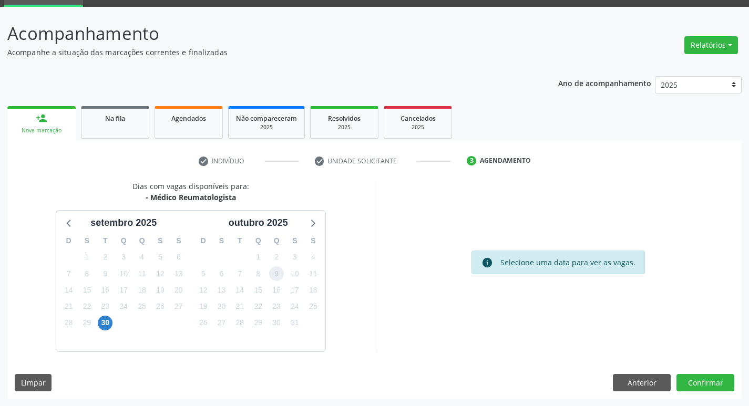
click at [276, 275] on span "9" at bounding box center [276, 274] width 15 height 15
click at [706, 385] on button "Confirmar" at bounding box center [706, 383] width 58 height 18
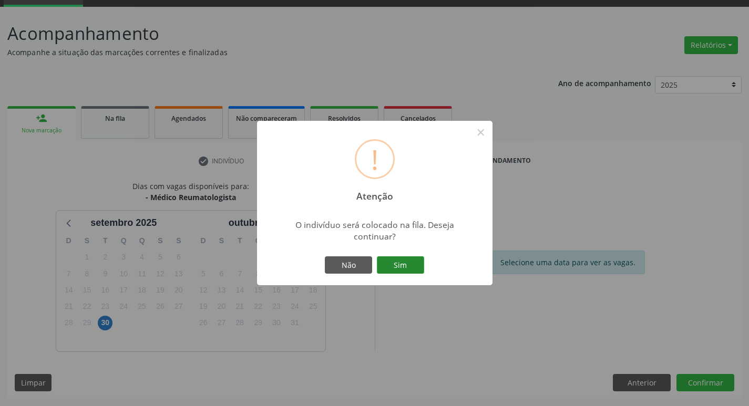
click at [411, 264] on button "Sim" at bounding box center [400, 266] width 47 height 18
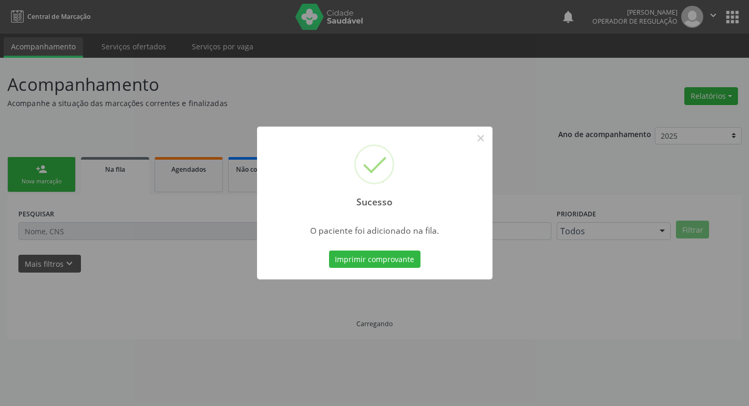
scroll to position [0, 0]
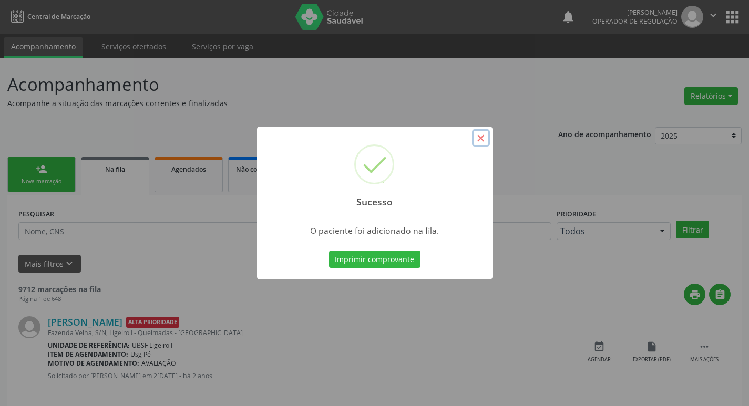
click at [484, 140] on button "×" at bounding box center [481, 138] width 18 height 18
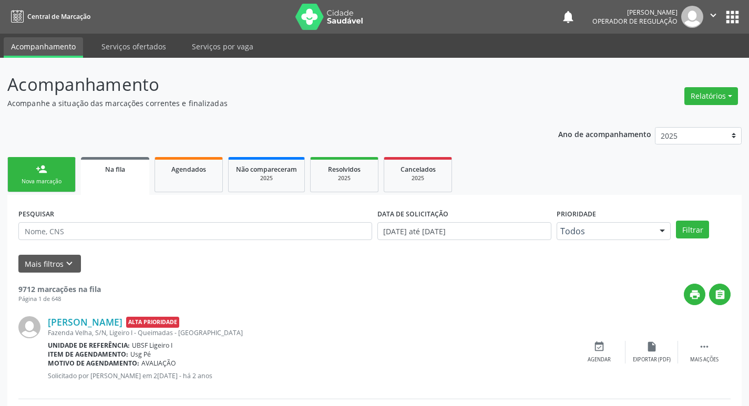
click at [48, 169] on link "person_add Nova marcação" at bounding box center [41, 174] width 68 height 35
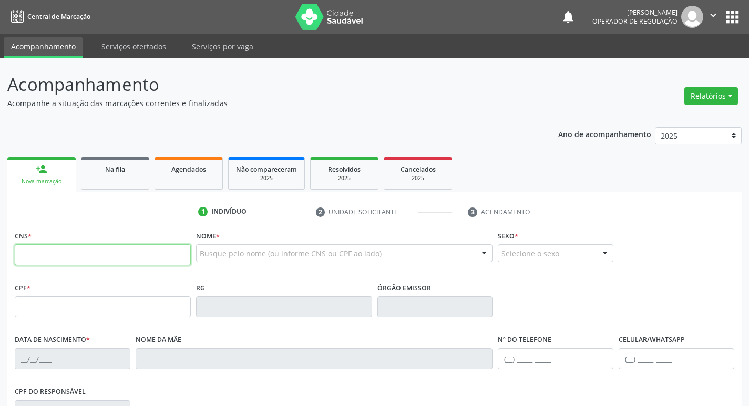
click at [35, 254] on input "text" at bounding box center [103, 254] width 176 height 21
type input "702 6027 0244 8149"
type input "042.633.114-18"
type input "29/05/1969"
type input "Cicera Ferreira dos Santos"
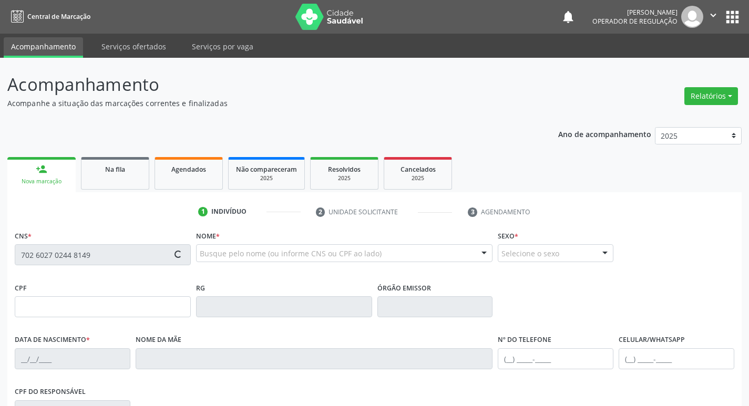
type input "(83) 99194-3751"
type input "569.434.404-97"
type input "637"
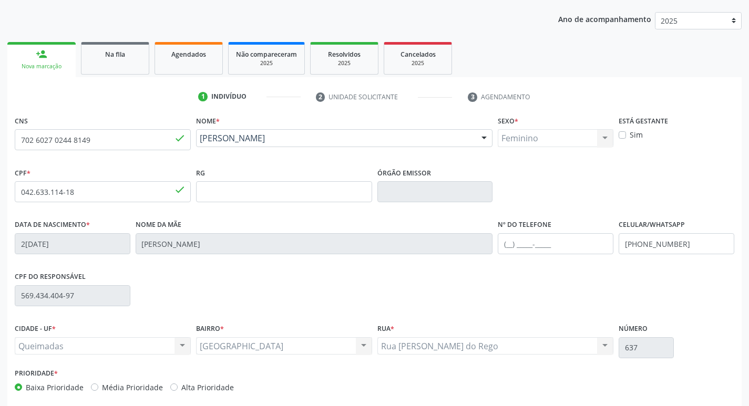
scroll to position [164, 0]
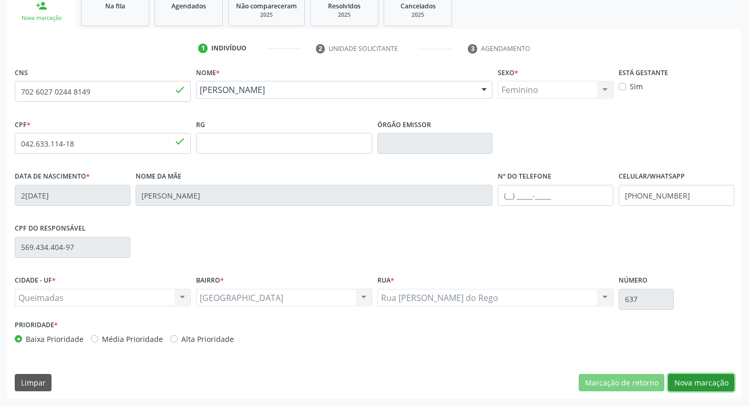
click at [704, 390] on button "Nova marcação" at bounding box center [701, 383] width 66 height 18
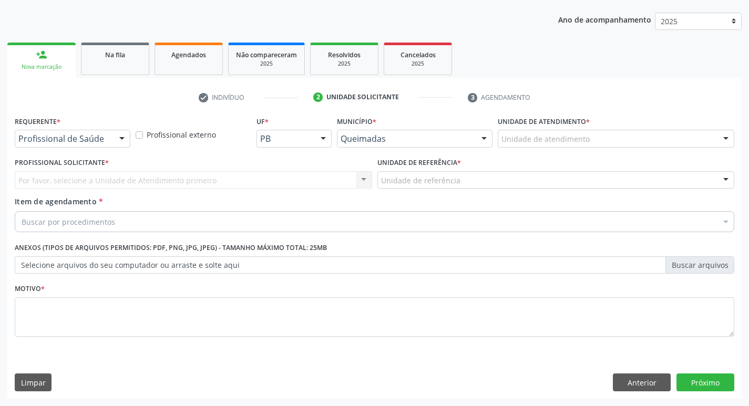
scroll to position [115, 0]
click at [127, 138] on div at bounding box center [122, 139] width 16 height 18
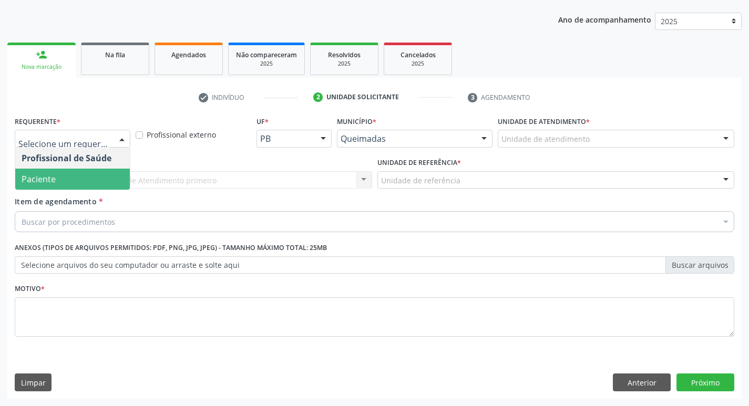
click at [103, 177] on span "Paciente" at bounding box center [72, 179] width 115 height 21
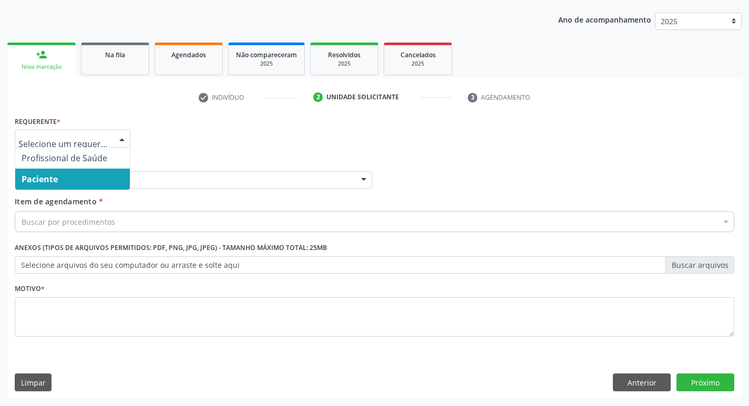
click at [127, 136] on div at bounding box center [122, 139] width 16 height 18
click at [93, 174] on span "Paciente" at bounding box center [72, 179] width 115 height 21
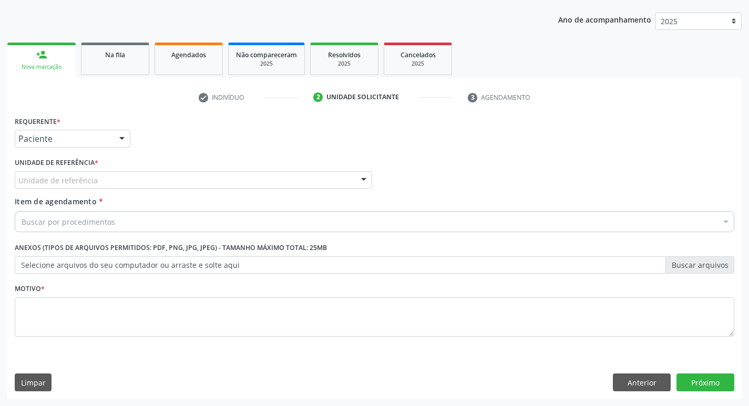
click at [93, 174] on div "Unidade de referência" at bounding box center [194, 180] width 358 height 18
click at [637, 385] on button "Anterior" at bounding box center [642, 383] width 58 height 18
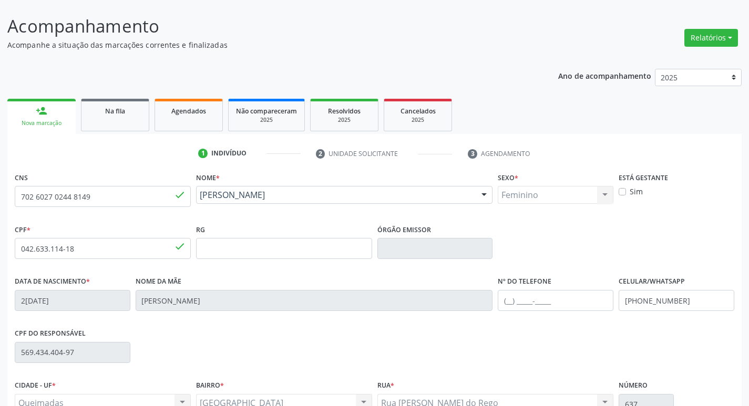
scroll to position [164, 0]
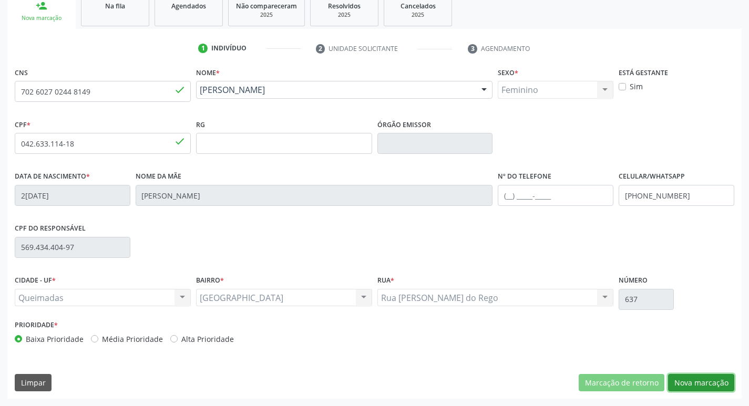
click at [691, 382] on button "Nova marcação" at bounding box center [701, 383] width 66 height 18
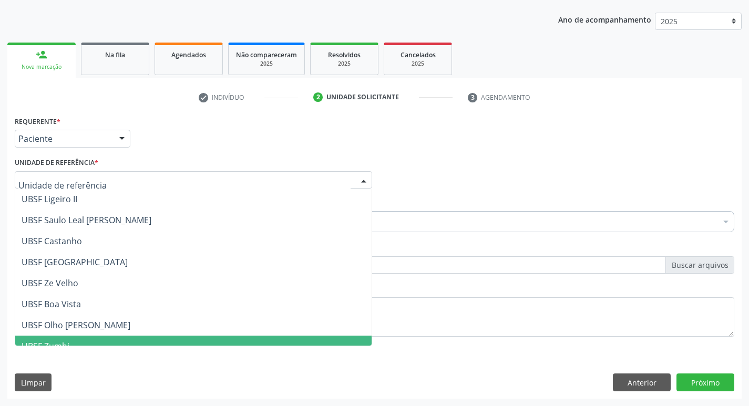
click at [61, 173] on div at bounding box center [194, 180] width 358 height 18
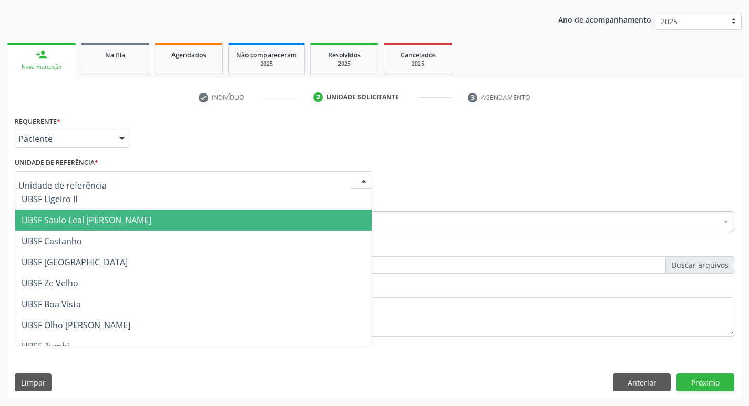
click at [74, 213] on span "UBSF Saulo Leal [PERSON_NAME]" at bounding box center [193, 220] width 356 height 21
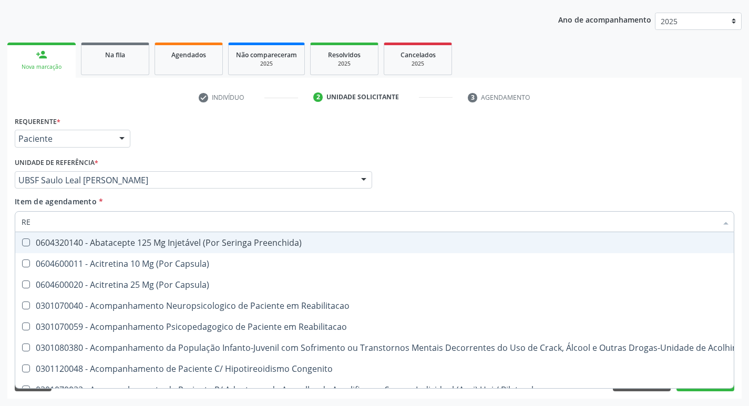
type input "REU"
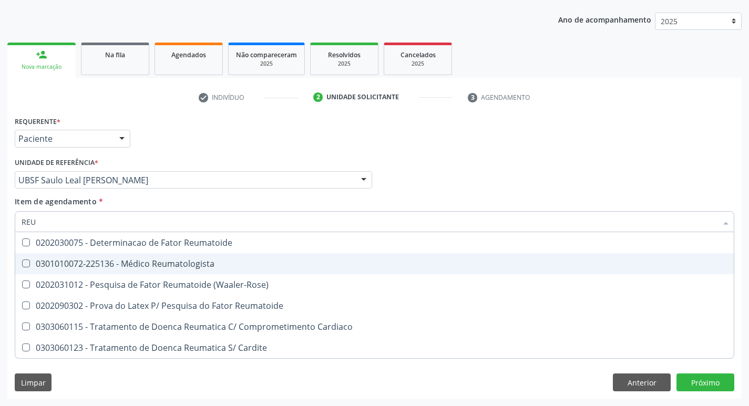
click at [25, 266] on Reumatologista at bounding box center [26, 264] width 8 height 8
click at [22, 266] on Reumatologista "checkbox" at bounding box center [18, 263] width 7 height 7
checkbox Reumatologista "true"
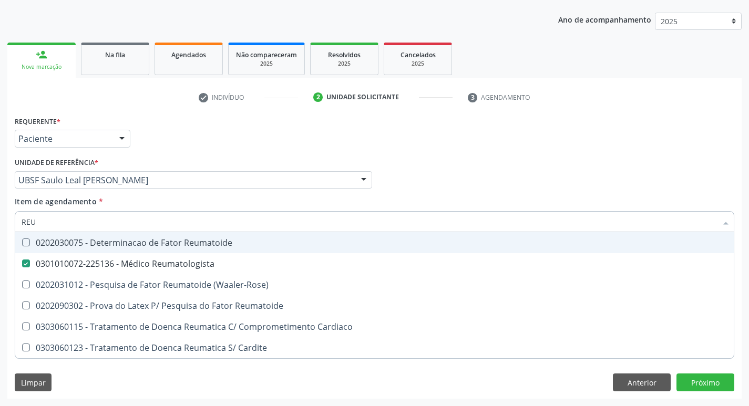
click at [489, 202] on div "Item de agendamento * REU Desfazer seleção 0202030075 - Determinacao de Fator R…" at bounding box center [375, 212] width 720 height 33
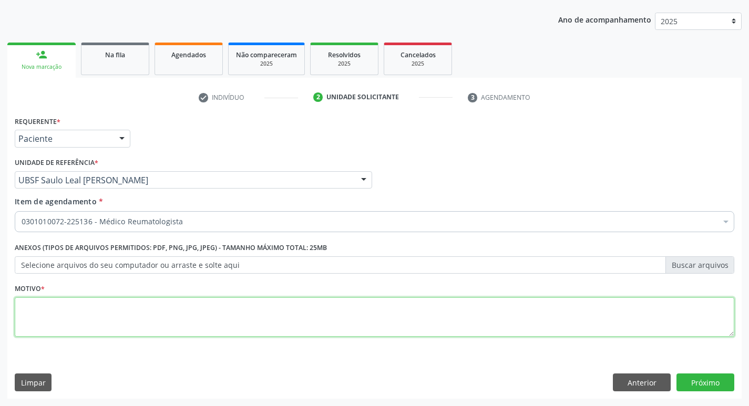
click at [77, 328] on textarea at bounding box center [375, 318] width 720 height 40
type textarea "CONSULTA"
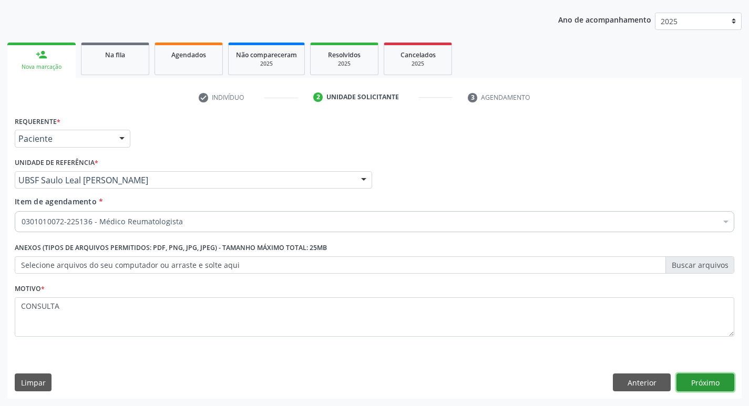
click at [706, 382] on button "Próximo" at bounding box center [706, 383] width 58 height 18
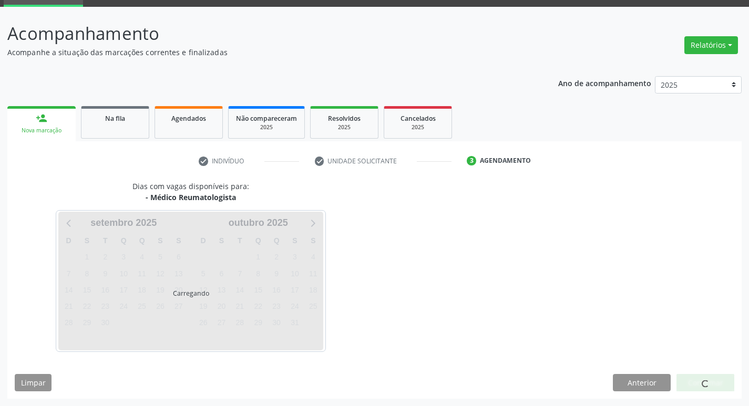
scroll to position [51, 0]
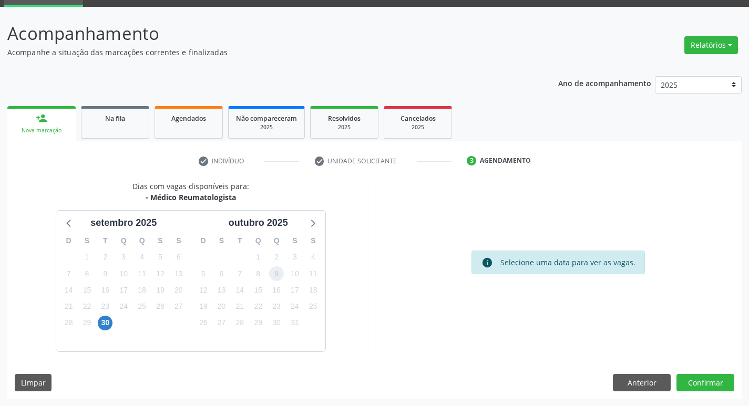
click at [277, 271] on span "9" at bounding box center [276, 274] width 15 height 15
click at [705, 381] on button "Confirmar" at bounding box center [706, 383] width 58 height 18
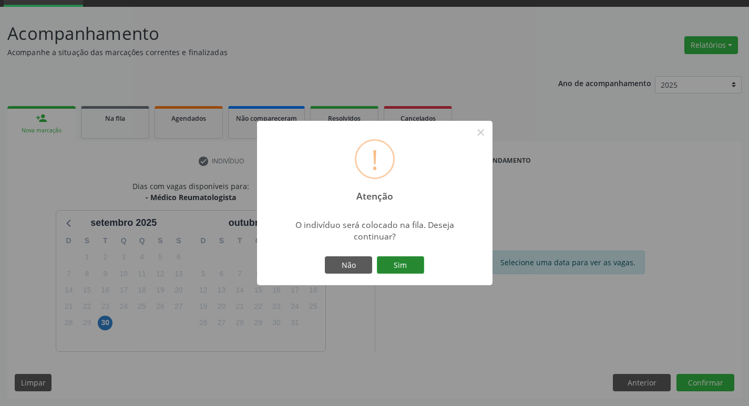
click at [410, 266] on button "Sim" at bounding box center [400, 266] width 47 height 18
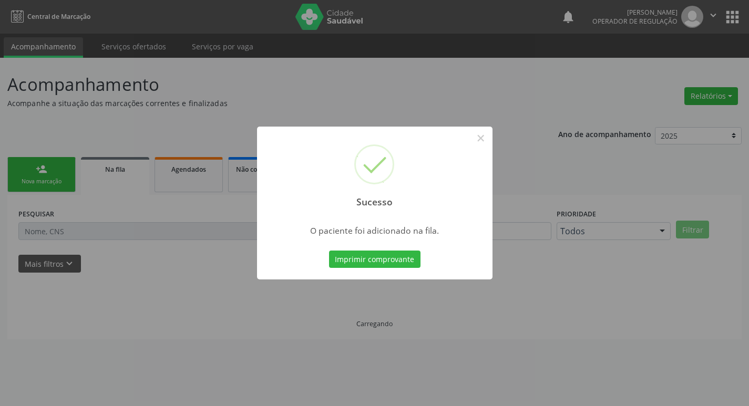
scroll to position [0, 0]
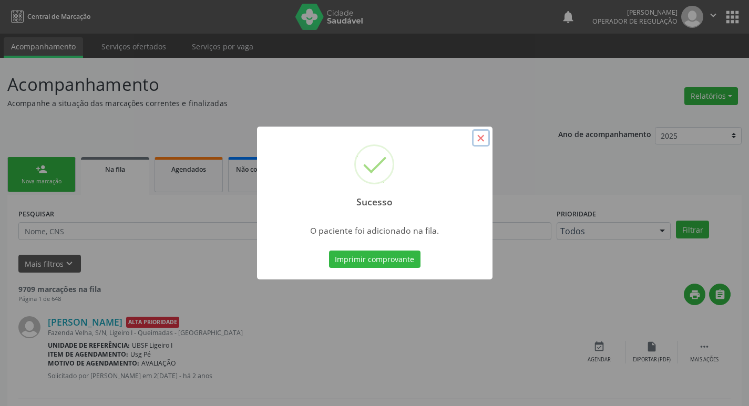
click at [486, 138] on button "×" at bounding box center [481, 138] width 18 height 18
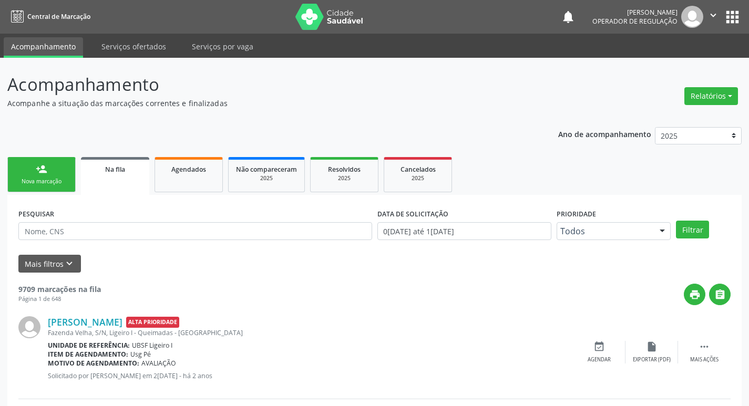
click at [56, 171] on link "person_add Nova marcação" at bounding box center [41, 174] width 68 height 35
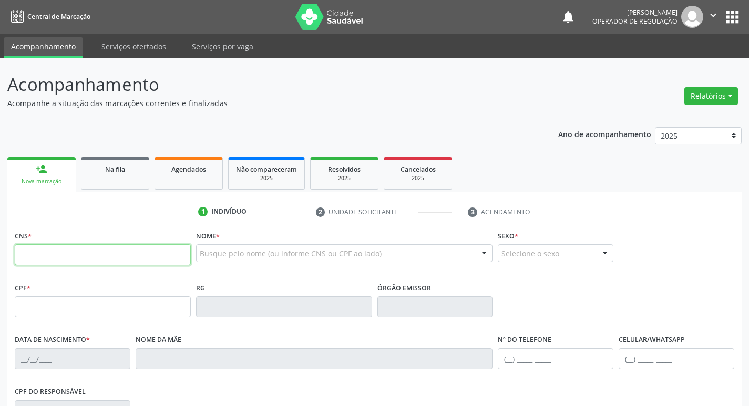
click at [29, 260] on input "text" at bounding box center [103, 254] width 176 height 21
type input "708 5093 2837 3870"
type input "073.678.234-69"
type input "30/09/1971"
type input "Maria José de Jesus"
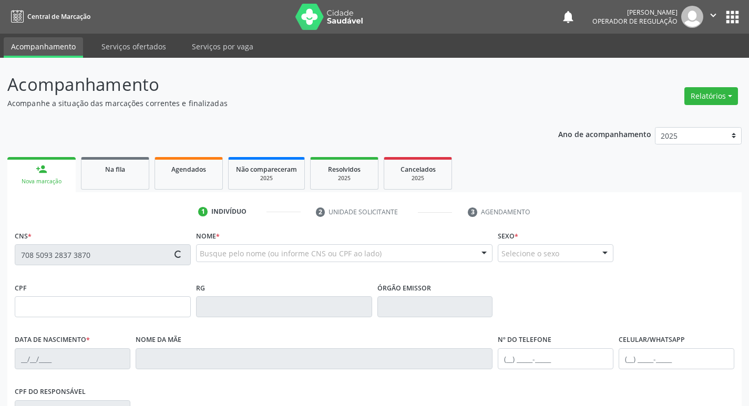
type input "(83) 99400-1655"
type input "54"
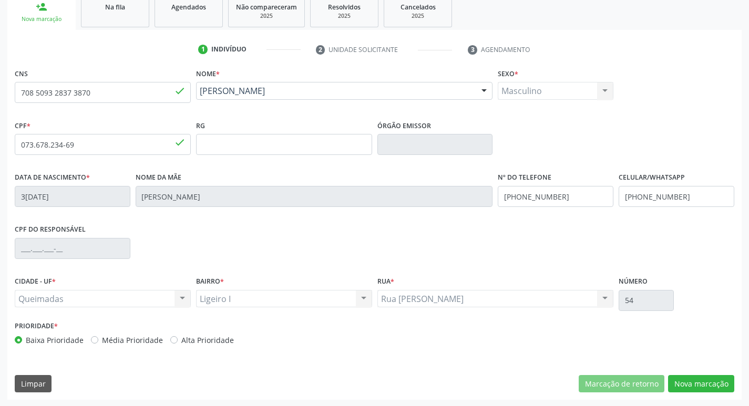
scroll to position [164, 0]
click at [705, 389] on button "Nova marcação" at bounding box center [701, 383] width 66 height 18
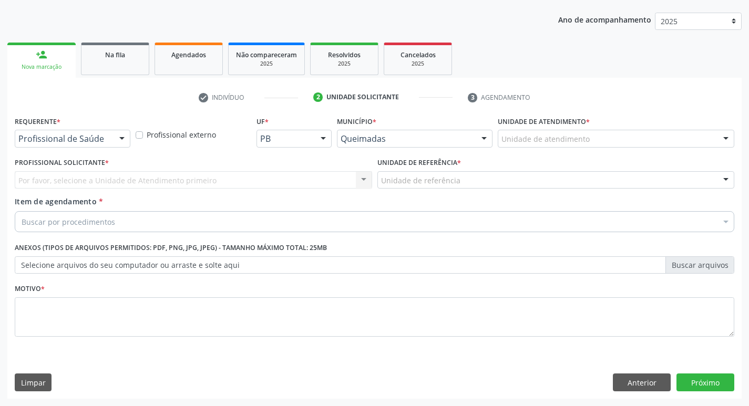
scroll to position [115, 0]
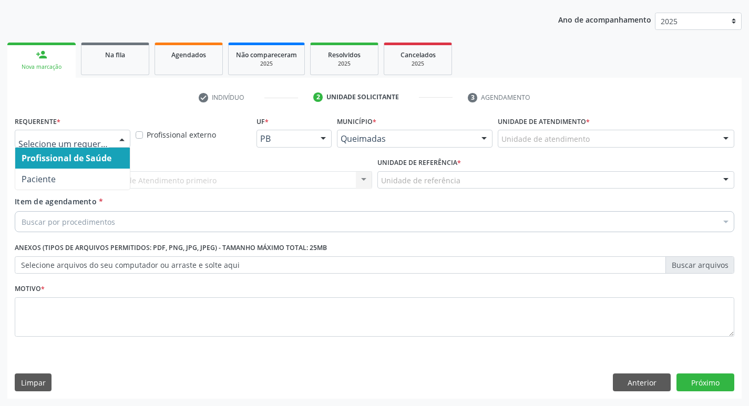
click at [124, 143] on div at bounding box center [122, 139] width 16 height 18
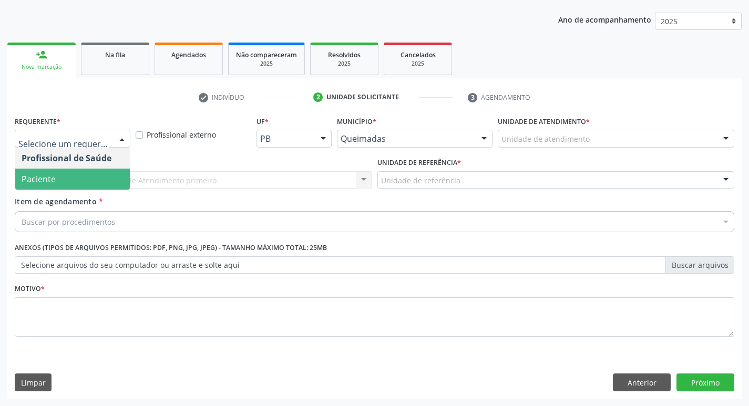
click at [101, 179] on span "Paciente" at bounding box center [72, 179] width 115 height 21
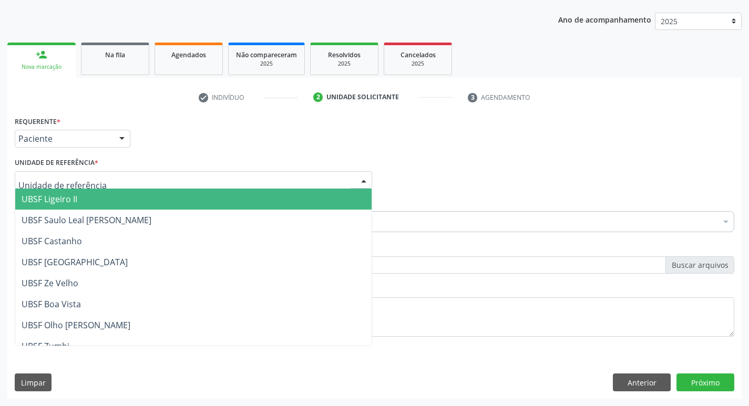
click at [101, 179] on div at bounding box center [194, 180] width 358 height 18
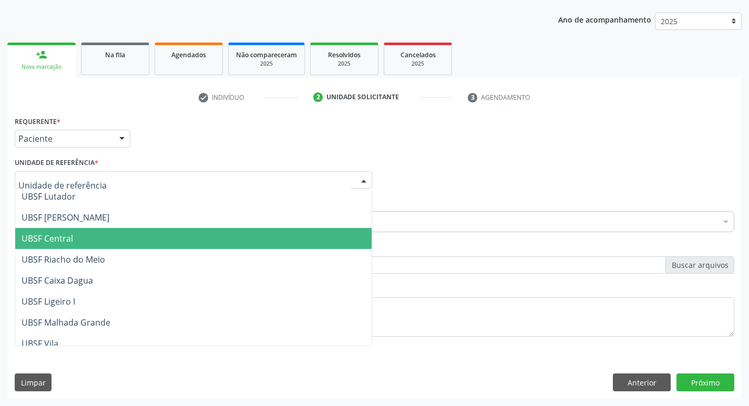
scroll to position [210, 0]
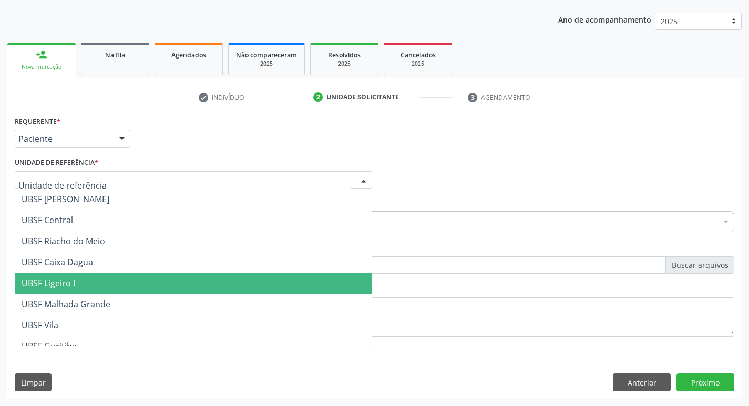
click at [118, 274] on span "UBSF Ligeiro I" at bounding box center [193, 283] width 356 height 21
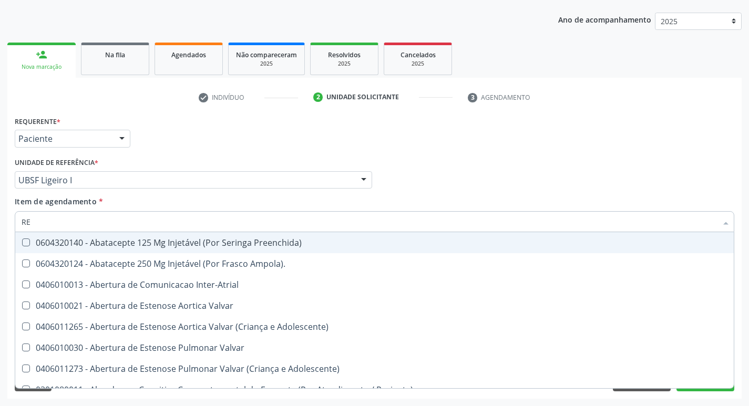
type input "REU"
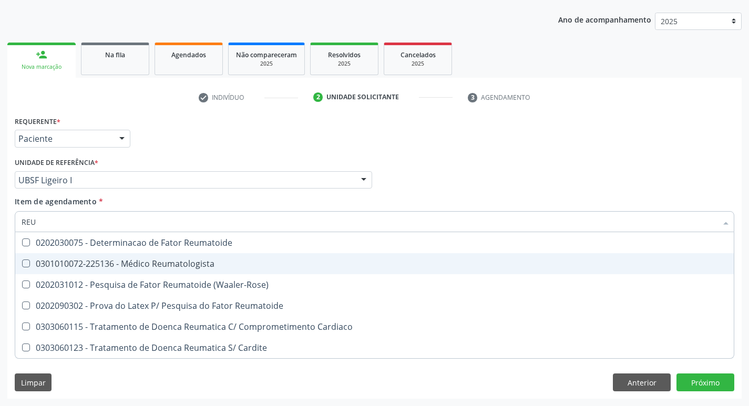
click at [28, 263] on Reumatologista at bounding box center [26, 264] width 8 height 8
click at [22, 263] on Reumatologista "checkbox" at bounding box center [18, 263] width 7 height 7
checkbox Reumatologista "true"
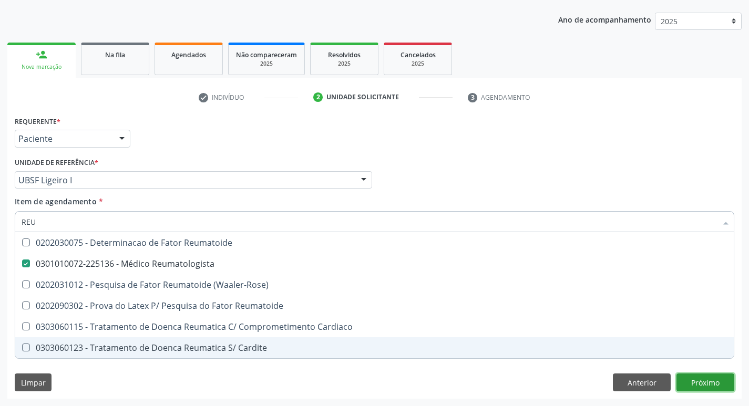
click at [694, 377] on div "Requerente * Paciente Profissional de Saúde Paciente Nenhum resultado encontrad…" at bounding box center [374, 257] width 735 height 286
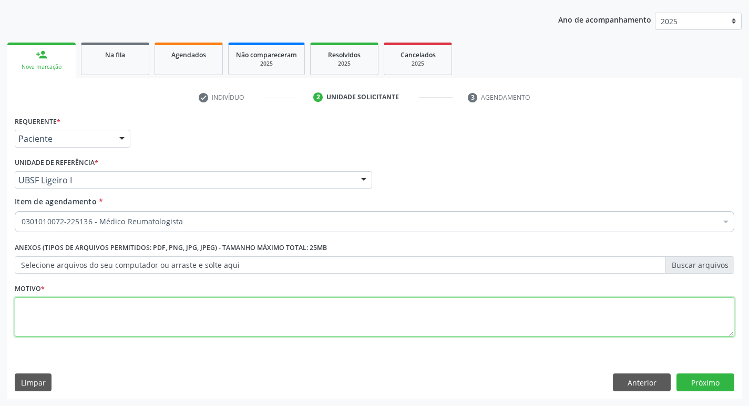
click at [90, 305] on textarea at bounding box center [375, 318] width 720 height 40
type textarea "CONSULTA"
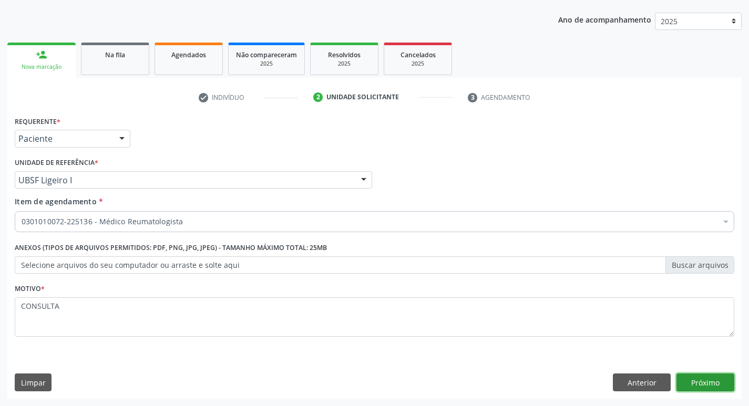
click at [707, 381] on button "Próximo" at bounding box center [706, 383] width 58 height 18
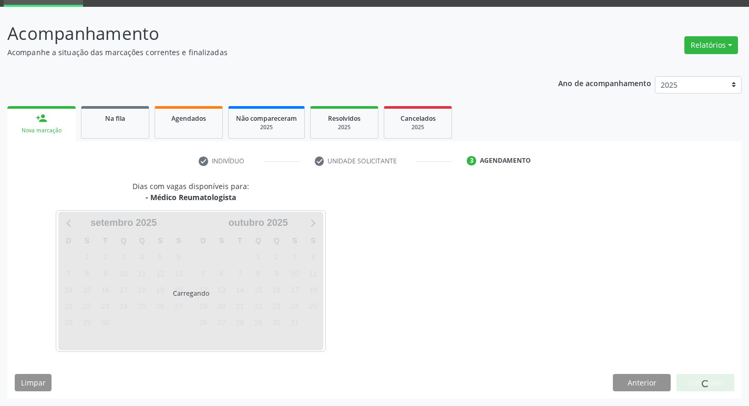
scroll to position [51, 0]
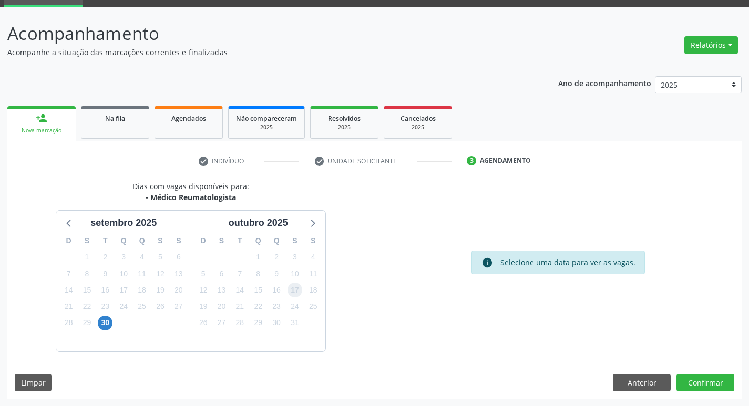
click at [294, 292] on span "17" at bounding box center [295, 290] width 15 height 15
click at [695, 386] on button "Confirmar" at bounding box center [706, 383] width 58 height 18
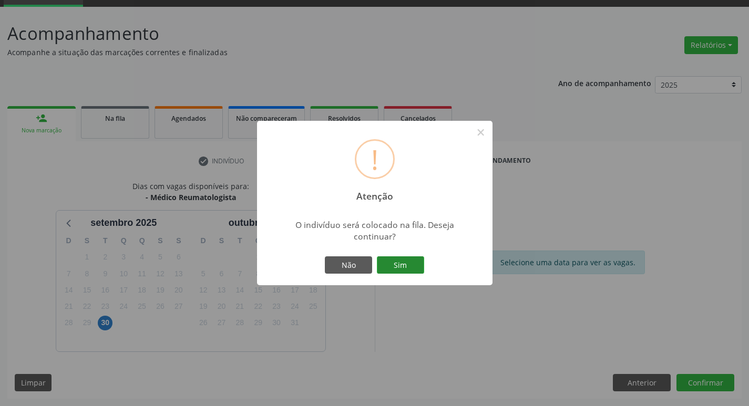
click at [398, 261] on button "Sim" at bounding box center [400, 266] width 47 height 18
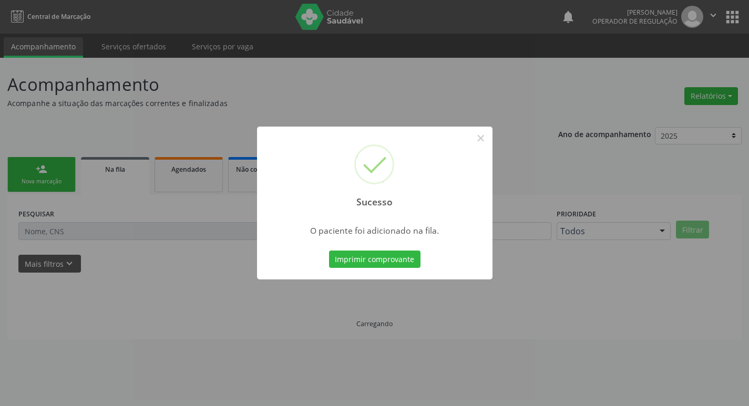
scroll to position [0, 0]
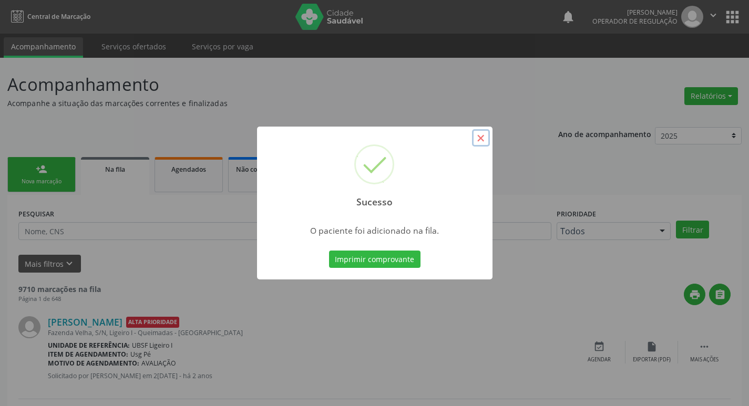
click at [482, 140] on button "×" at bounding box center [481, 138] width 18 height 18
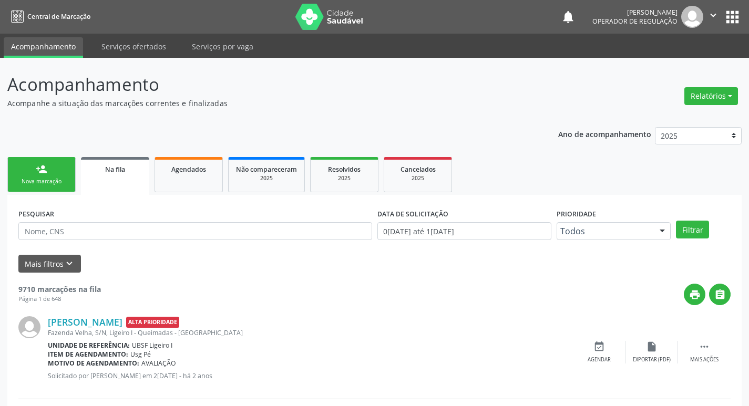
click at [62, 183] on div "Nova marcação" at bounding box center [41, 182] width 53 height 8
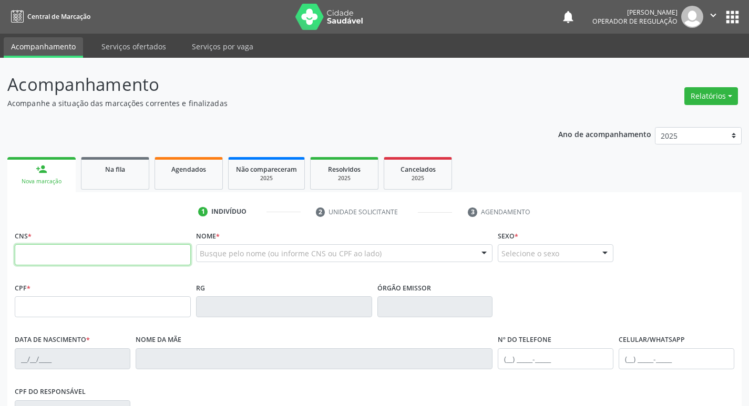
click at [75, 256] on input "text" at bounding box center [103, 254] width 176 height 21
click at [60, 256] on input "text" at bounding box center [103, 254] width 176 height 21
type input "708 0038 2447 8129"
type input "437.279.054-68"
type input "09/12/1961"
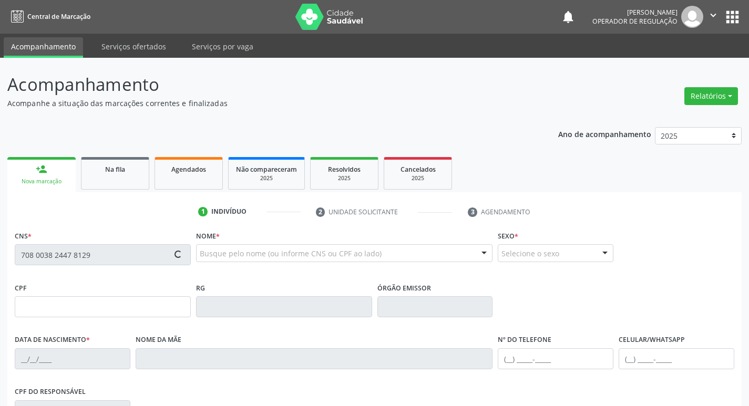
type input "Analice Maria da Conceição"
type input "(83) 98762-1290"
type input "088.923.914-29"
type input "191"
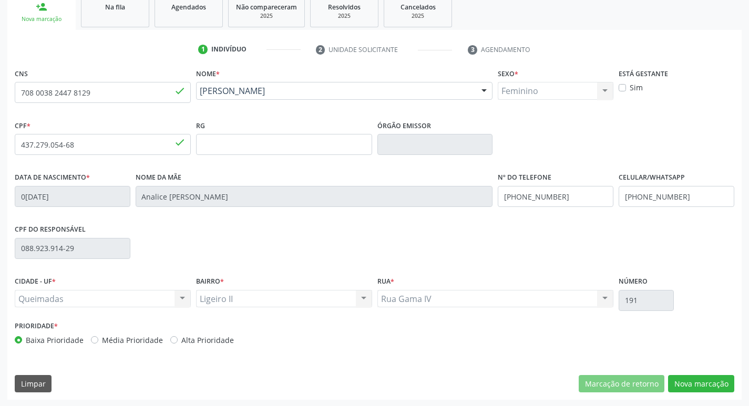
scroll to position [164, 0]
click at [705, 383] on button "Nova marcação" at bounding box center [701, 383] width 66 height 18
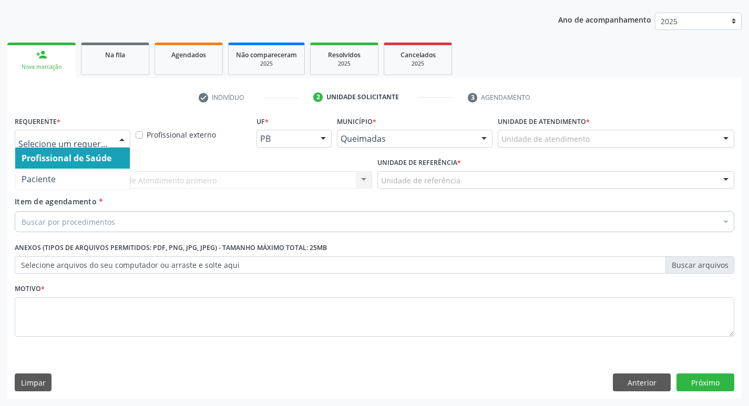
drag, startPoint x: 117, startPoint y: 135, endPoint x: 123, endPoint y: 138, distance: 6.4
click at [123, 137] on div at bounding box center [122, 139] width 16 height 18
click at [111, 166] on span "Profissional de Saúde" at bounding box center [72, 158] width 115 height 21
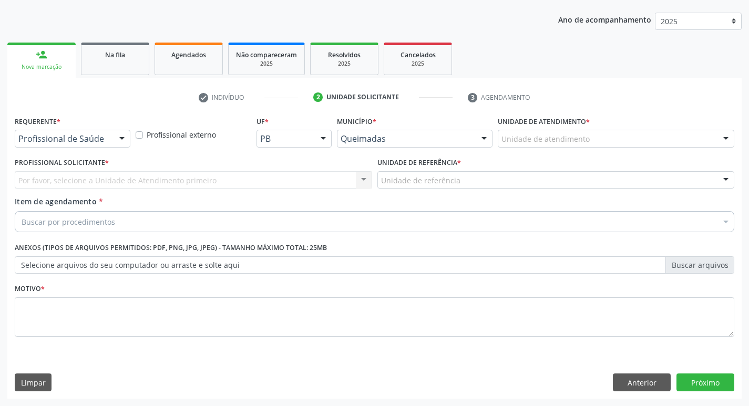
click at [127, 139] on div at bounding box center [122, 139] width 16 height 18
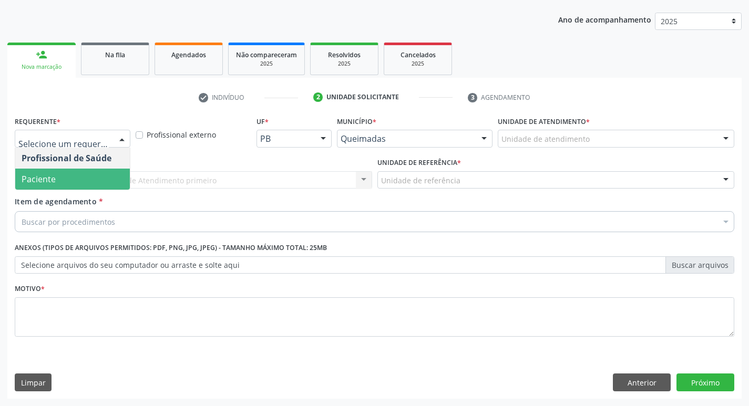
click at [89, 179] on span "Paciente" at bounding box center [72, 179] width 115 height 21
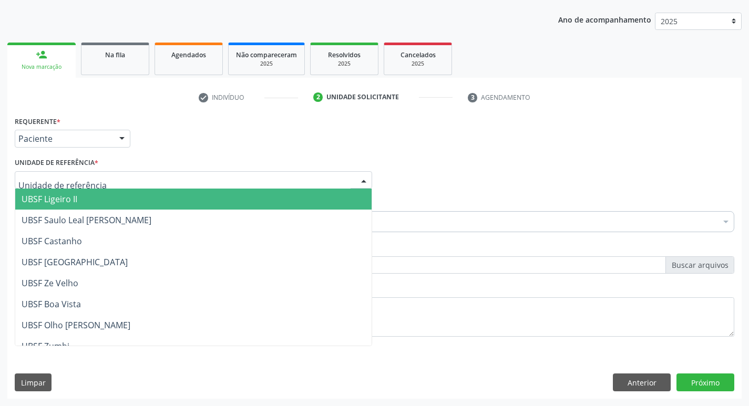
click at [79, 201] on span "UBSF Ligeiro II" at bounding box center [193, 199] width 356 height 21
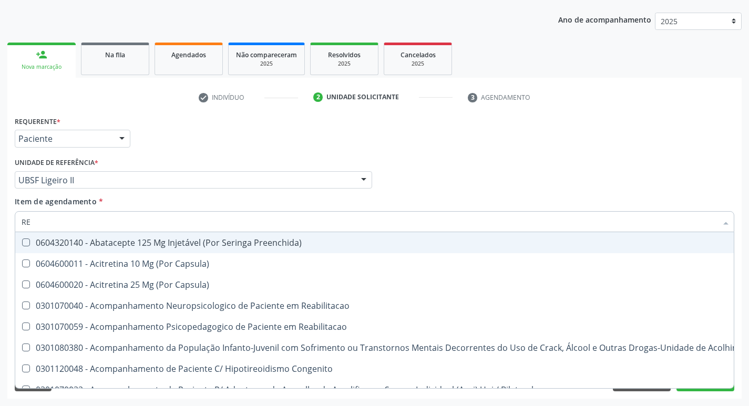
type input "REU"
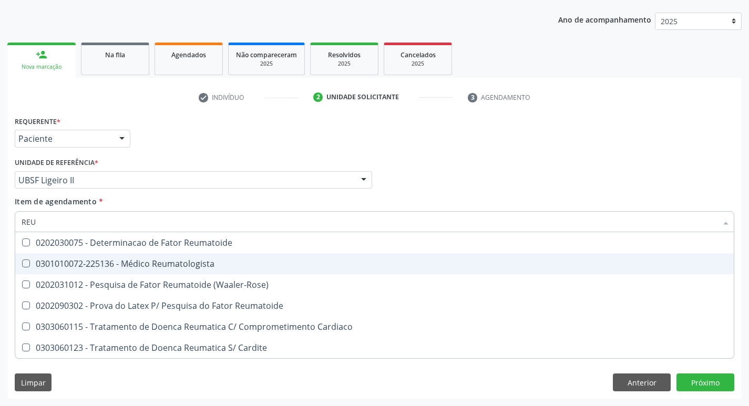
click at [25, 267] on Reumatologista at bounding box center [26, 264] width 8 height 8
click at [22, 267] on Reumatologista "checkbox" at bounding box center [18, 263] width 7 height 7
checkbox Reumatologista "true"
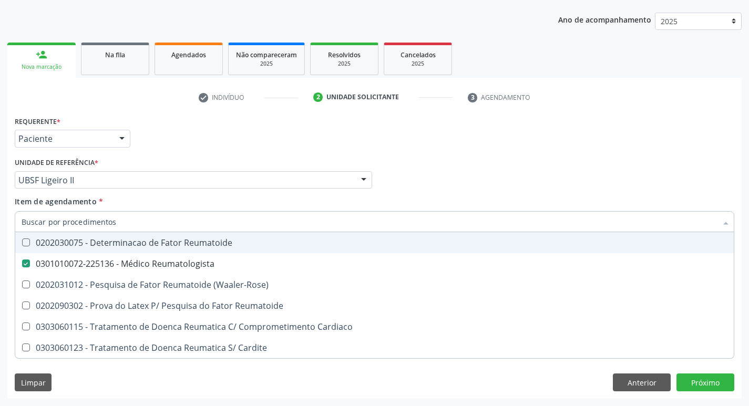
click at [609, 166] on div "Profissional Solicitante Por favor, selecione a Unidade de Atendimento primeiro…" at bounding box center [374, 175] width 725 height 41
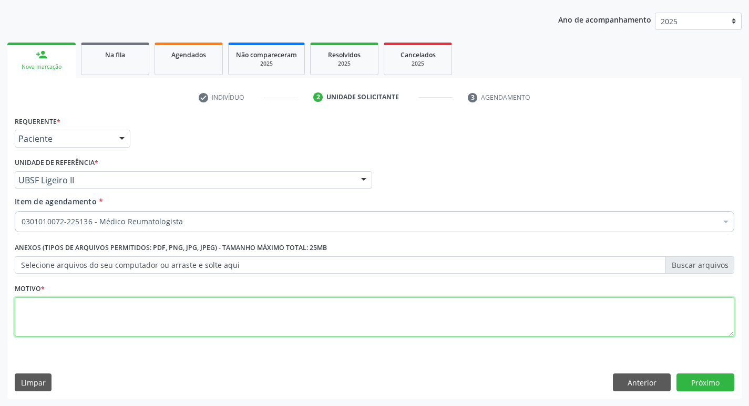
click at [45, 301] on textarea at bounding box center [375, 318] width 720 height 40
type textarea "CONSULTA"
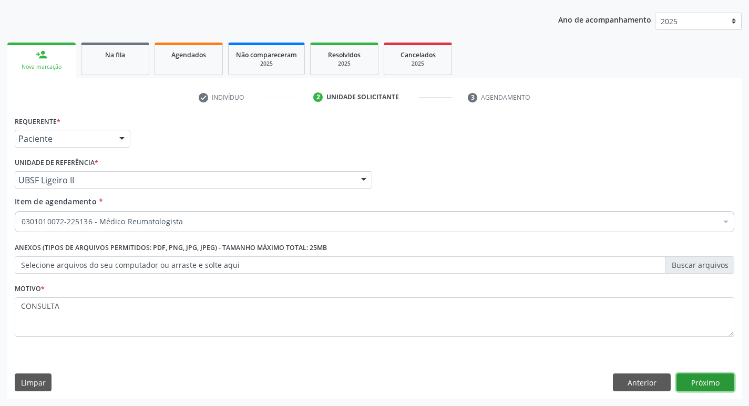
click at [697, 384] on button "Próximo" at bounding box center [706, 383] width 58 height 18
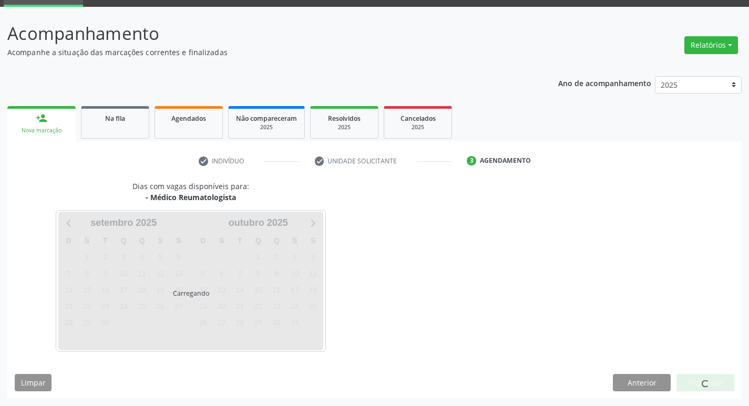
scroll to position [51, 0]
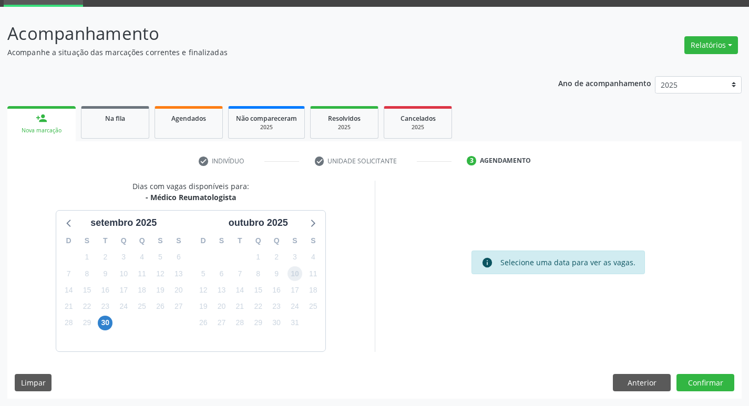
click at [299, 277] on span "10" at bounding box center [295, 274] width 15 height 15
click at [704, 381] on button "Confirmar" at bounding box center [706, 383] width 58 height 18
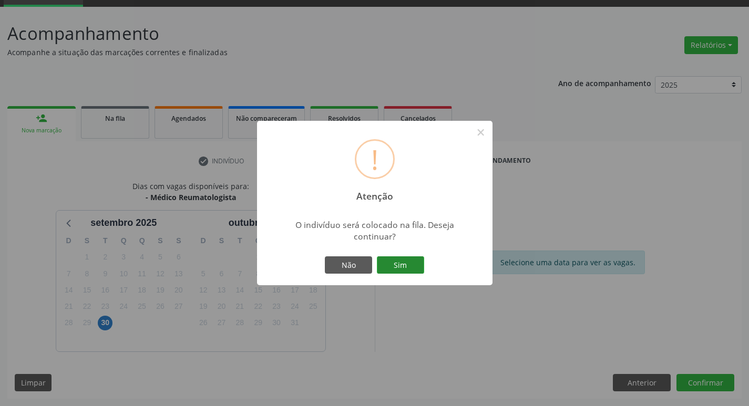
click at [407, 274] on button "Sim" at bounding box center [400, 266] width 47 height 18
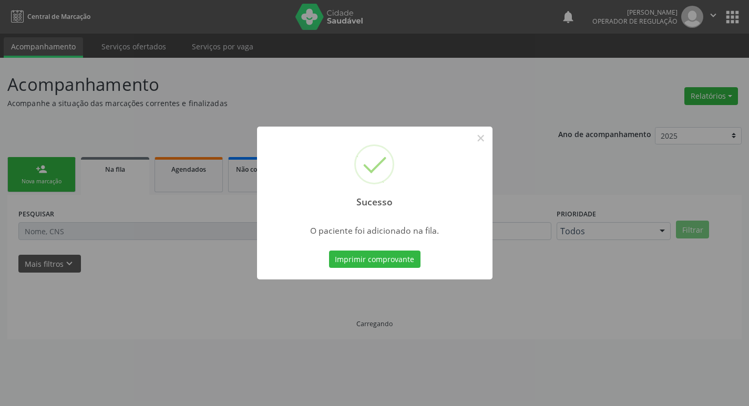
scroll to position [0, 0]
click at [290, 272] on div "Sucesso × O paciente foi adicionado na fila. Imprimir comprovante Cancel" at bounding box center [379, 204] width 236 height 154
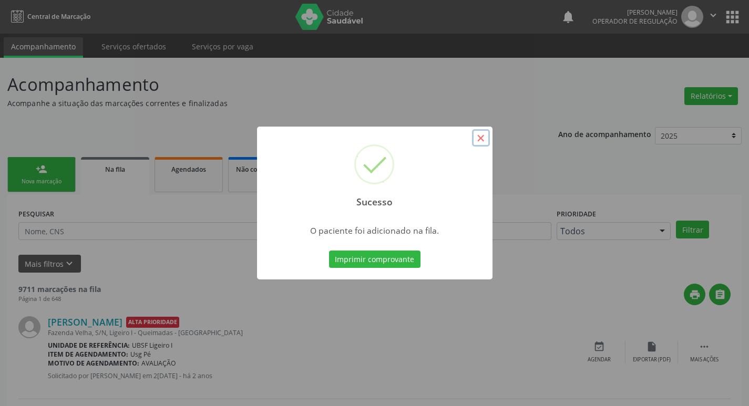
click at [479, 140] on button "×" at bounding box center [481, 138] width 18 height 18
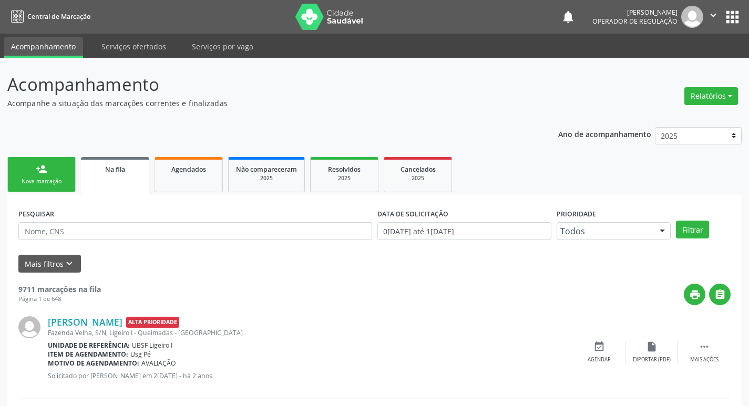
click at [58, 174] on link "person_add Nova marcação" at bounding box center [41, 174] width 68 height 35
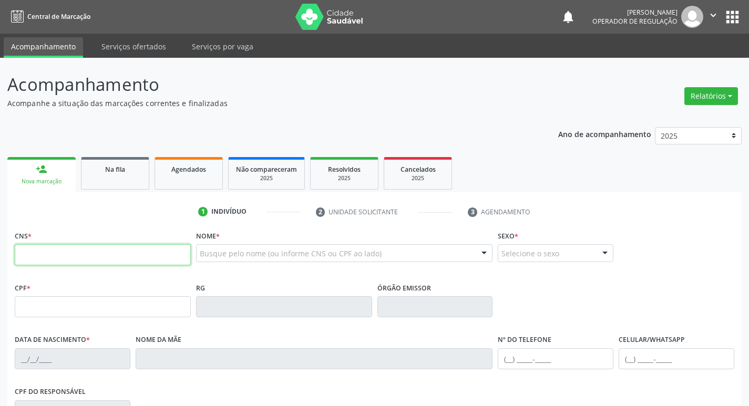
click at [49, 251] on input "text" at bounding box center [103, 254] width 176 height 21
type input "700 0064 3969 5309"
type input "190.947.874-15"
type input "26/04/1946"
type input "Maria Jose Pereira"
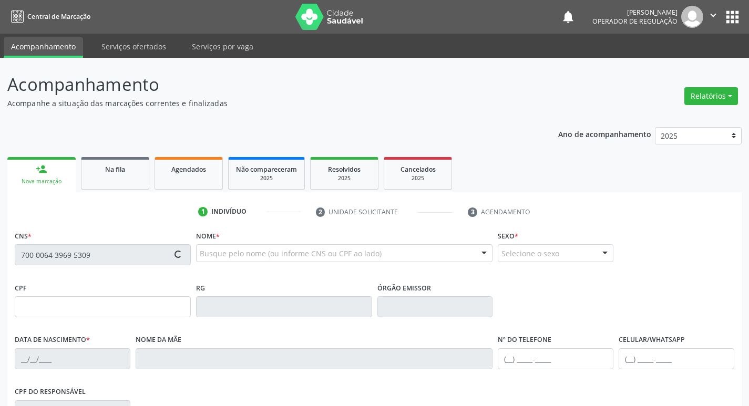
type input "(83) 99134-6293"
type input "100.894.797-00"
type input "S/N"
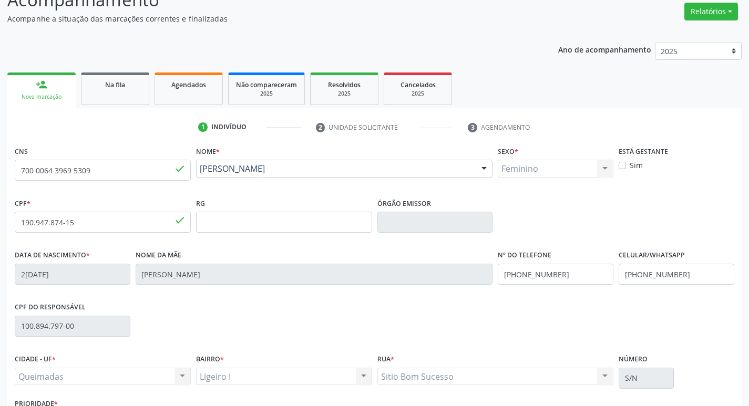
scroll to position [164, 0]
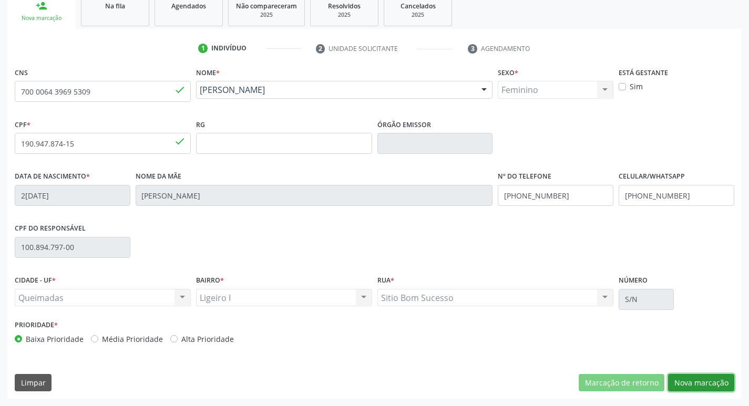
click at [708, 385] on button "Nova marcação" at bounding box center [701, 383] width 66 height 18
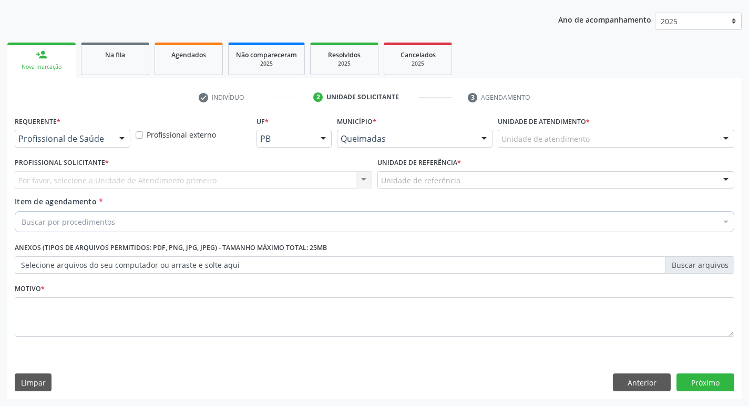
scroll to position [115, 0]
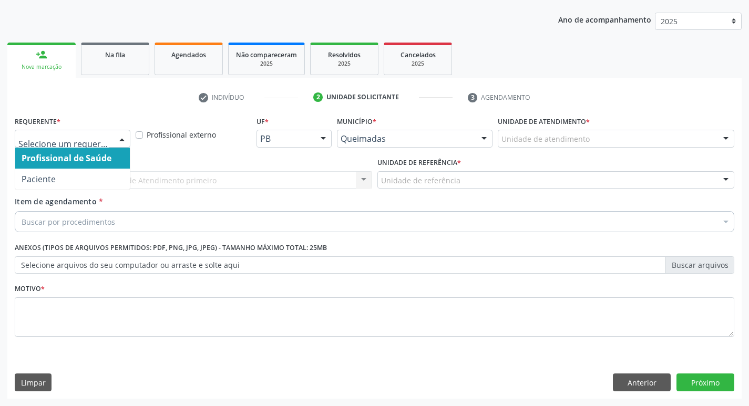
click at [127, 142] on div at bounding box center [122, 139] width 16 height 18
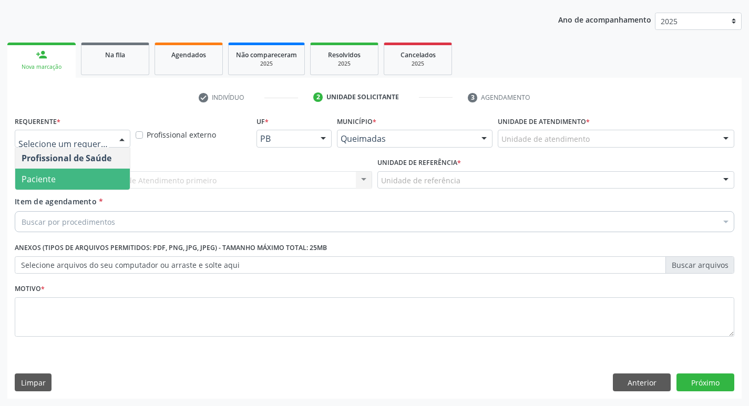
click at [118, 174] on span "Paciente" at bounding box center [72, 179] width 115 height 21
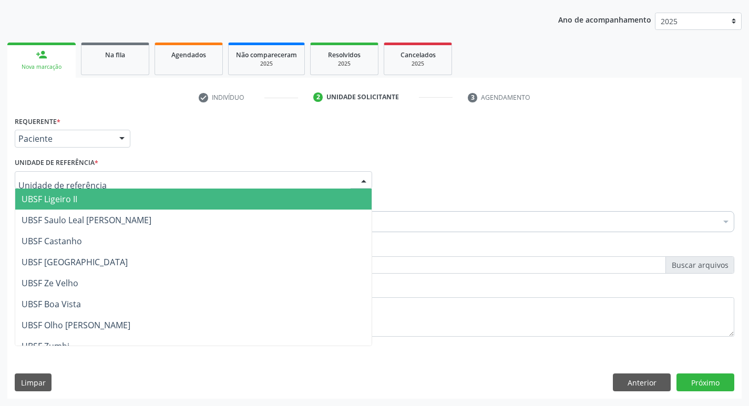
click at [117, 178] on div at bounding box center [194, 180] width 358 height 18
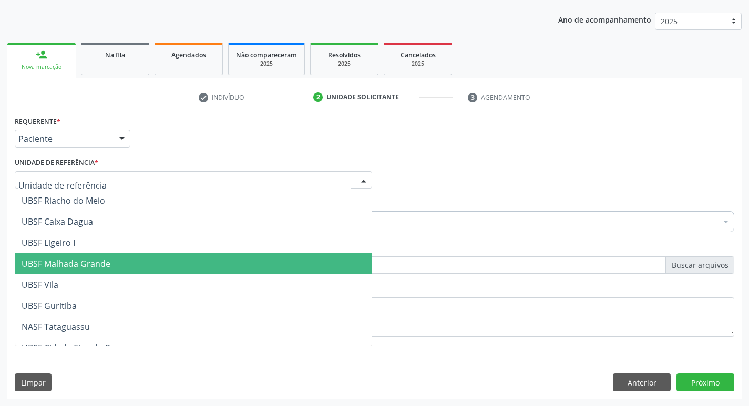
scroll to position [263, 0]
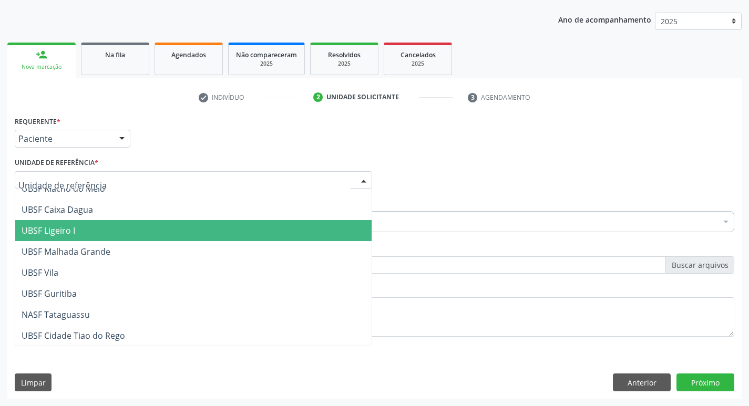
click at [97, 227] on span "UBSF Ligeiro I" at bounding box center [193, 230] width 356 height 21
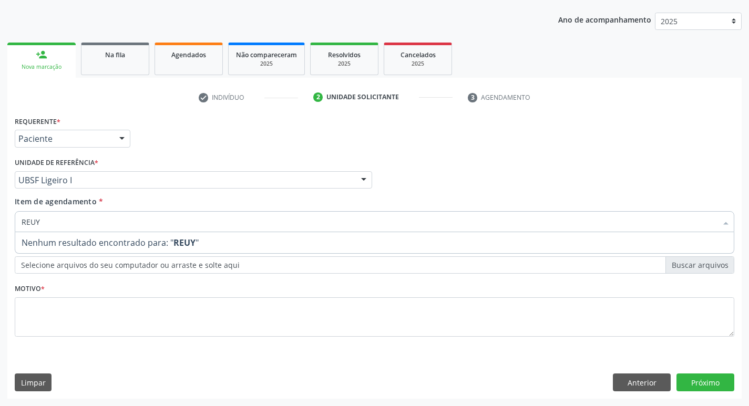
type input "REU"
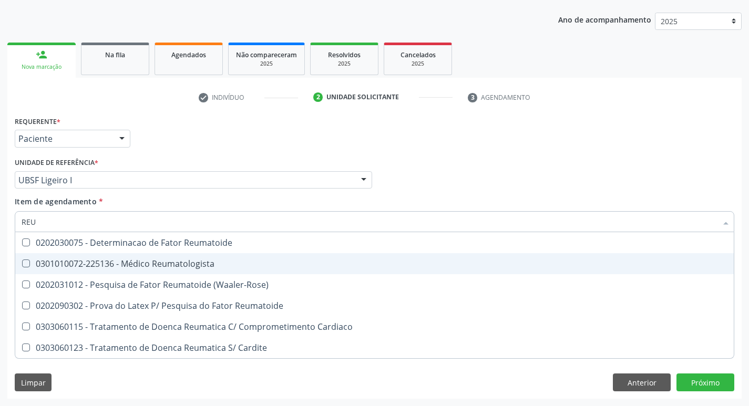
click at [25, 269] on span "0301010072-225136 - Médico Reumatologista" at bounding box center [374, 263] width 719 height 21
checkbox Reumatologista "true"
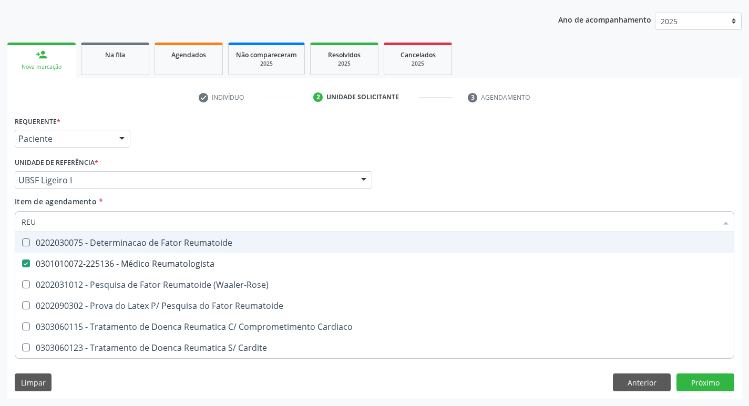
click at [489, 189] on div "Profissional Solicitante Por favor, selecione a Unidade de Atendimento primeiro…" at bounding box center [374, 175] width 725 height 41
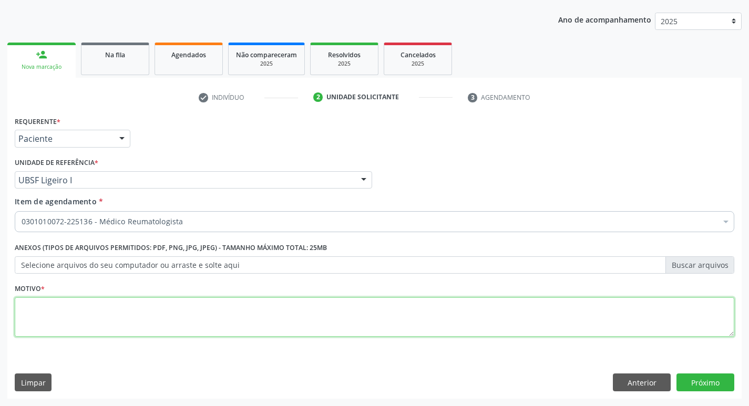
click at [29, 314] on textarea at bounding box center [375, 318] width 720 height 40
type textarea "AVALIACAO"
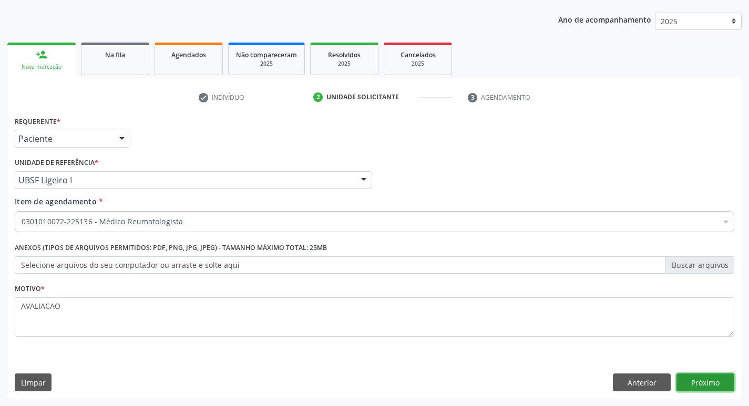
click at [694, 389] on button "Próximo" at bounding box center [706, 383] width 58 height 18
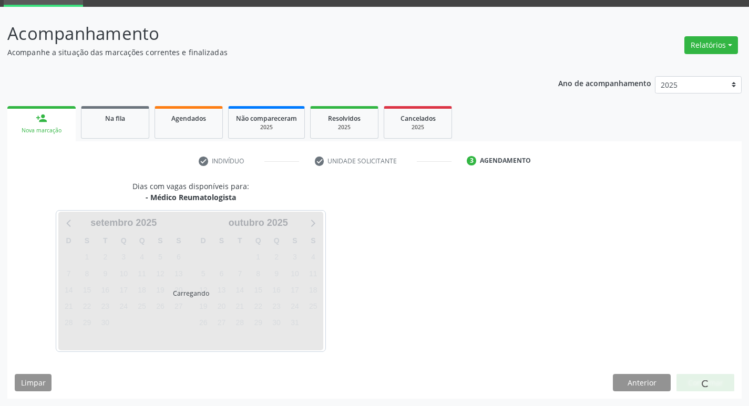
scroll to position [51, 0]
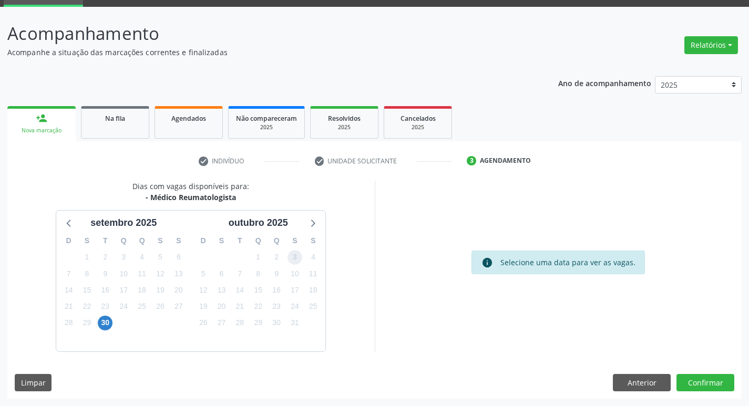
click at [294, 259] on span "3" at bounding box center [295, 257] width 15 height 15
click at [697, 382] on button "Confirmar" at bounding box center [706, 383] width 58 height 18
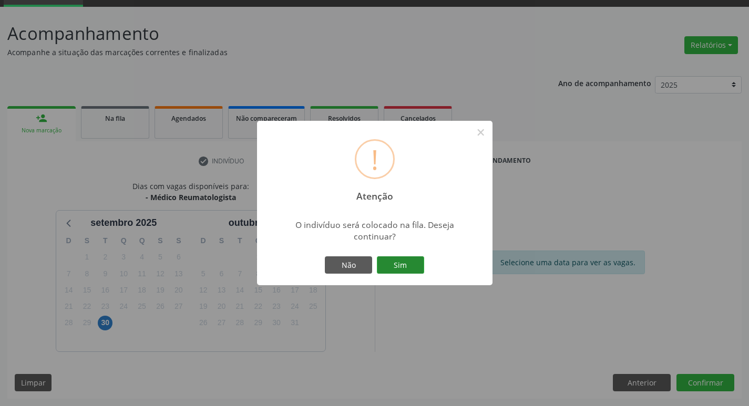
click at [405, 270] on button "Sim" at bounding box center [400, 266] width 47 height 18
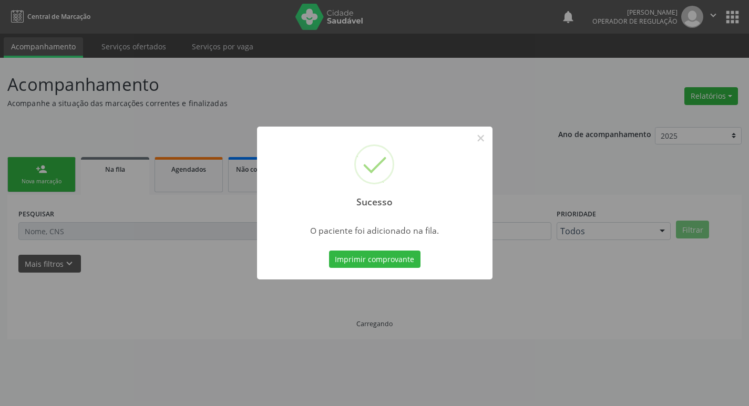
scroll to position [0, 0]
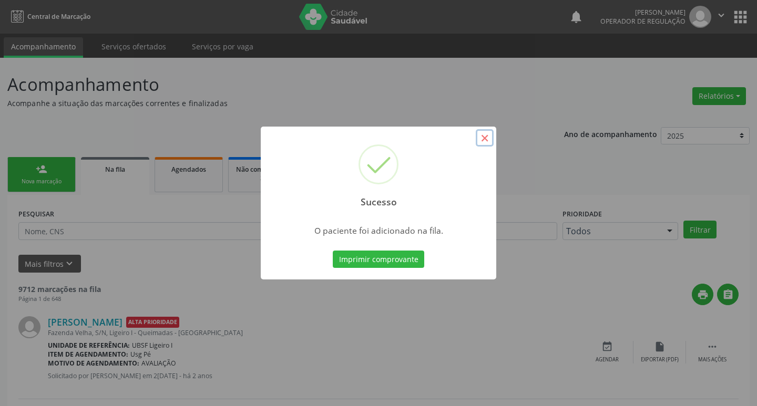
click at [482, 140] on button "×" at bounding box center [485, 138] width 18 height 18
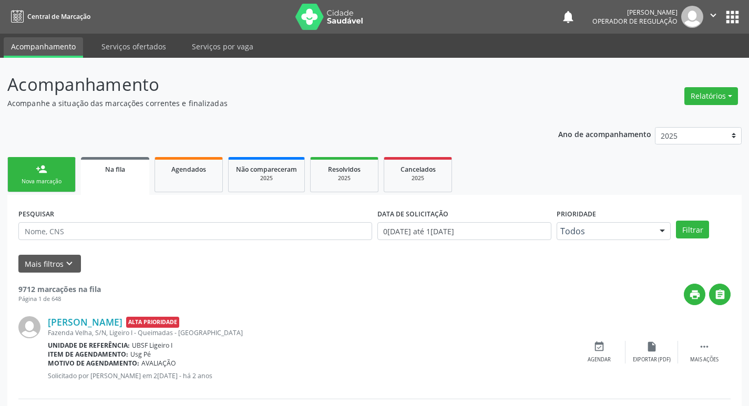
click at [58, 177] on link "person_add Nova marcação" at bounding box center [41, 174] width 68 height 35
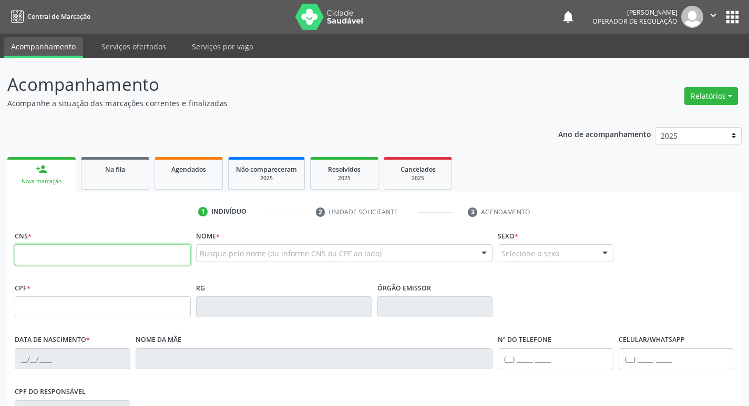
click at [59, 253] on input "text" at bounding box center [103, 254] width 176 height 21
type input "700 4004 2319 6546"
type input "047.019.304-23"
type input "10/10/1975"
type input "Maria de Lourdes da Silva"
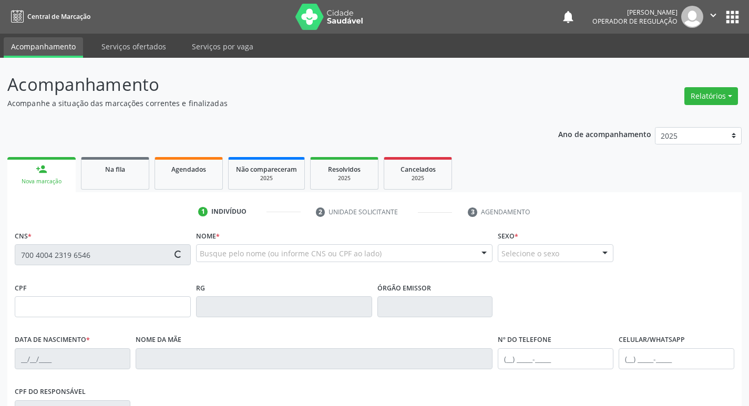
type input "(83) 99366-7320"
type input "90"
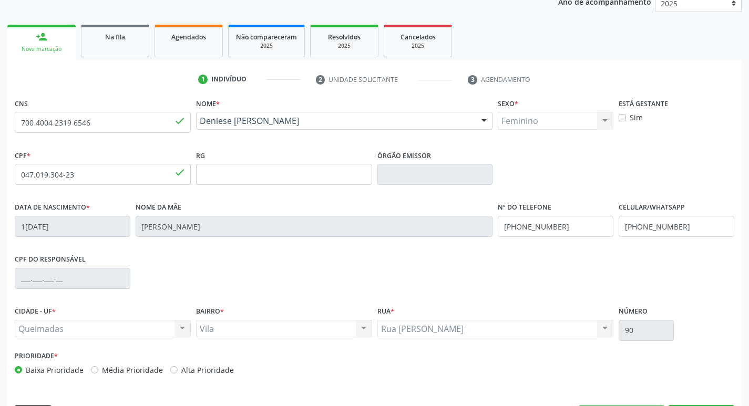
scroll to position [164, 0]
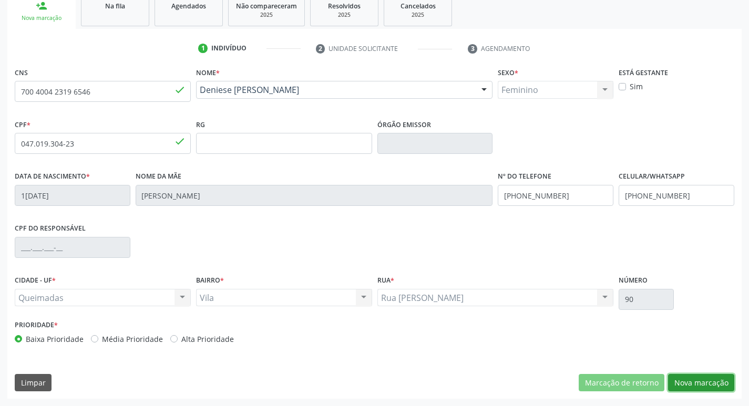
click at [706, 383] on button "Nova marcação" at bounding box center [701, 383] width 66 height 18
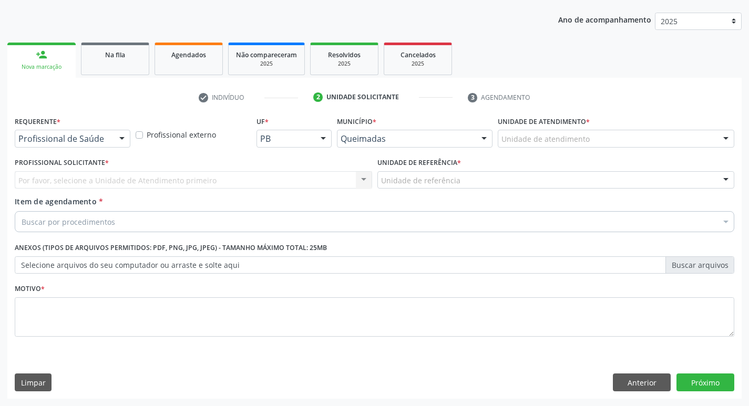
scroll to position [115, 0]
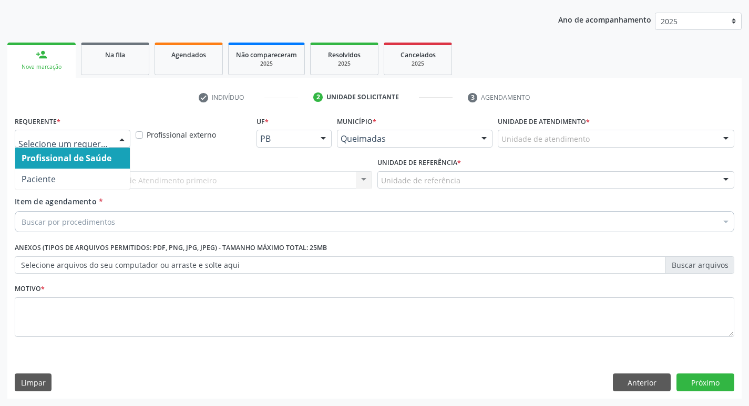
click at [124, 140] on div at bounding box center [122, 139] width 16 height 18
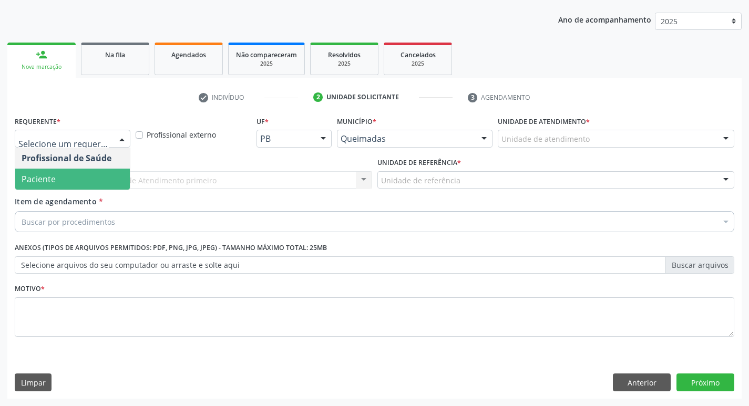
click at [110, 182] on span "Paciente" at bounding box center [72, 179] width 115 height 21
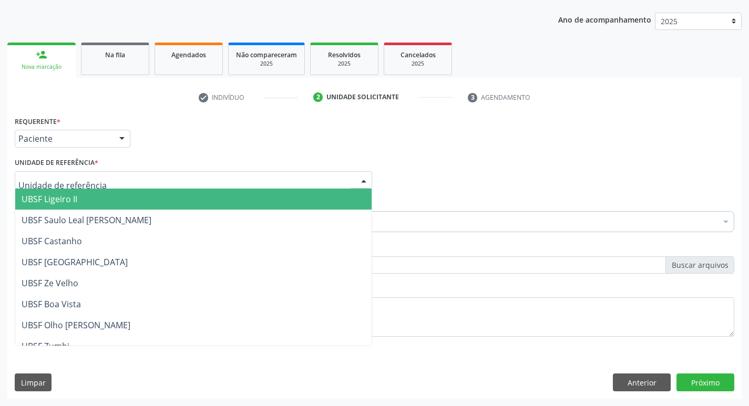
click at [99, 180] on div at bounding box center [194, 180] width 358 height 18
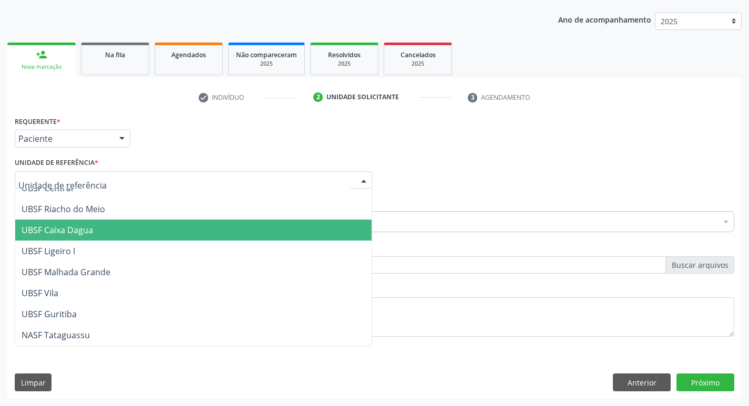
scroll to position [263, 0]
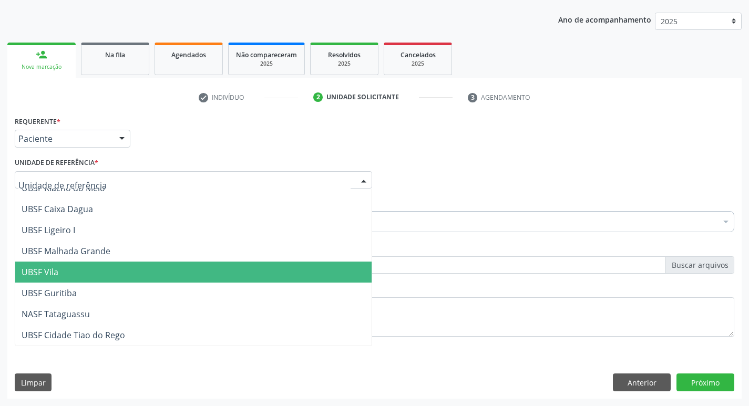
click at [80, 267] on span "UBSF Vila" at bounding box center [193, 272] width 356 height 21
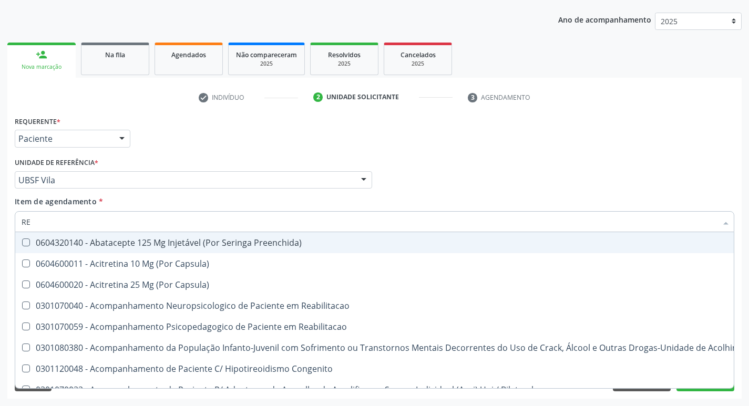
type input "REU"
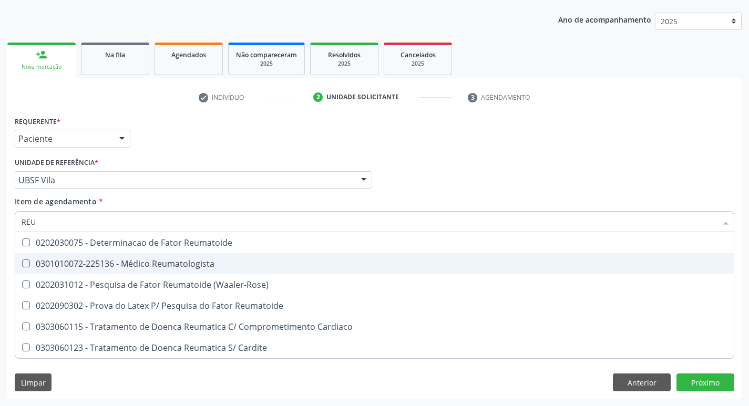
click at [32, 263] on div "0301010072-225136 - Médico Reumatologista" at bounding box center [375, 264] width 706 height 8
checkbox Reumatologista "true"
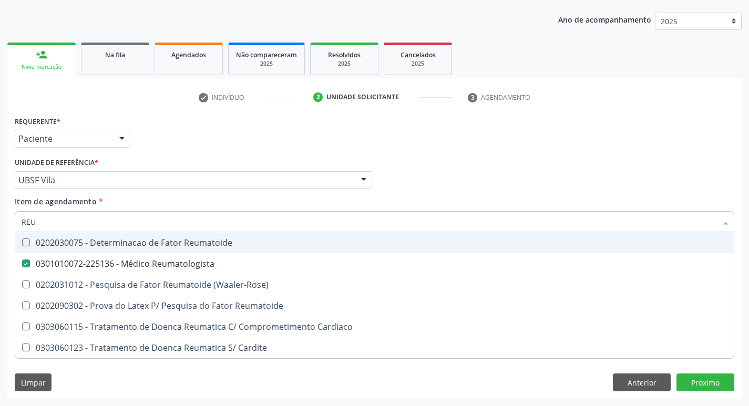
click at [452, 189] on div "Profissional Solicitante Por favor, selecione a Unidade de Atendimento primeiro…" at bounding box center [374, 175] width 725 height 41
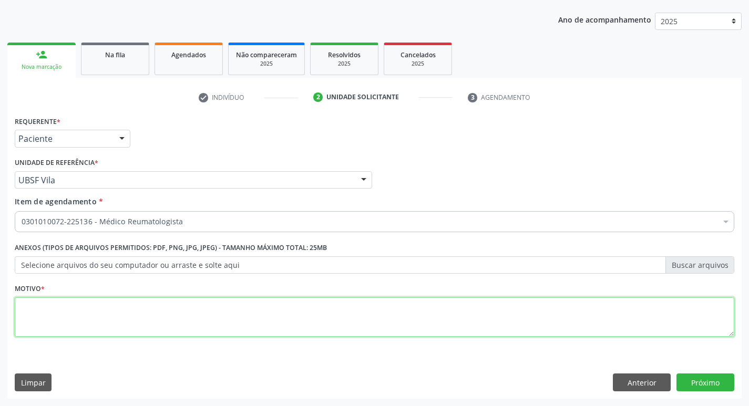
click at [46, 302] on textarea at bounding box center [375, 318] width 720 height 40
type textarea "CONSULTA"
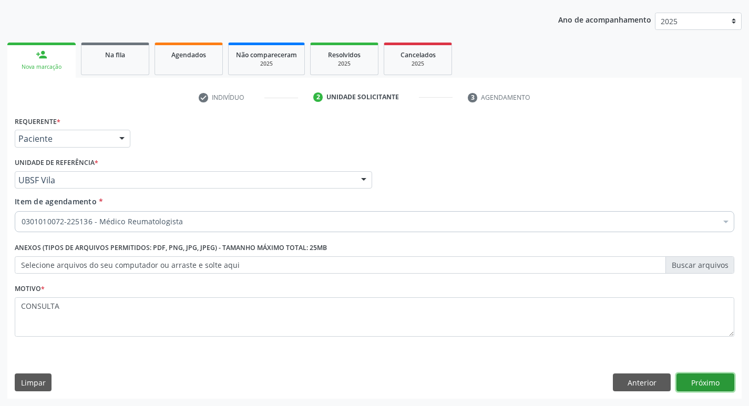
click at [704, 376] on button "Próximo" at bounding box center [706, 383] width 58 height 18
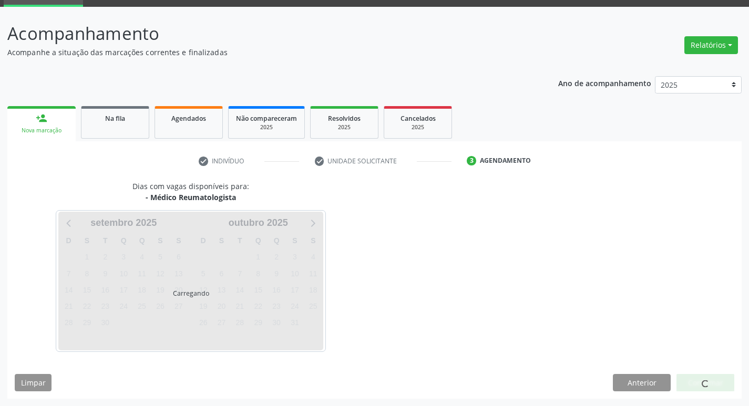
scroll to position [51, 0]
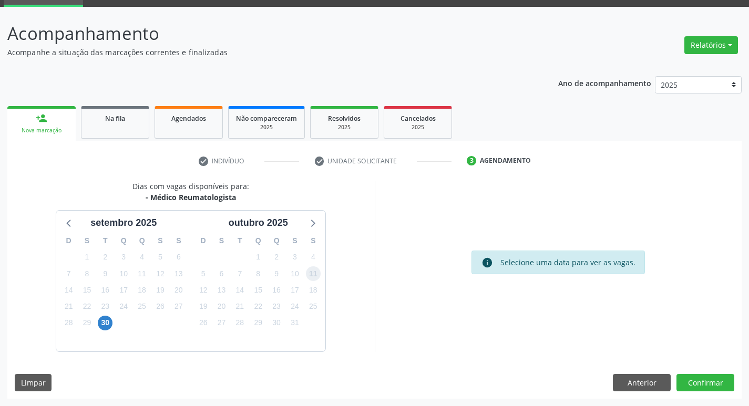
click at [314, 272] on span "11" at bounding box center [313, 274] width 15 height 15
click at [698, 383] on button "Confirmar" at bounding box center [706, 383] width 58 height 18
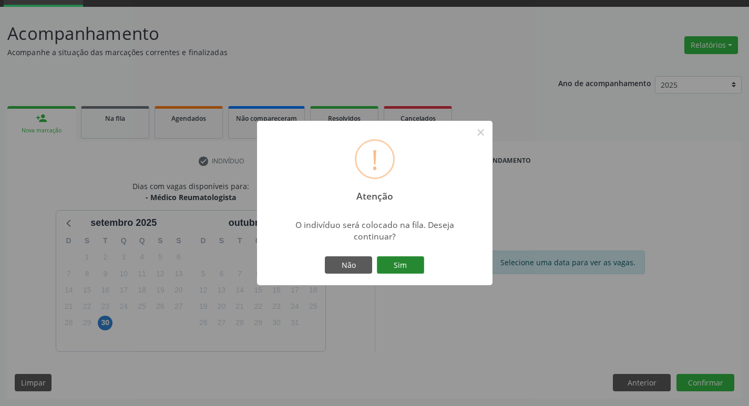
click at [410, 269] on button "Sim" at bounding box center [400, 266] width 47 height 18
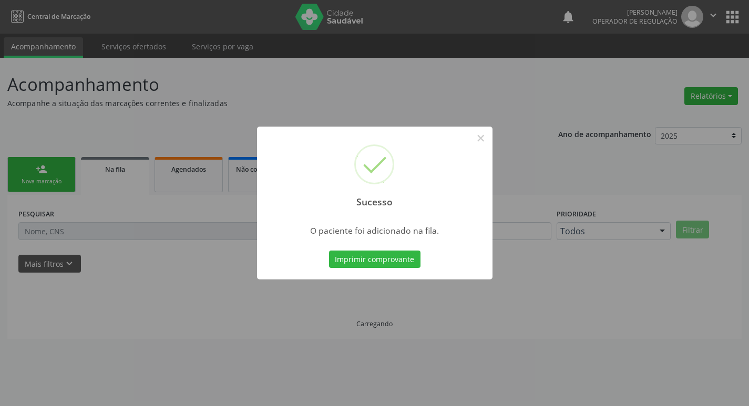
scroll to position [0, 0]
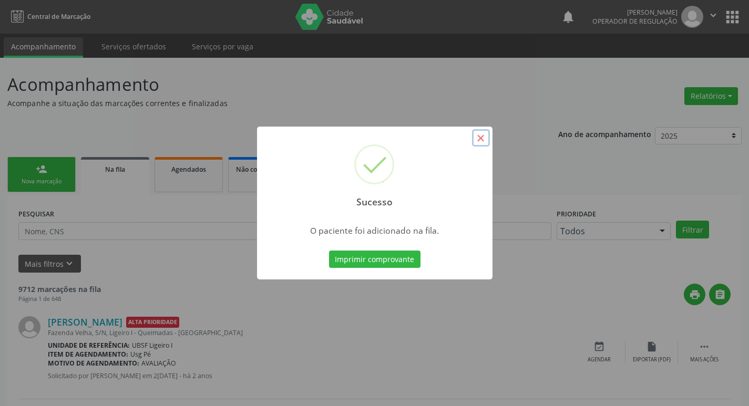
click at [485, 139] on button "×" at bounding box center [481, 138] width 18 height 18
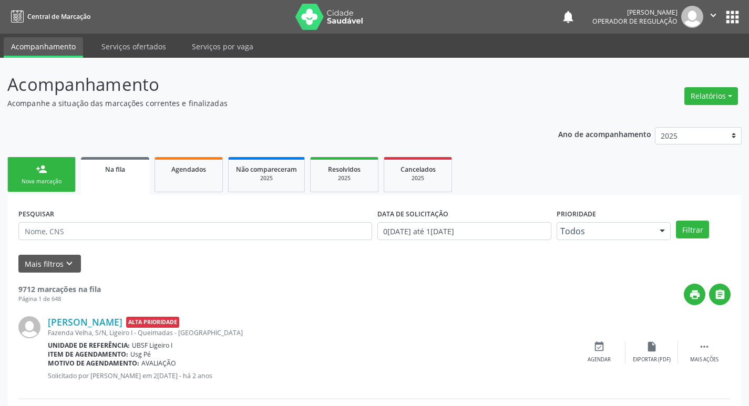
click at [57, 187] on link "person_add Nova marcação" at bounding box center [41, 174] width 68 height 35
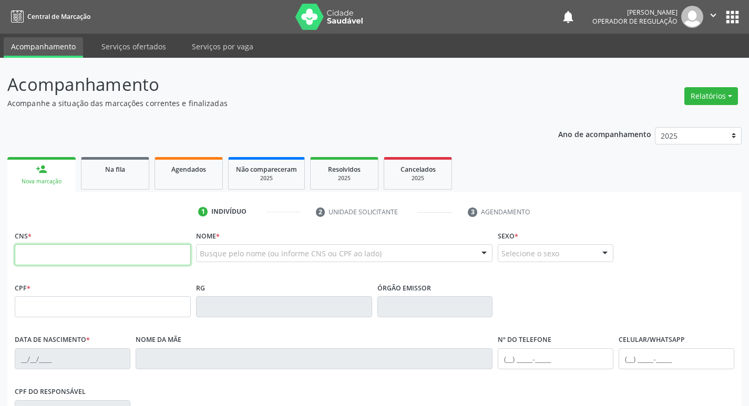
click at [28, 253] on input "text" at bounding box center [103, 254] width 176 height 21
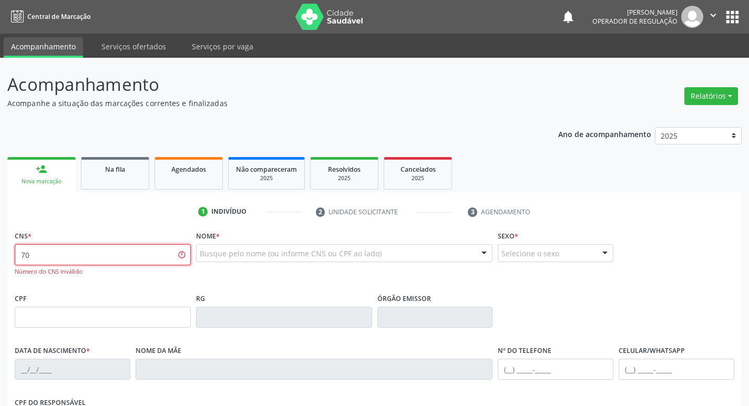
type input "7"
type input "700 8084 4505 1986"
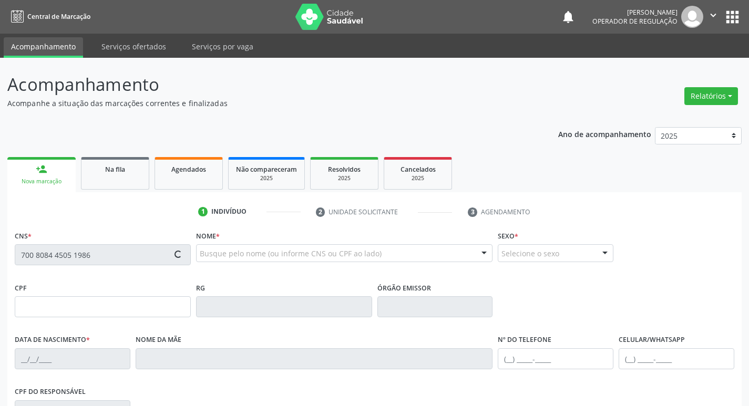
type input "075.126.754-61"
type input "03/05/1979"
type input "Maria José da Silva"
type input "(83) 99384-2147"
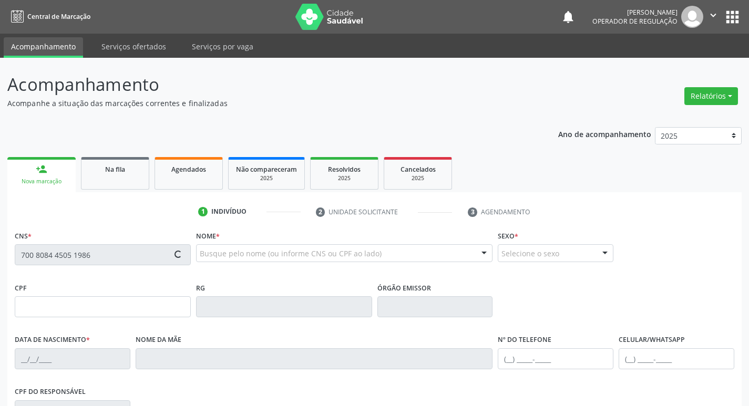
type input "S/N"
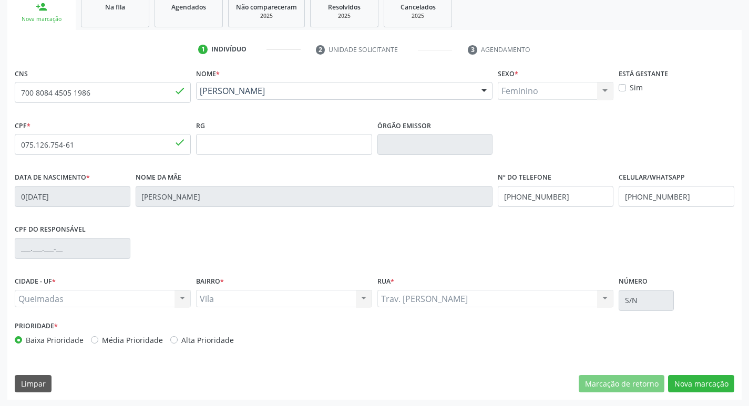
scroll to position [164, 0]
click at [697, 382] on button "Nova marcação" at bounding box center [701, 383] width 66 height 18
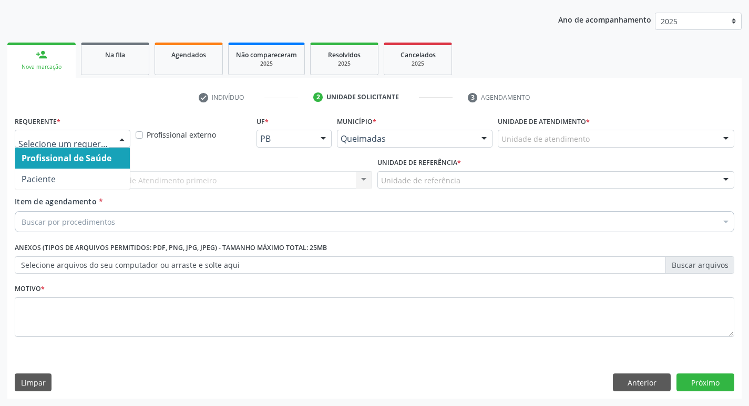
click at [119, 139] on div at bounding box center [122, 139] width 16 height 18
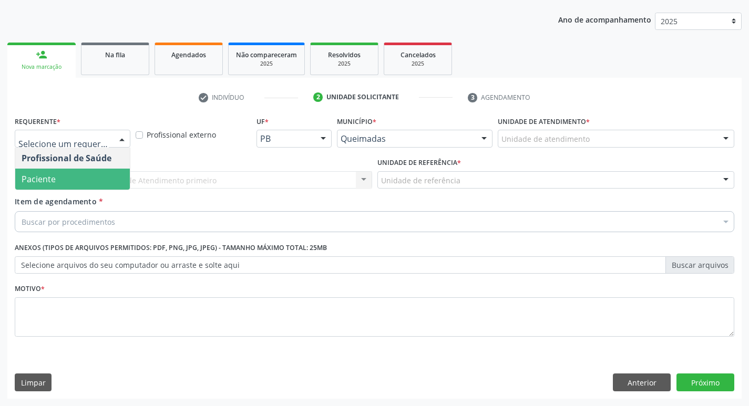
click at [103, 171] on span "Paciente" at bounding box center [72, 179] width 115 height 21
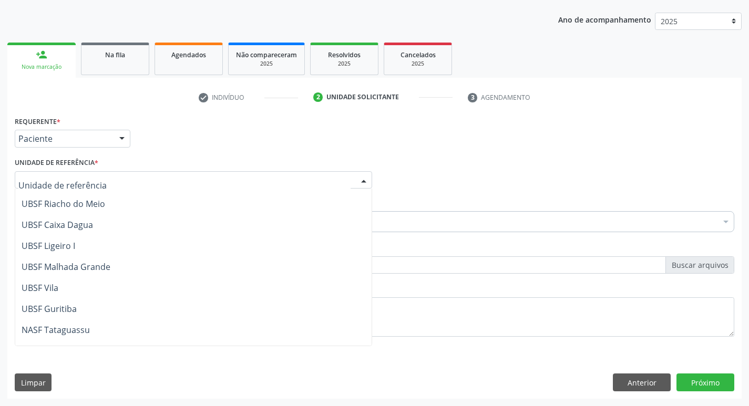
scroll to position [263, 0]
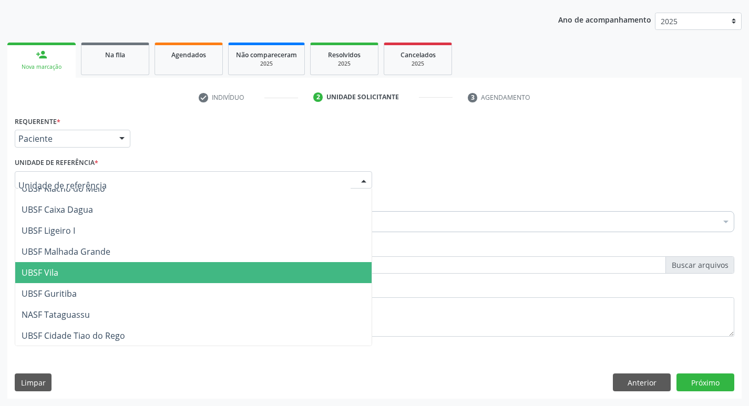
click at [84, 271] on span "UBSF Vila" at bounding box center [193, 272] width 356 height 21
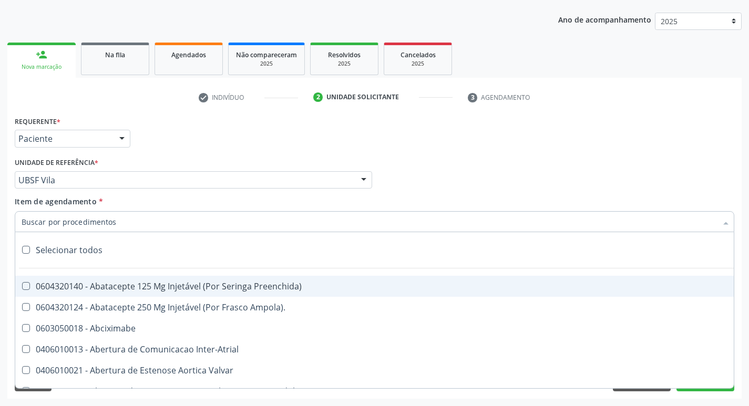
click at [81, 215] on div at bounding box center [375, 221] width 720 height 21
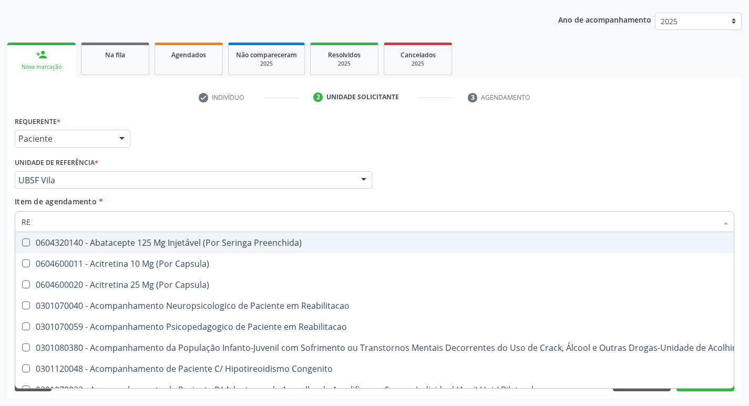
type input "REU"
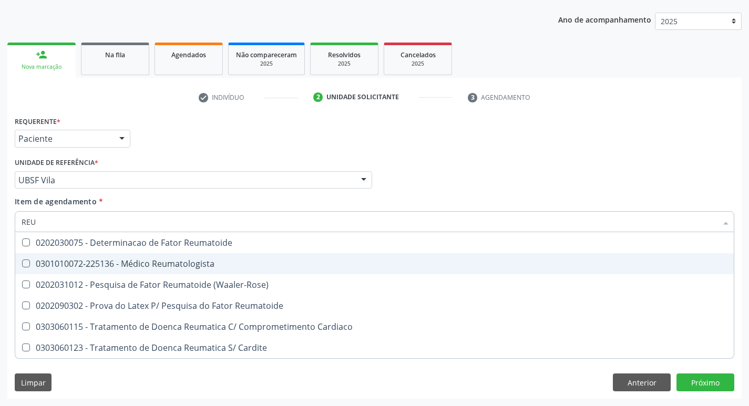
click at [26, 265] on Reumatologista at bounding box center [26, 264] width 8 height 8
click at [22, 265] on Reumatologista "checkbox" at bounding box center [18, 263] width 7 height 7
checkbox Reumatologista "true"
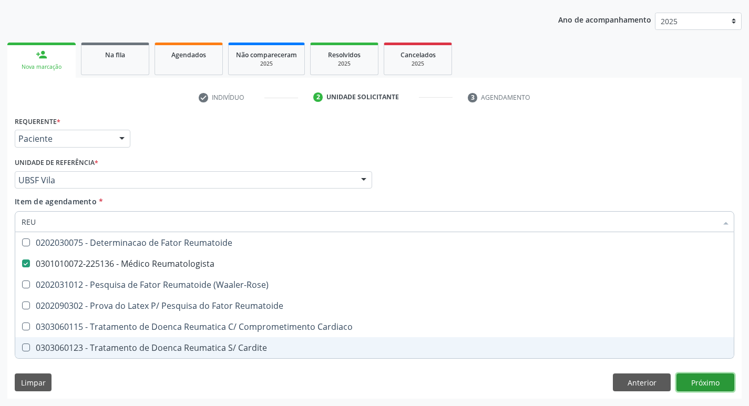
click at [709, 378] on div "Requerente * Paciente Profissional de Saúde Paciente Nenhum resultado encontrad…" at bounding box center [374, 257] width 735 height 286
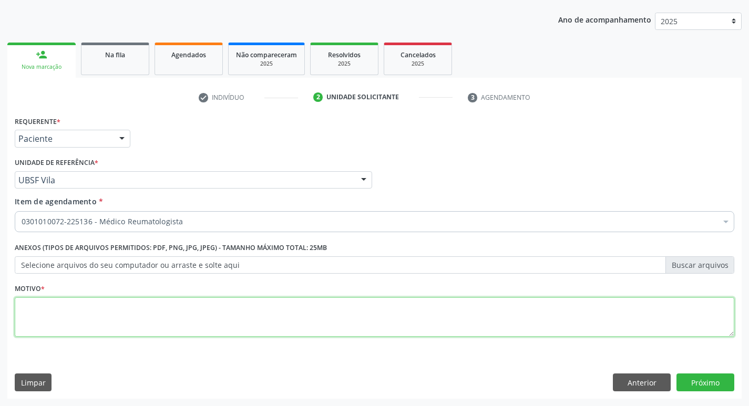
click at [49, 322] on textarea at bounding box center [375, 318] width 720 height 40
type textarea "CONSULTA"
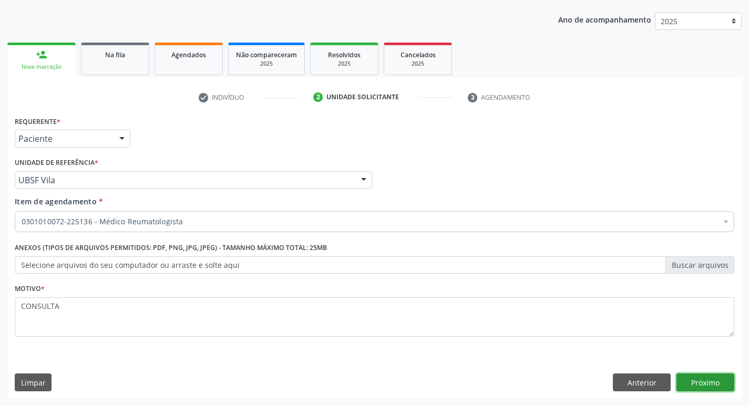
click at [703, 385] on button "Próximo" at bounding box center [706, 383] width 58 height 18
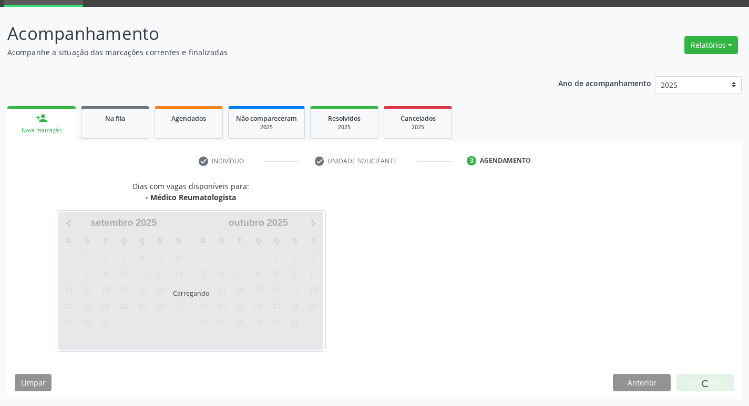
scroll to position [51, 0]
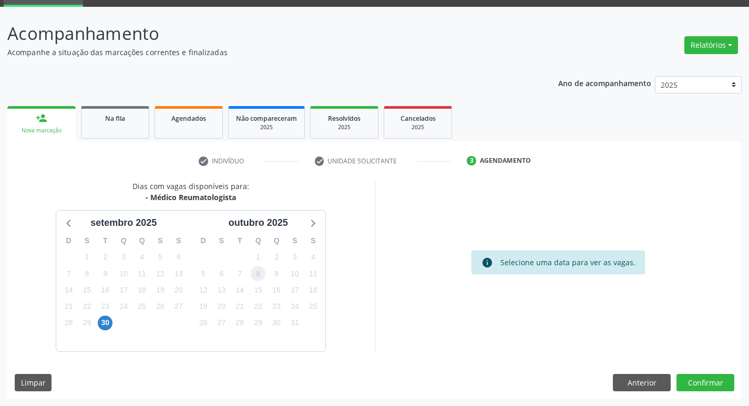
click at [253, 279] on span "8" at bounding box center [258, 274] width 15 height 15
click at [708, 386] on button "Confirmar" at bounding box center [706, 383] width 58 height 18
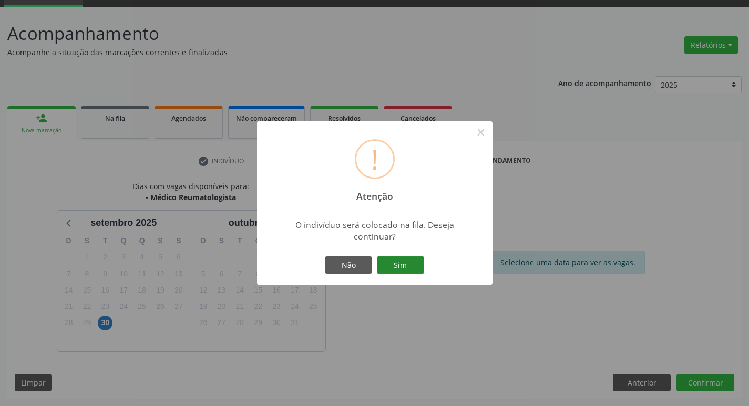
click at [403, 266] on button "Sim" at bounding box center [400, 266] width 47 height 18
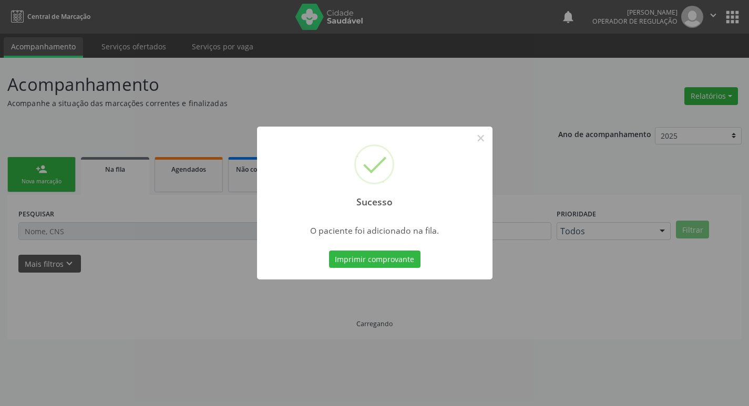
scroll to position [0, 0]
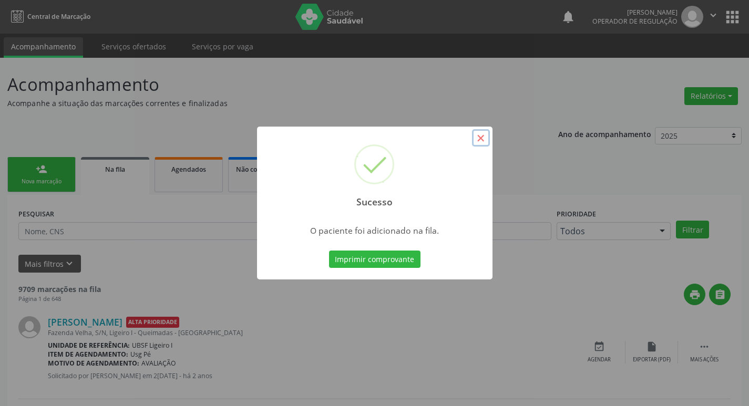
click at [478, 140] on button "×" at bounding box center [481, 138] width 18 height 18
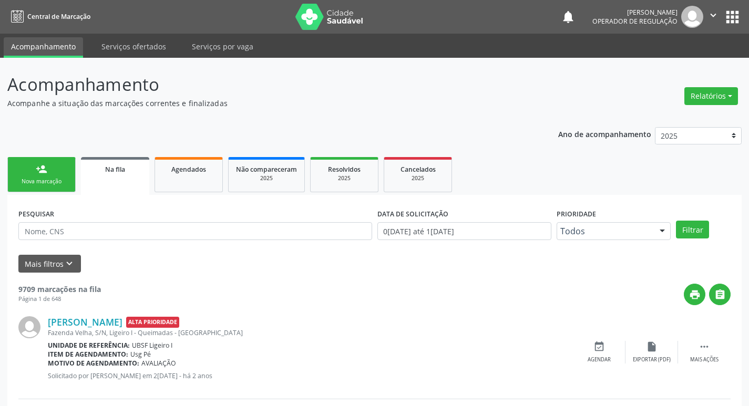
click at [44, 175] on div "person_add" at bounding box center [42, 170] width 12 height 12
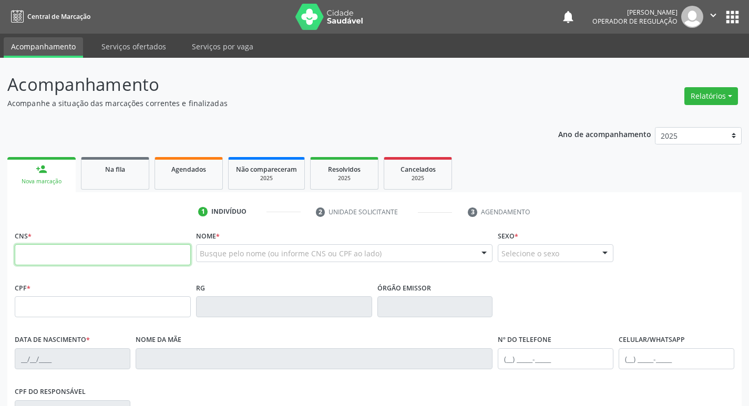
click at [58, 257] on input "text" at bounding box center [103, 254] width 176 height 21
type input "700 7059 1672 0880"
type input "022.544.904-86"
type input "04/11/1973"
type input "Inacia da Silva Lopes"
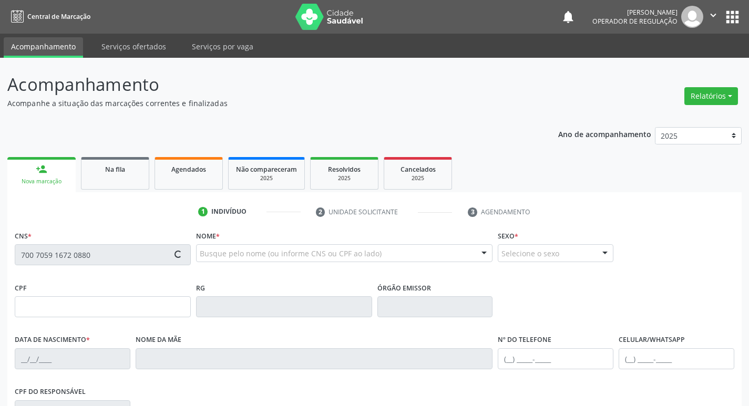
type input "(83) 99175-2545"
type input "5"
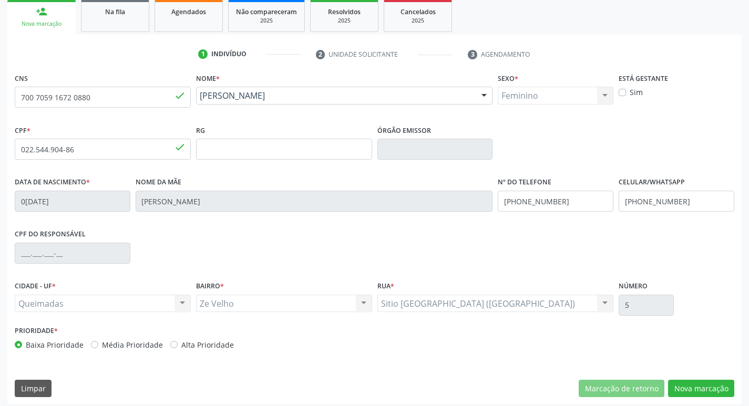
scroll to position [164, 0]
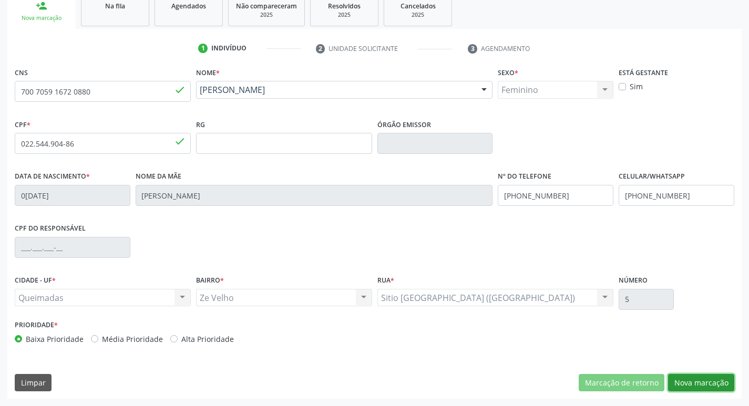
click at [695, 379] on button "Nova marcação" at bounding box center [701, 383] width 66 height 18
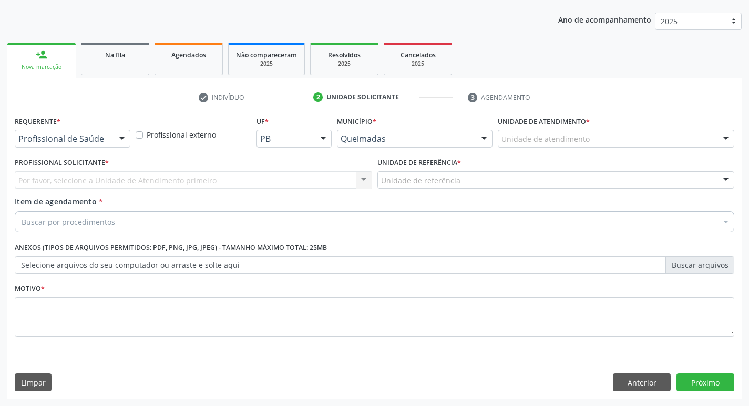
click at [118, 135] on div at bounding box center [122, 139] width 16 height 18
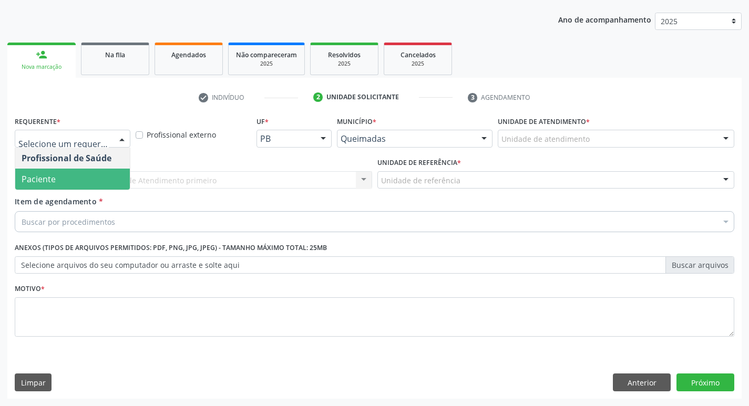
click at [101, 173] on span "Paciente" at bounding box center [72, 179] width 115 height 21
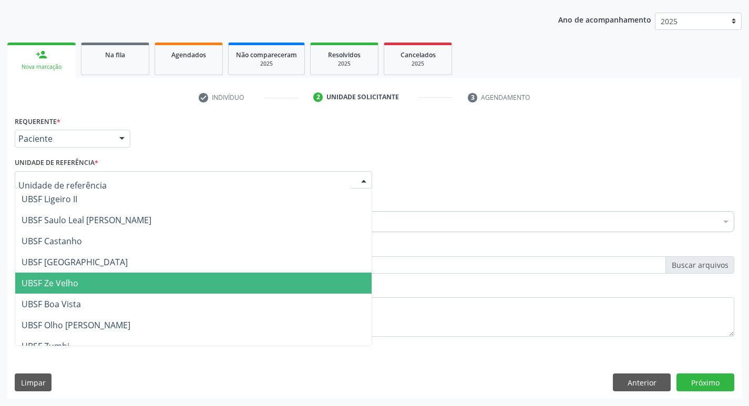
click at [90, 285] on span "UBSF Ze Velho" at bounding box center [193, 283] width 356 height 21
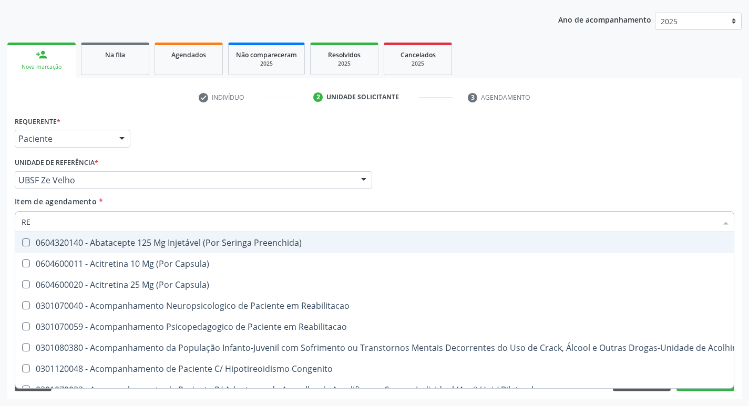
type input "REU"
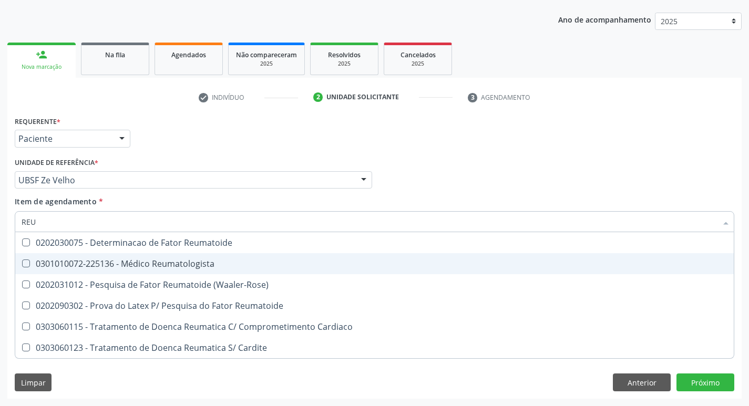
click at [26, 263] on Reumatologista at bounding box center [26, 264] width 8 height 8
click at [22, 263] on Reumatologista "checkbox" at bounding box center [18, 263] width 7 height 7
checkbox Reumatologista "true"
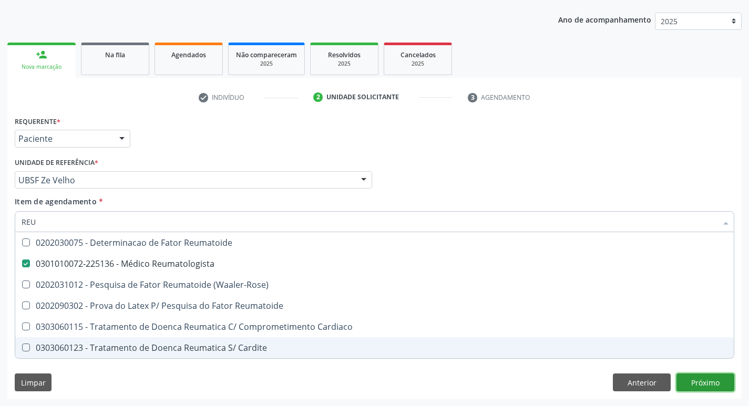
click at [701, 386] on div "Requerente * Paciente Profissional de Saúde Paciente Nenhum resultado encontrad…" at bounding box center [374, 257] width 735 height 286
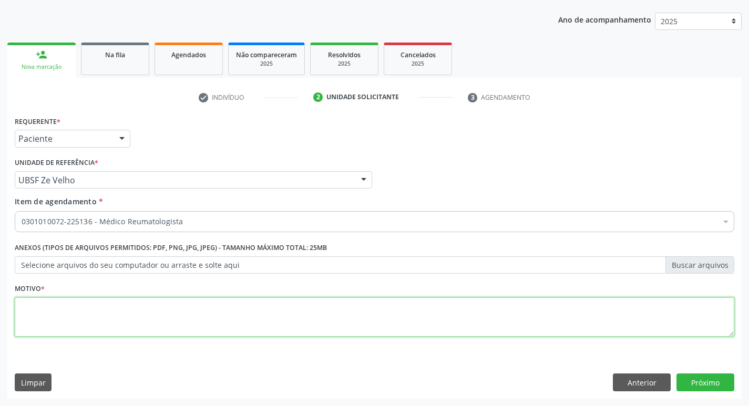
click at [139, 311] on textarea at bounding box center [375, 318] width 720 height 40
type textarea "CONSULTA"
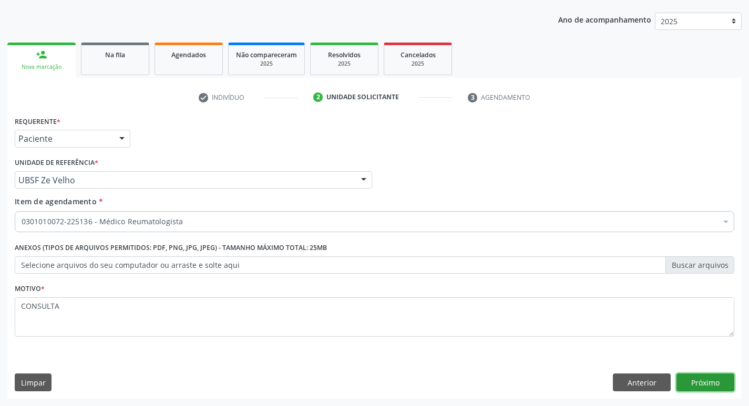
click at [702, 386] on button "Próximo" at bounding box center [706, 383] width 58 height 18
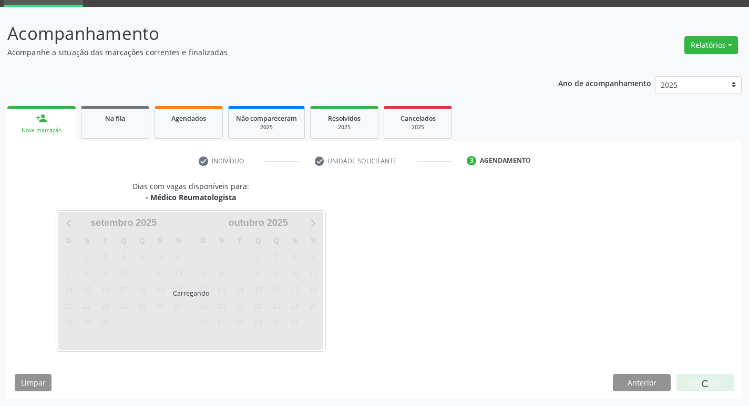
scroll to position [51, 0]
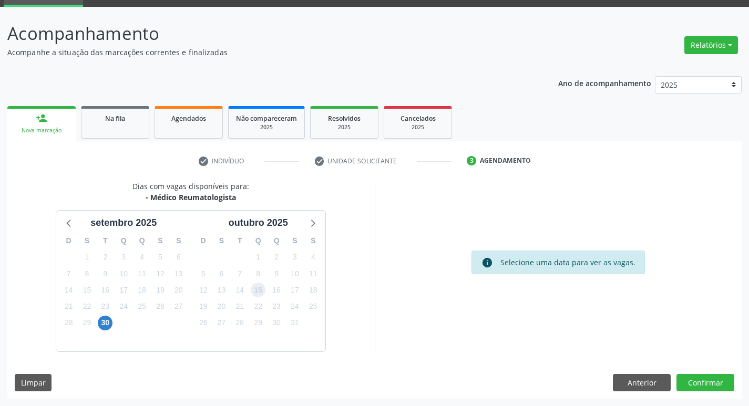
click at [256, 287] on span "15" at bounding box center [258, 290] width 15 height 15
click at [709, 384] on button "Confirmar" at bounding box center [706, 383] width 58 height 18
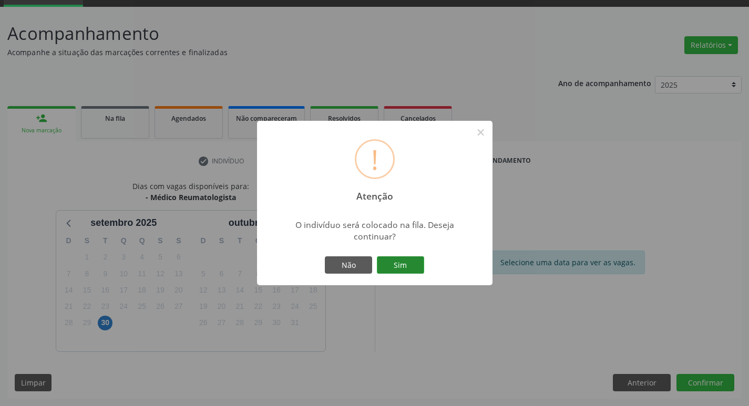
click at [400, 258] on button "Sim" at bounding box center [400, 266] width 47 height 18
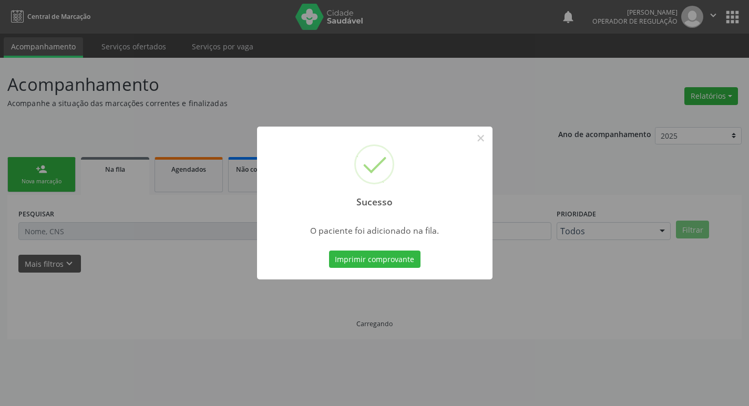
scroll to position [0, 0]
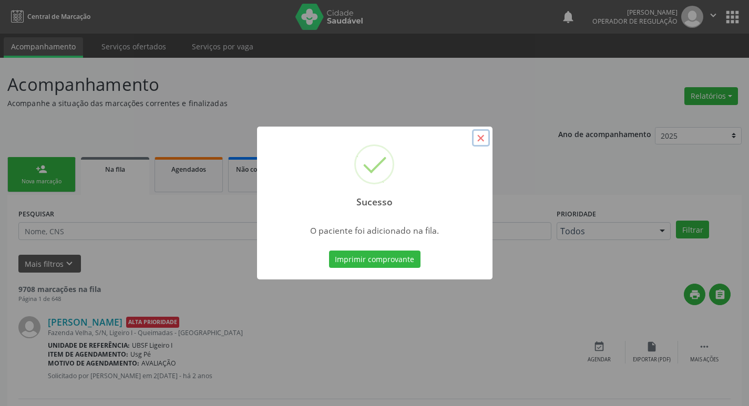
click at [481, 133] on button "×" at bounding box center [481, 138] width 18 height 18
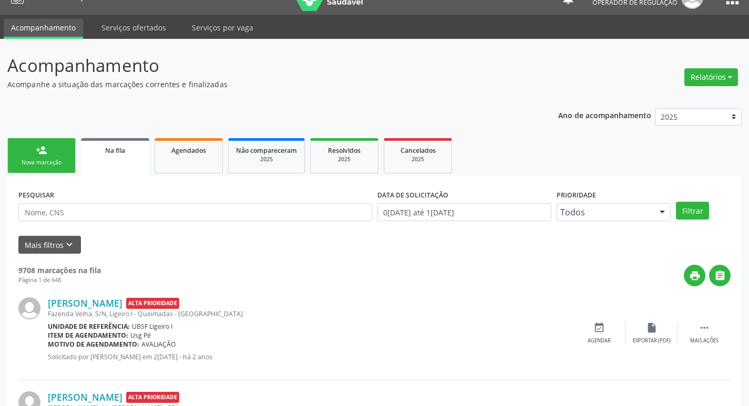
scroll to position [21, 0]
